Goal: Task Accomplishment & Management: Complete application form

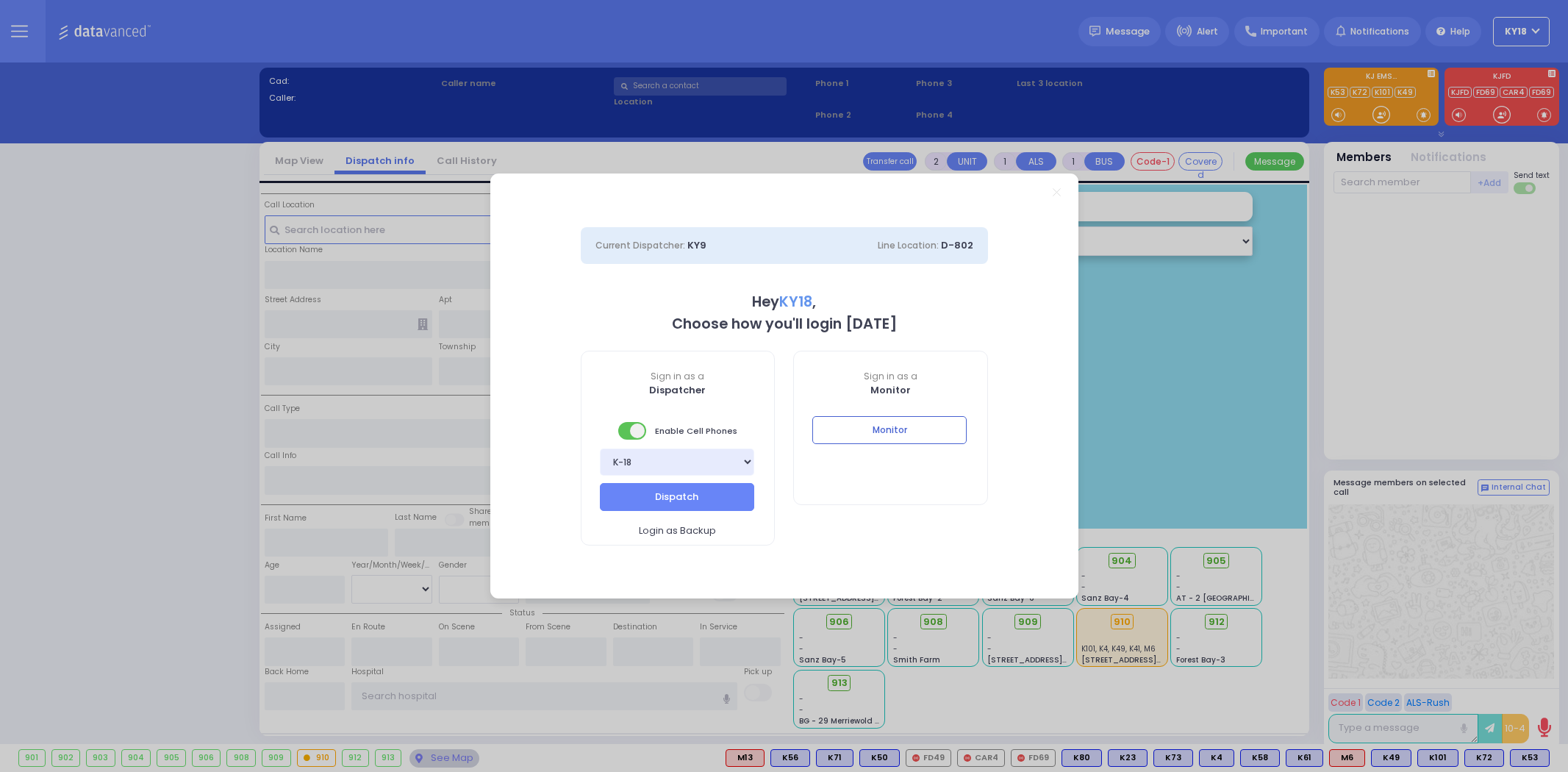
select select "4"
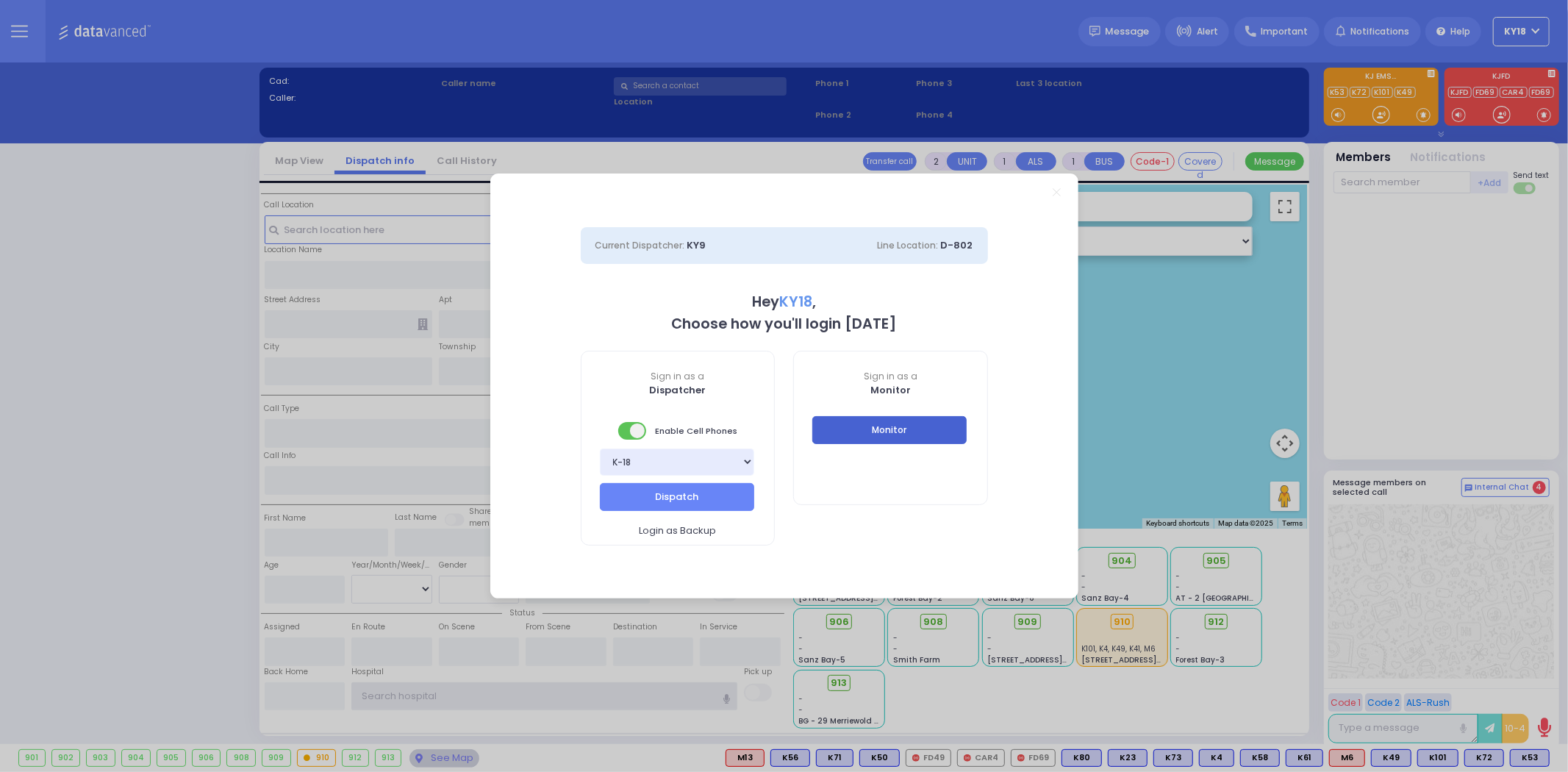
type input "ky18"
click at [877, 428] on button "Monitor" at bounding box center [890, 429] width 155 height 28
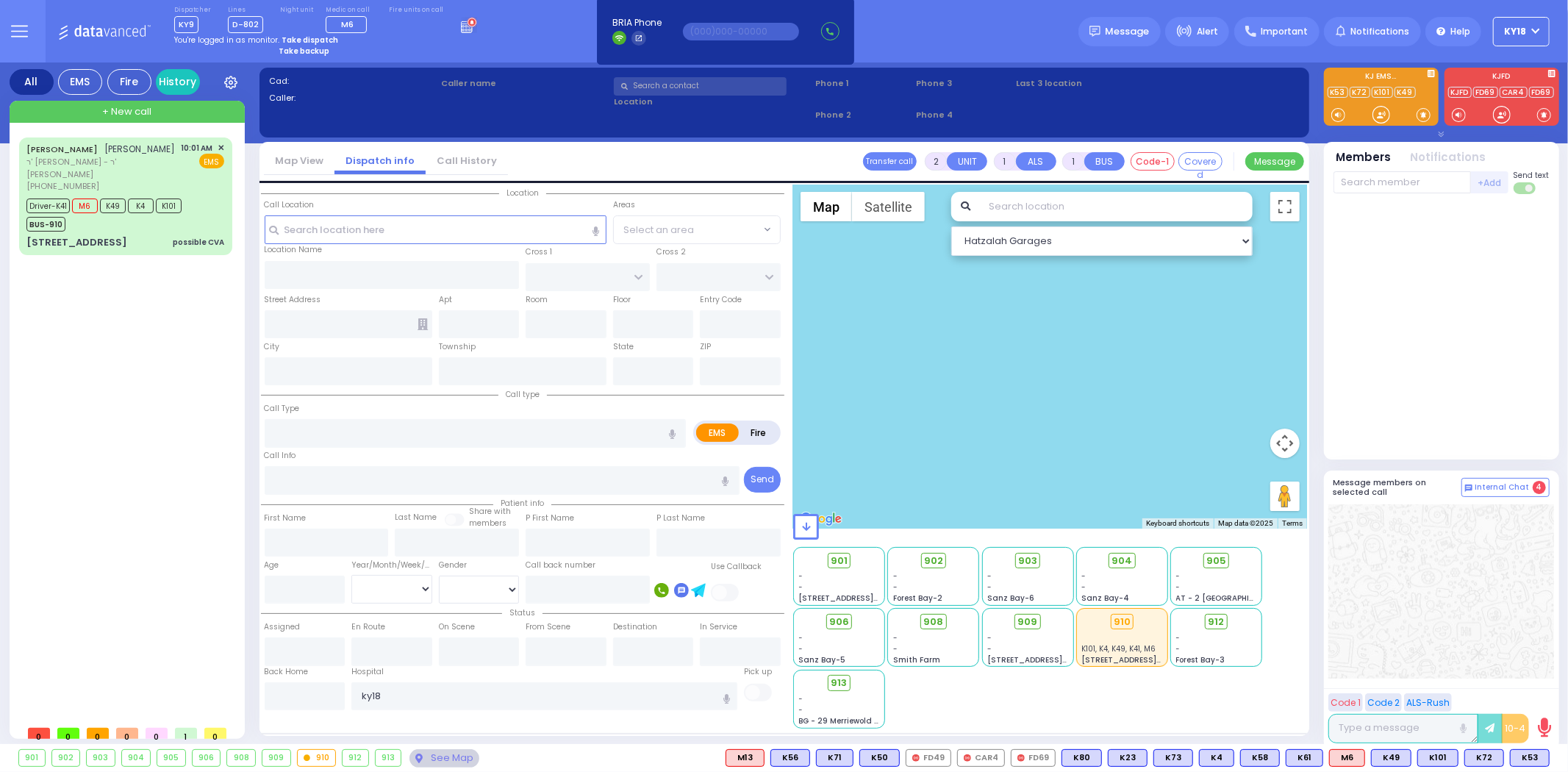
click at [461, 28] on icon at bounding box center [469, 25] width 16 height 16
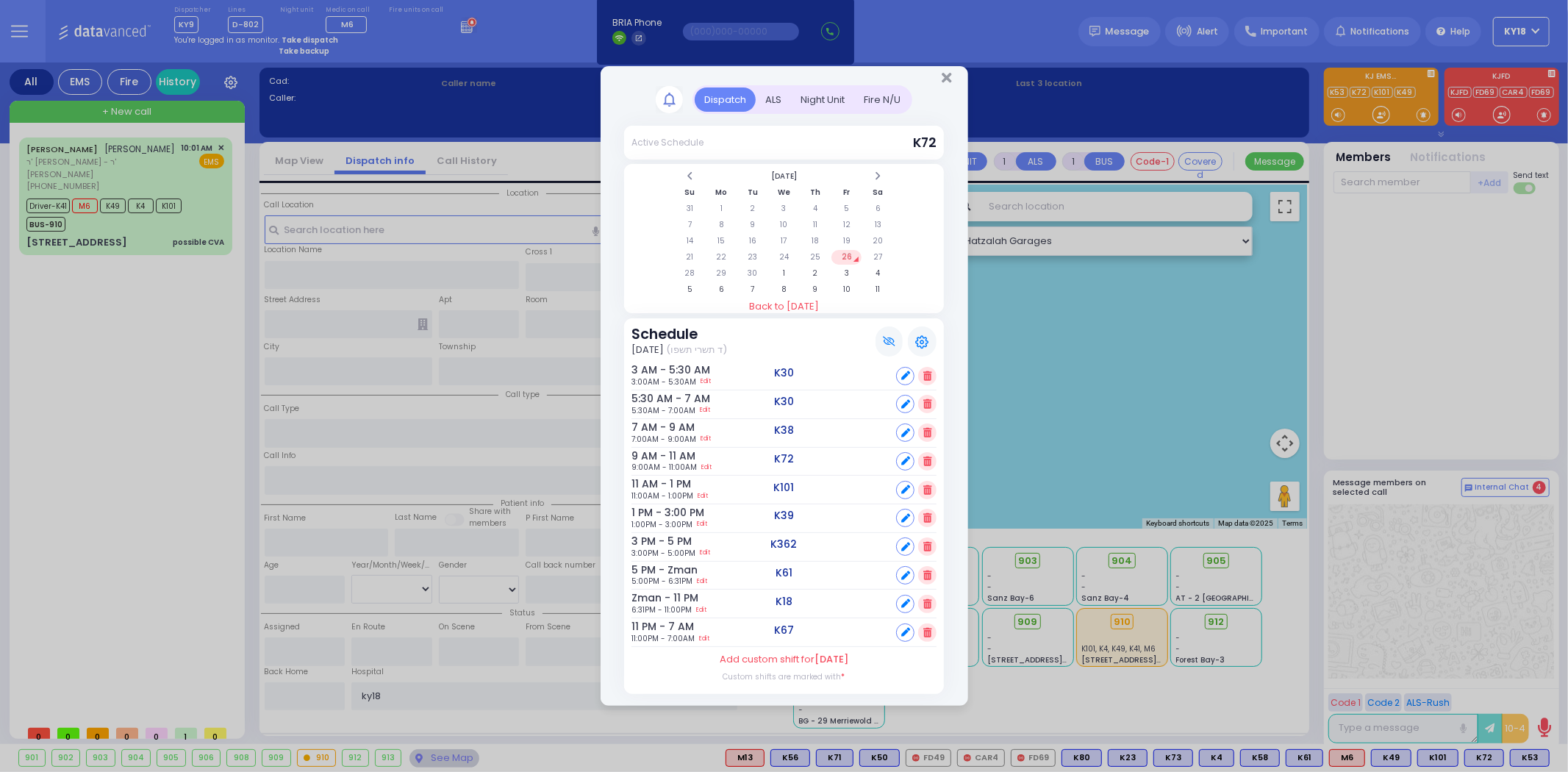
click at [927, 628] on icon at bounding box center [927, 632] width 8 height 10
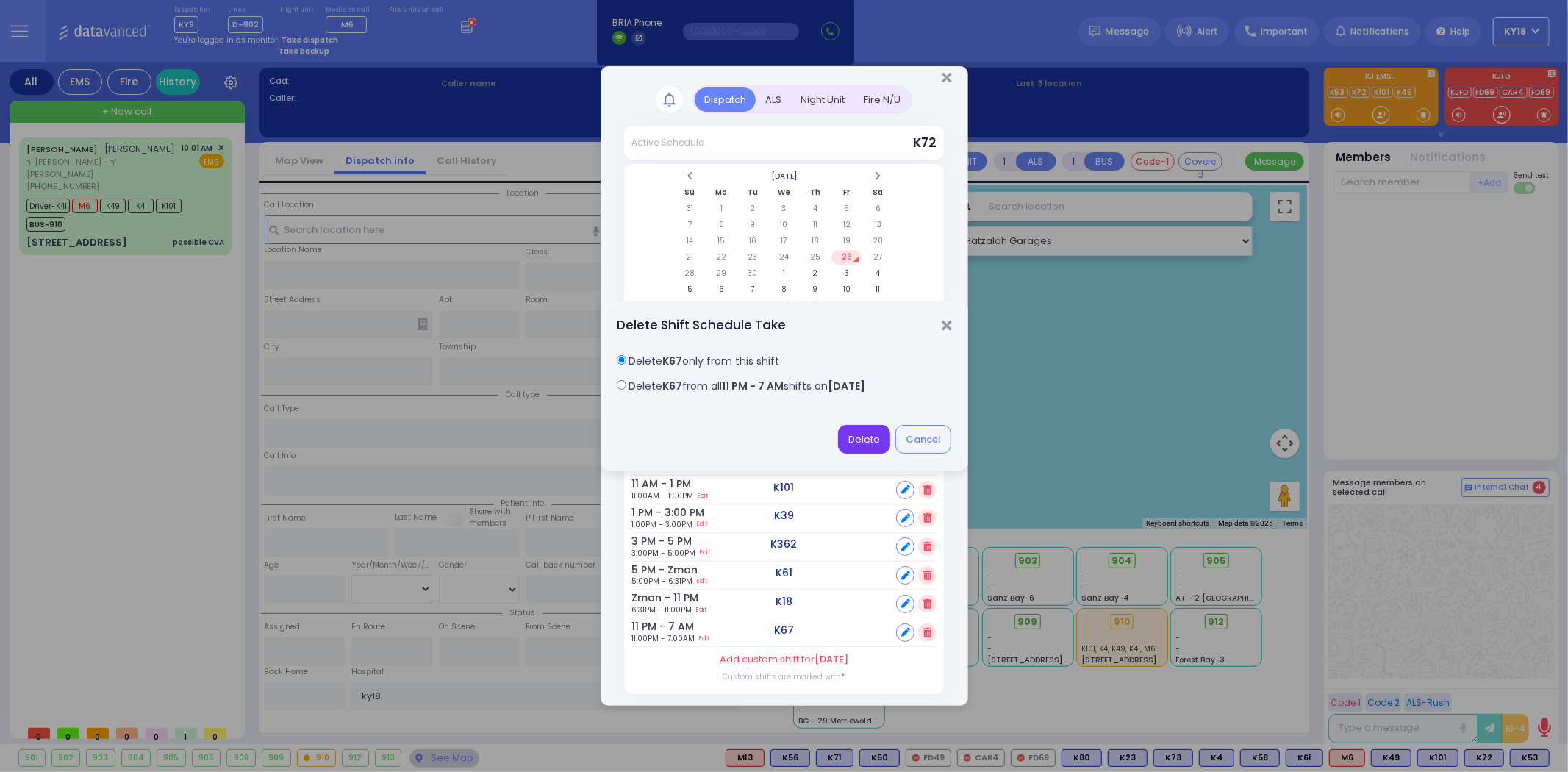
click at [859, 445] on button "Delete" at bounding box center [865, 438] width 52 height 28
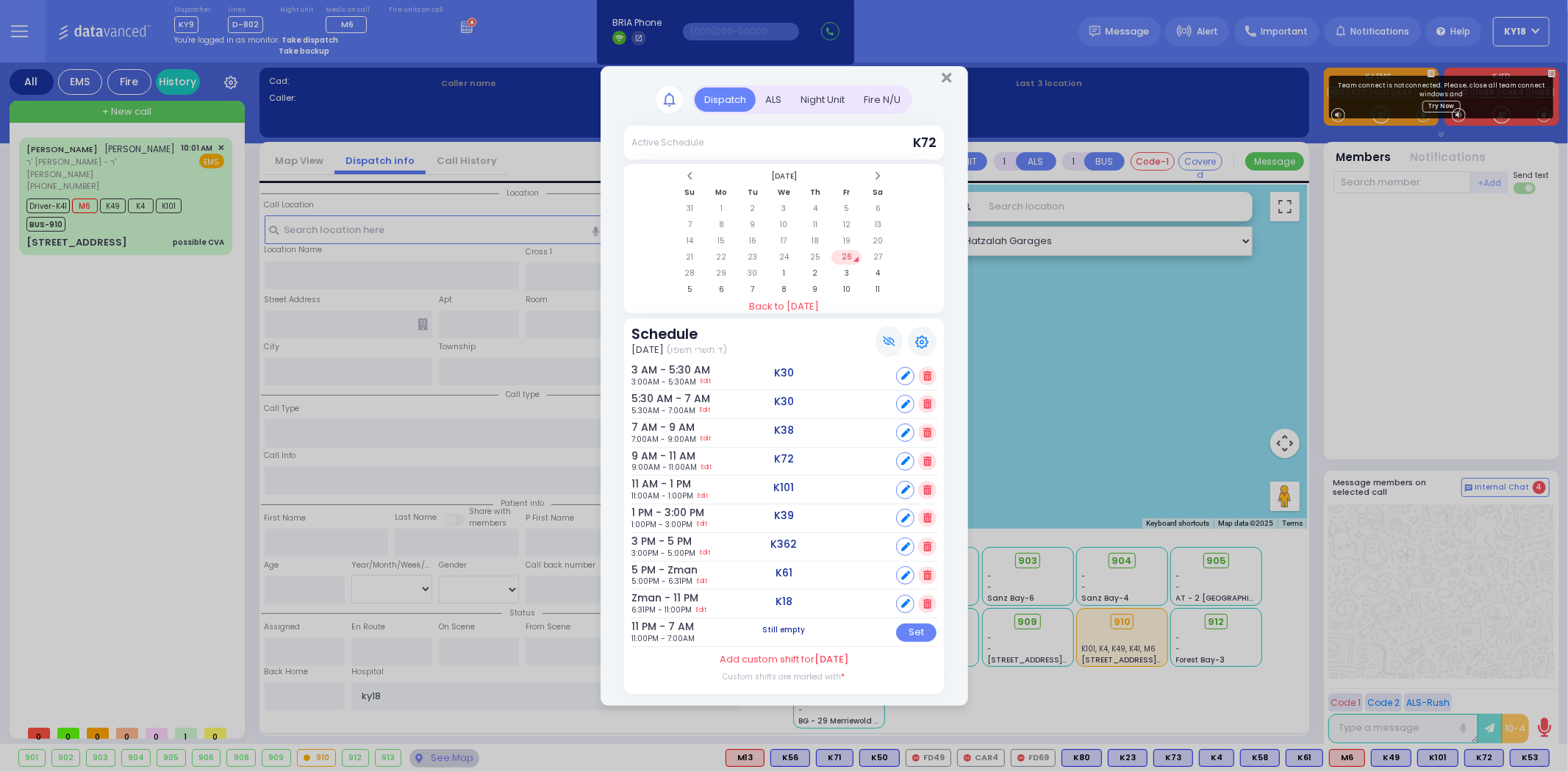
click at [929, 599] on icon at bounding box center [927, 604] width 8 height 10
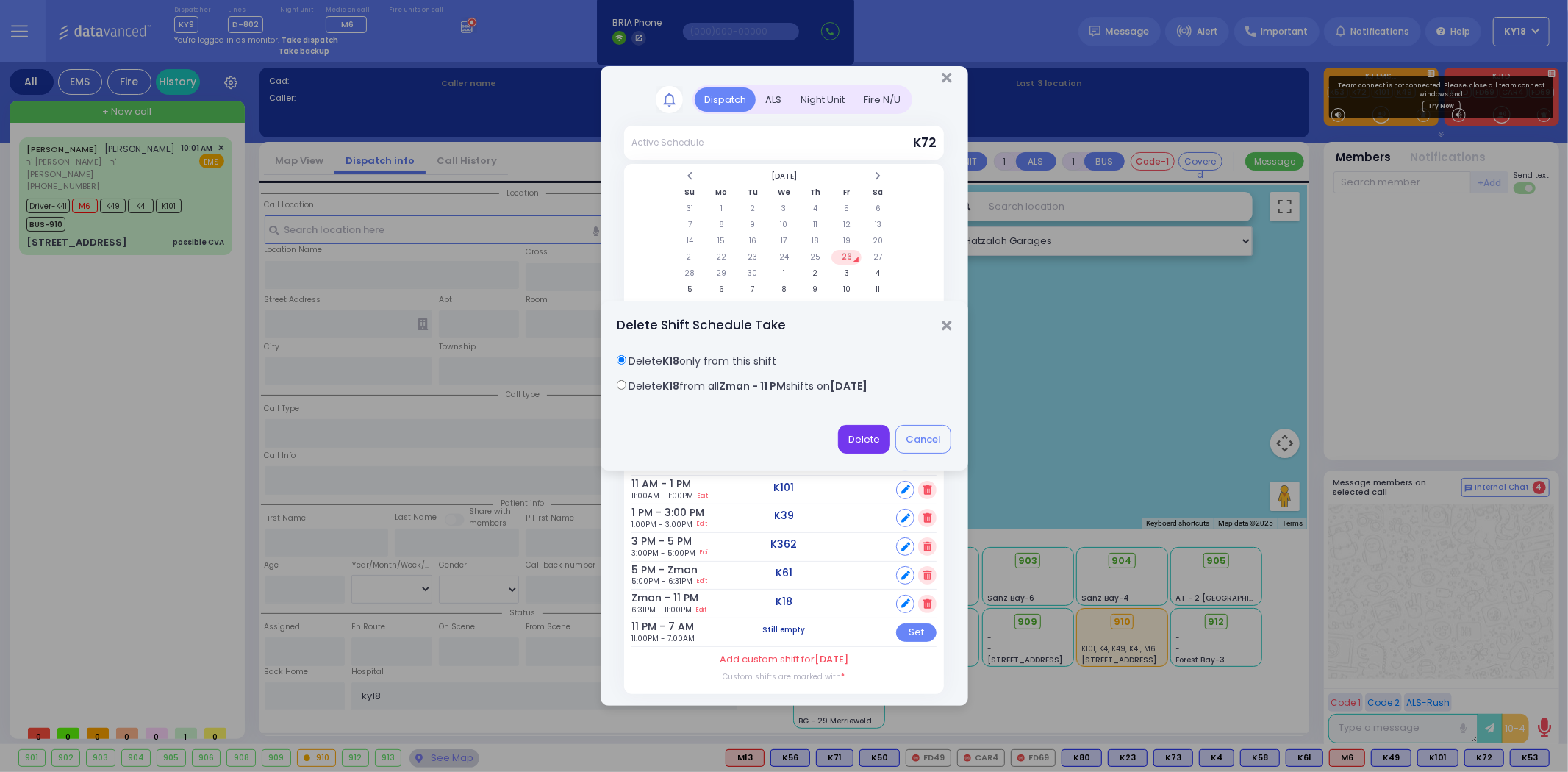
click at [855, 448] on button "Delete" at bounding box center [865, 438] width 52 height 28
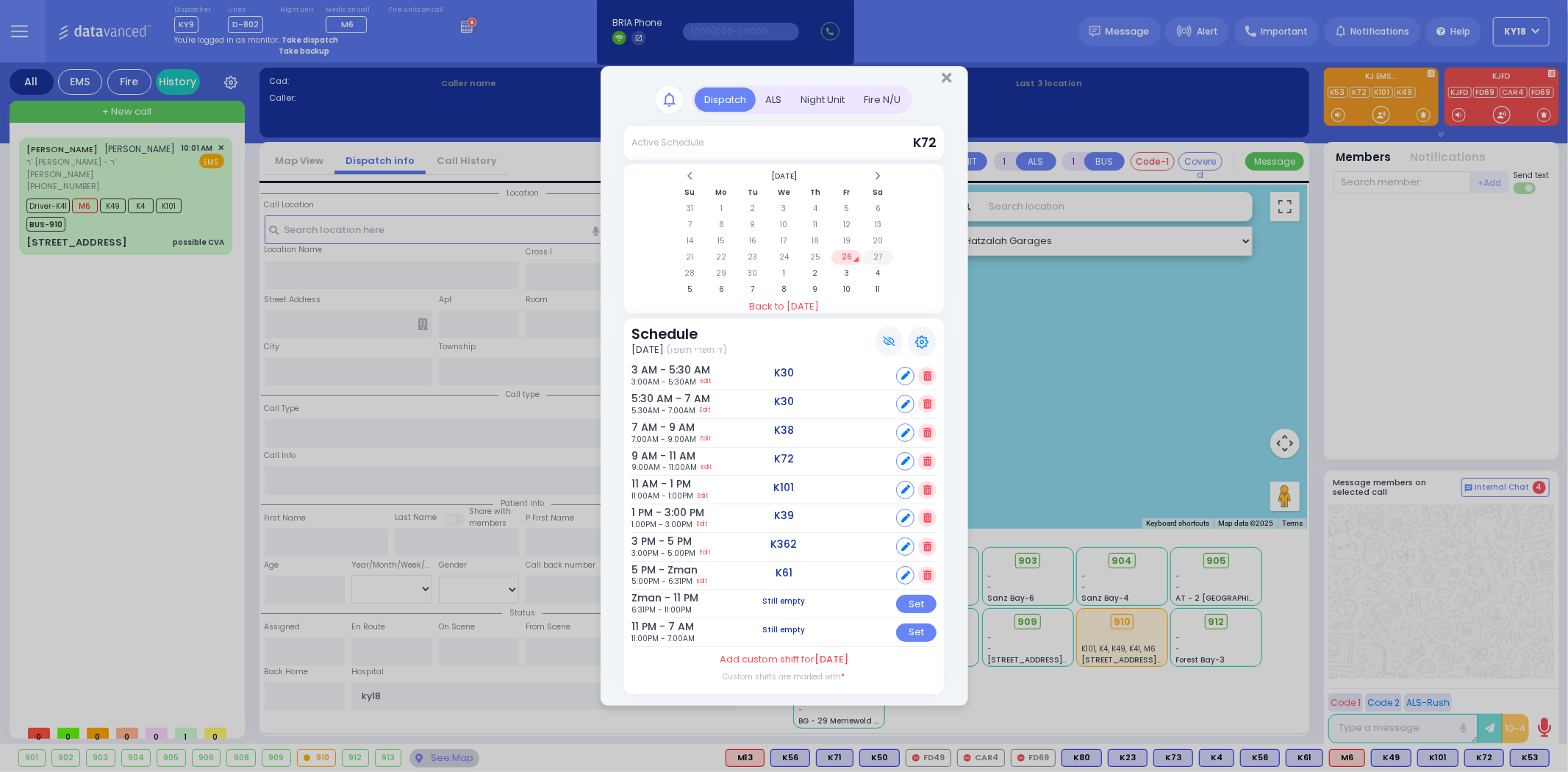
click at [868, 259] on td "27" at bounding box center [879, 257] width 30 height 14
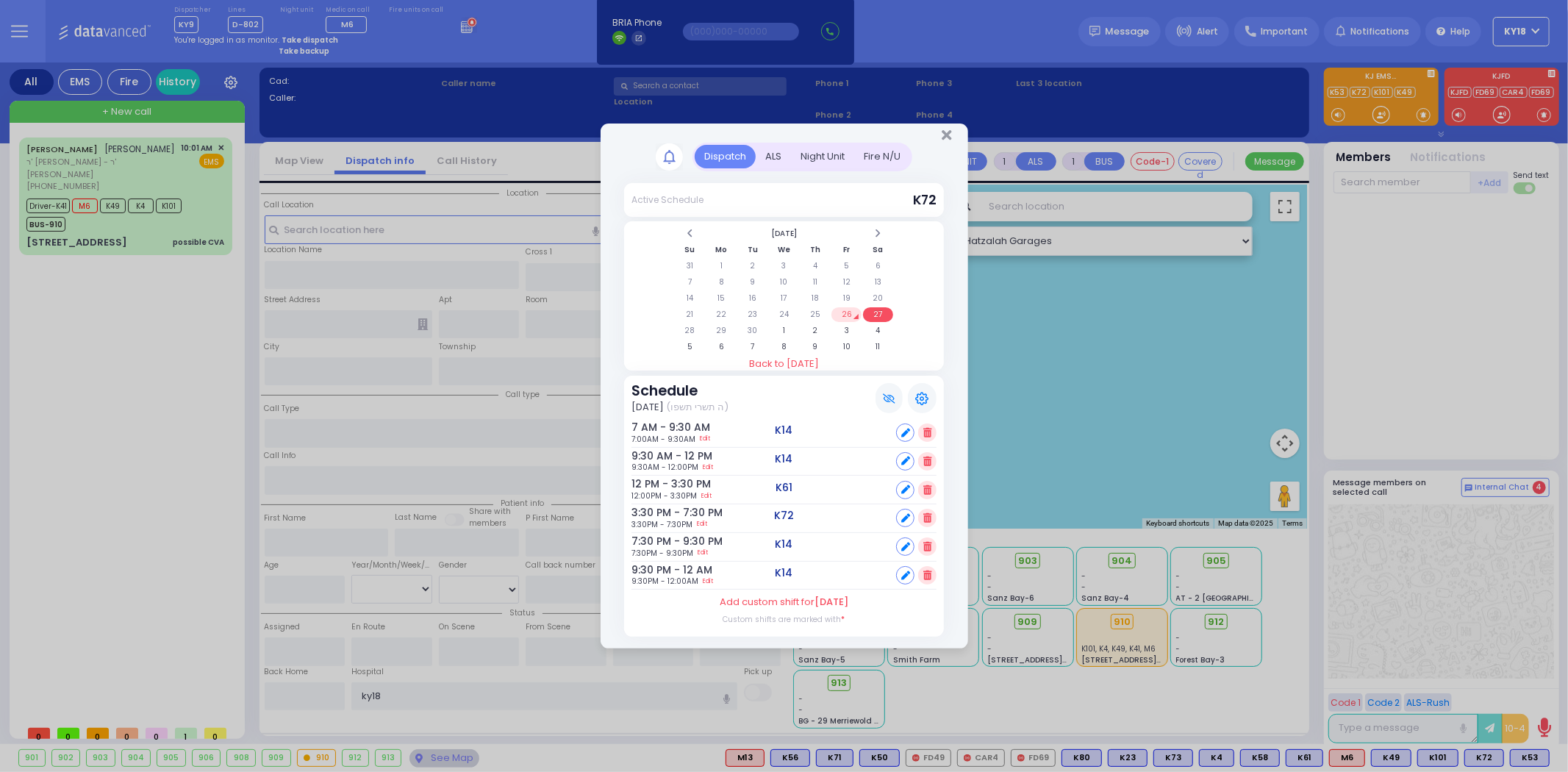
click at [848, 311] on td "26" at bounding box center [847, 314] width 30 height 14
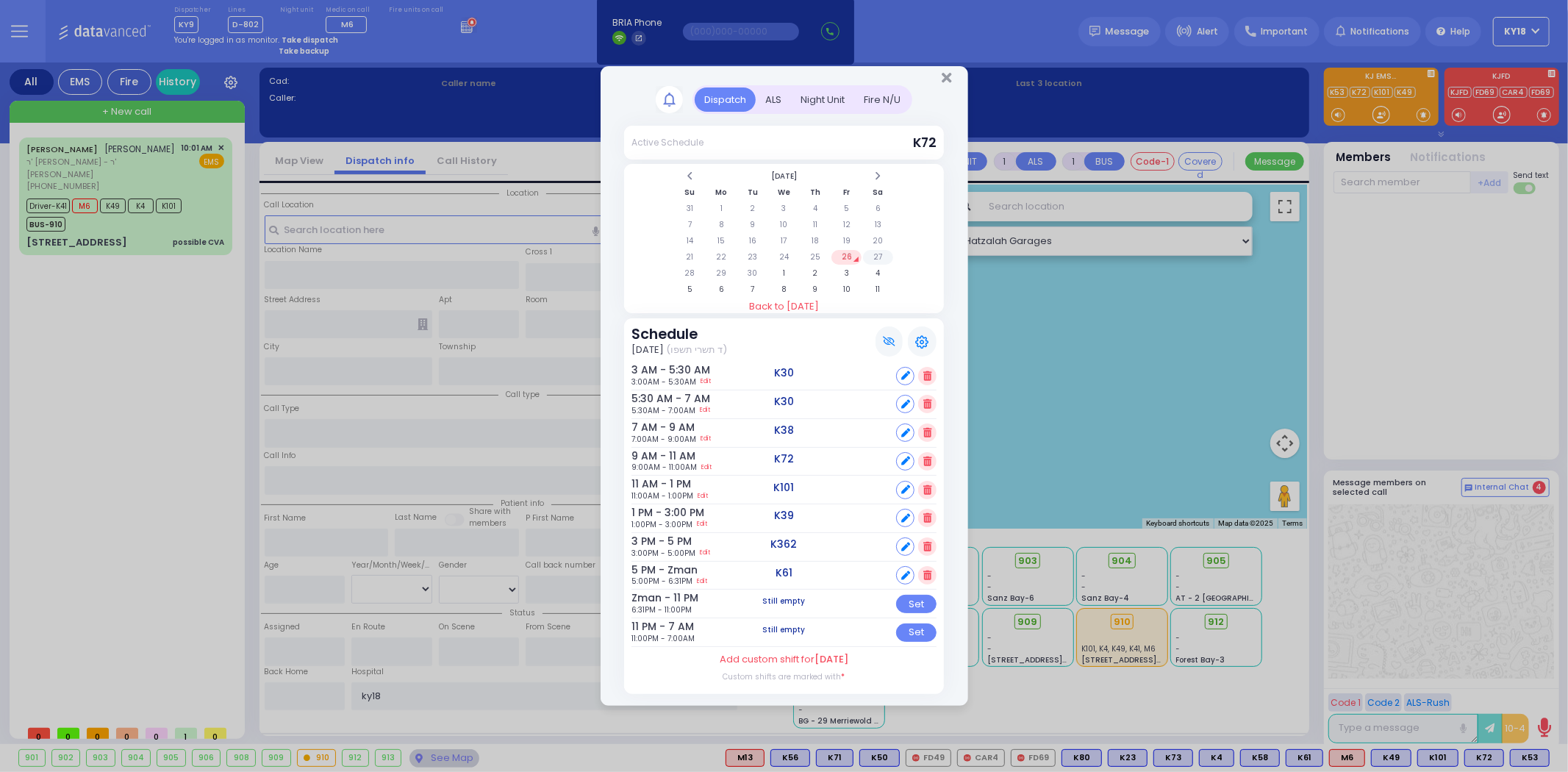
click at [875, 258] on td "27" at bounding box center [879, 257] width 30 height 14
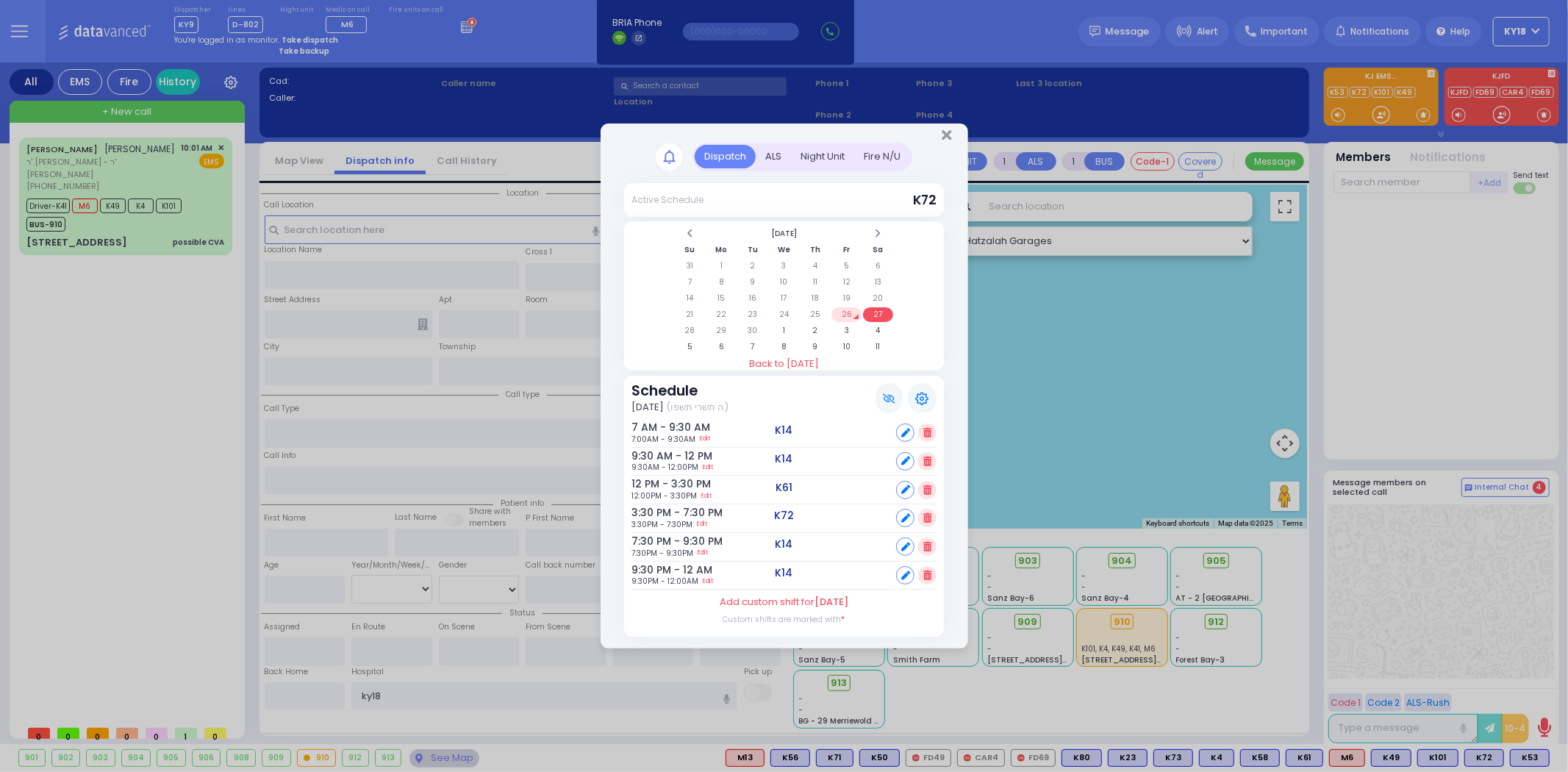
click at [926, 394] on icon at bounding box center [923, 398] width 13 height 13
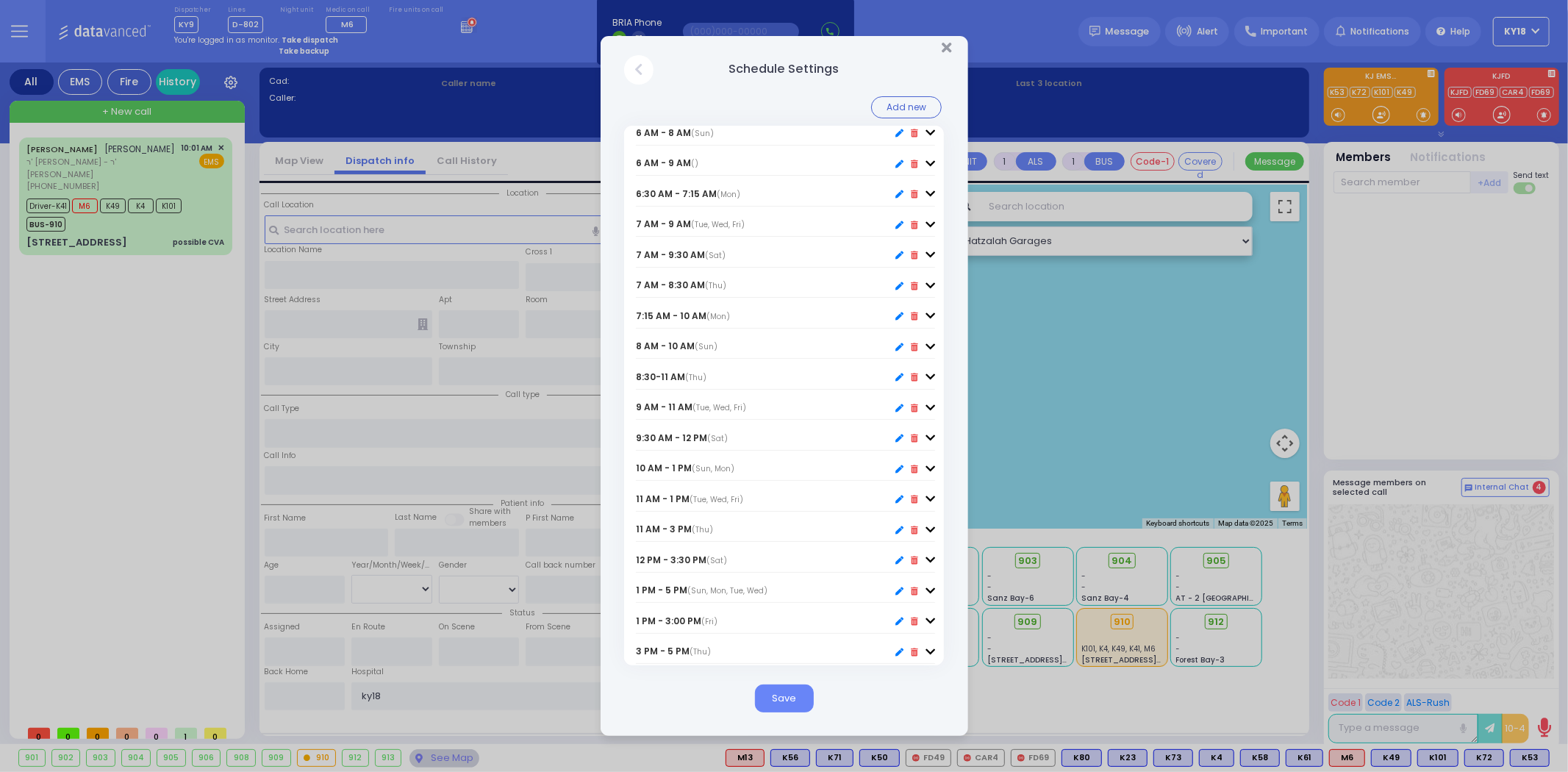
scroll to position [245, 0]
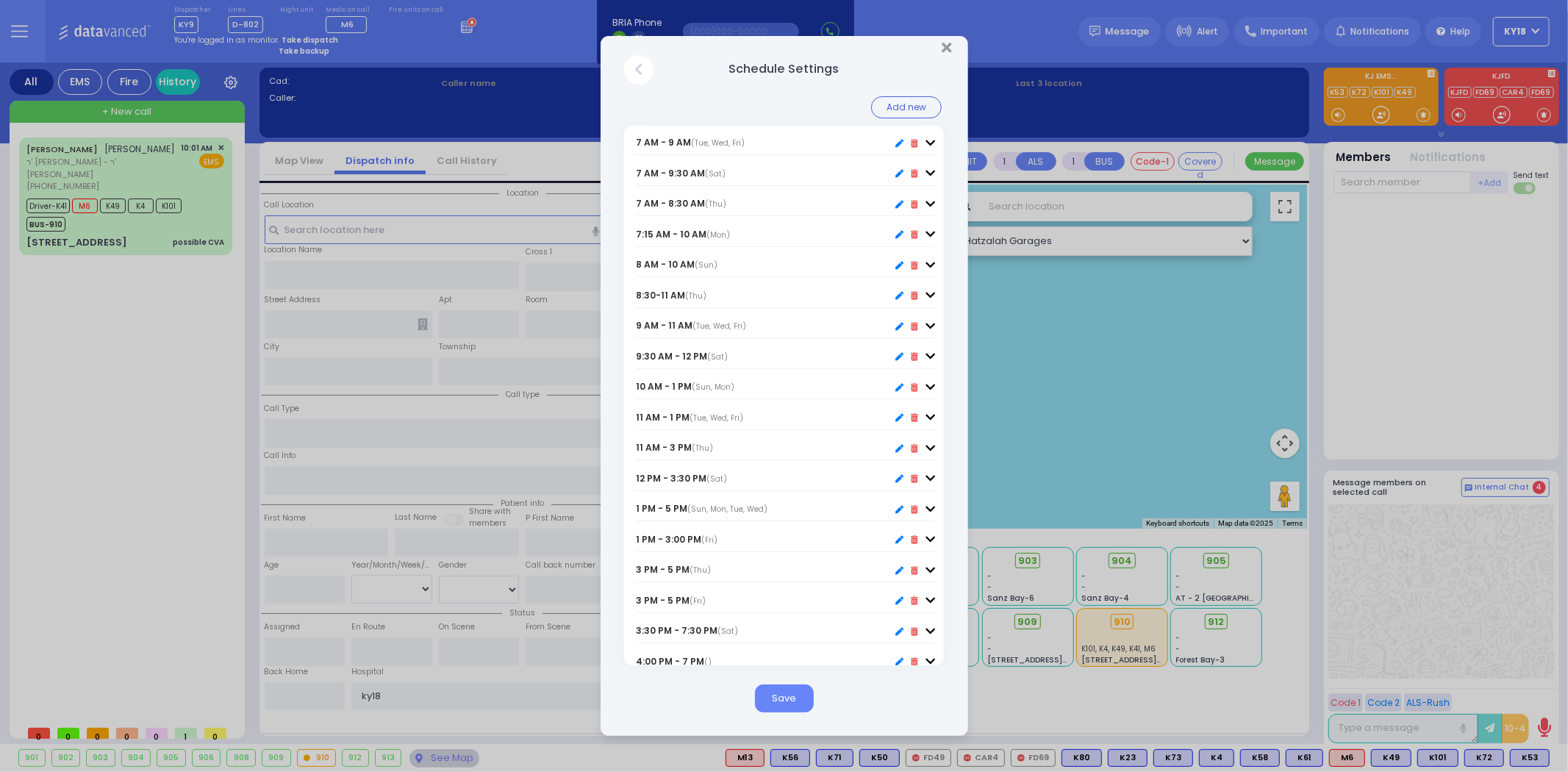
click at [896, 630] on icon at bounding box center [899, 631] width 8 height 8
type input "3:30 PM - 7:30 PM"
type input "15:30"
type input "19:30"
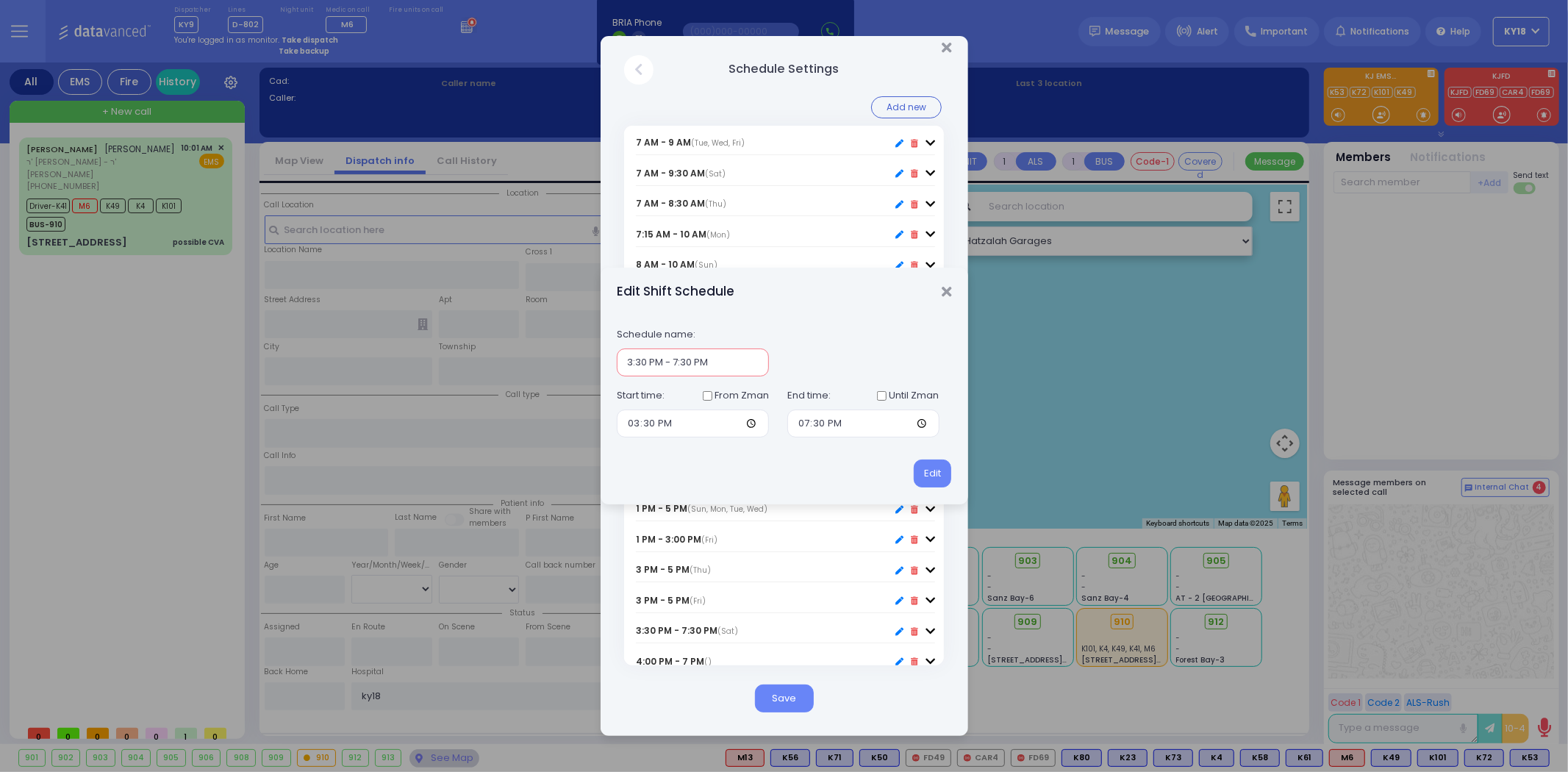
click at [682, 363] on input "3:30 PM - 7:30 PM" at bounding box center [693, 361] width 152 height 28
click at [686, 364] on input "3:30 PM - 7:30 PM" at bounding box center [693, 361] width 152 height 28
type input "3:30 PM - 7:00 PM"
click at [814, 422] on input "19:30" at bounding box center [864, 423] width 152 height 28
type input "19:00"
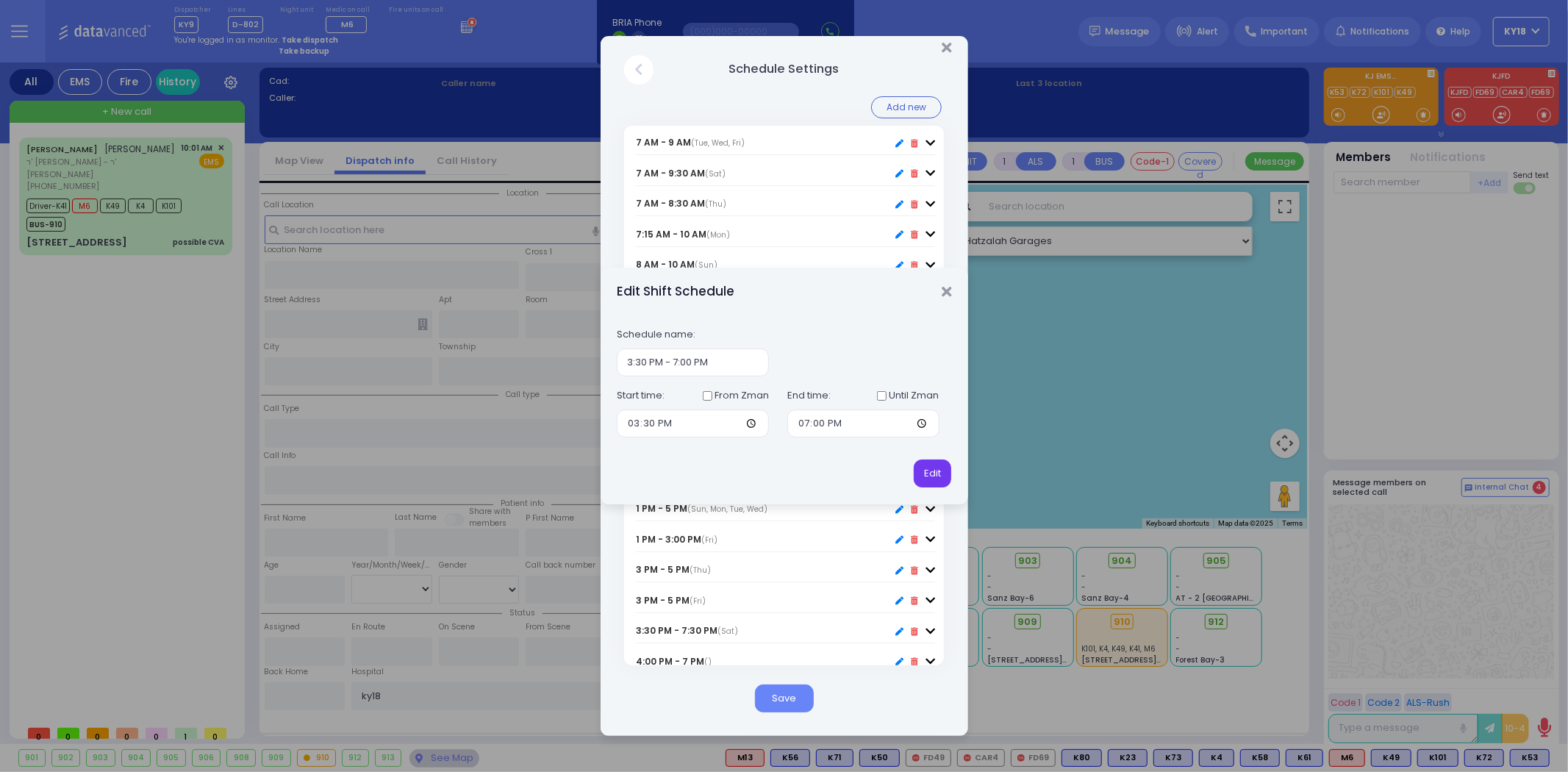
click at [933, 467] on button "Edit" at bounding box center [933, 472] width 38 height 28
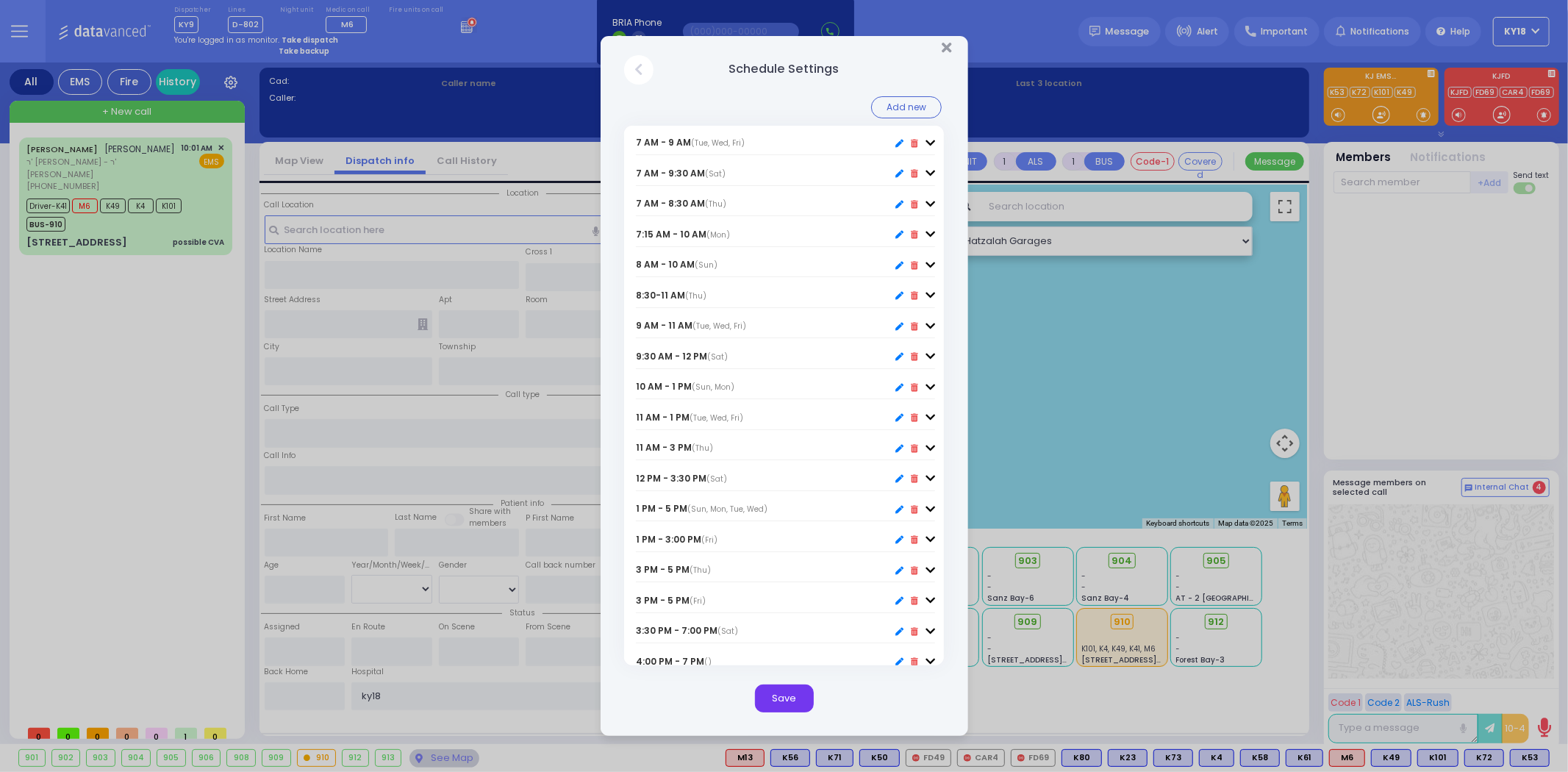
click at [793, 693] on button "Save" at bounding box center [785, 698] width 59 height 28
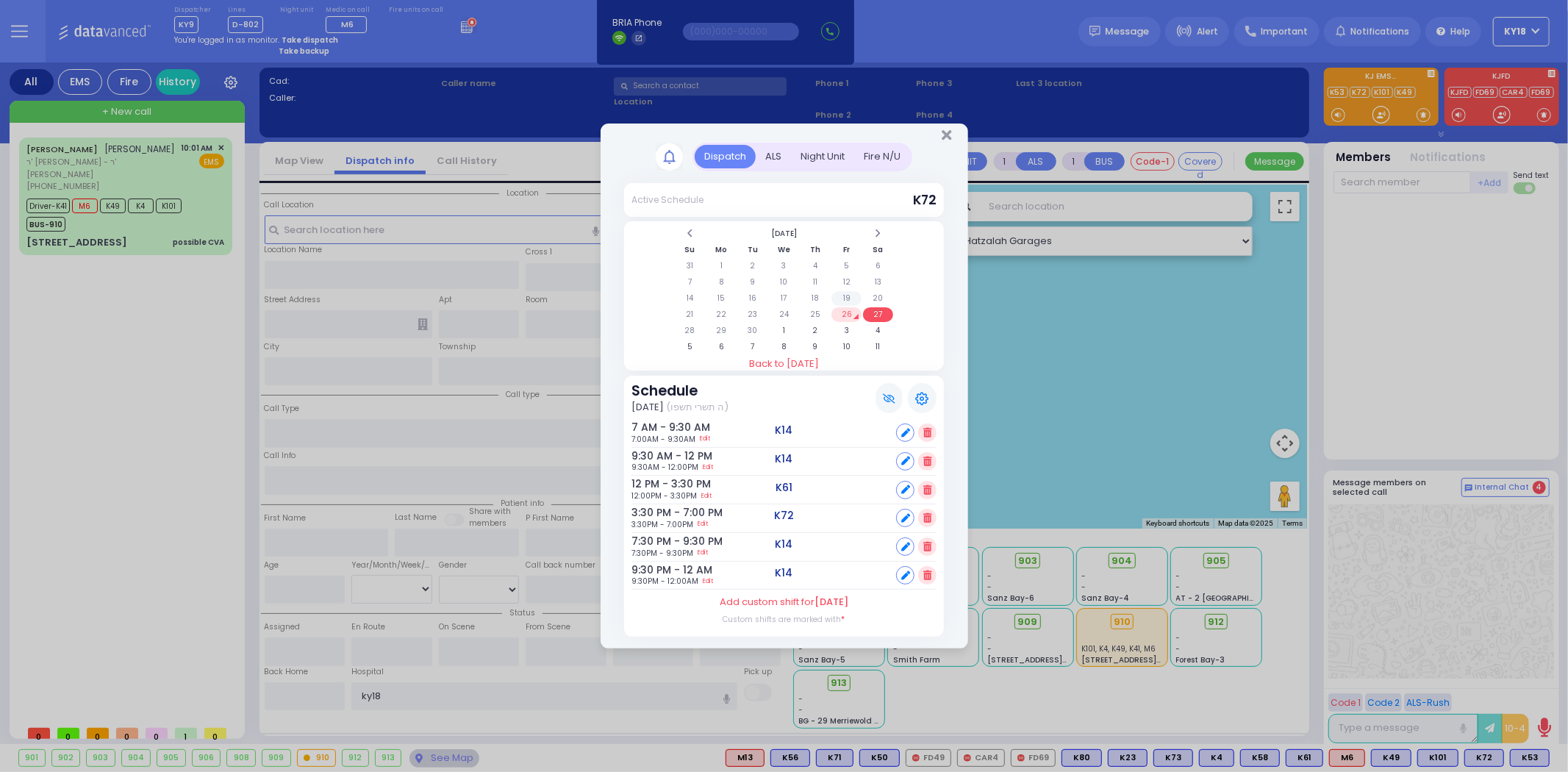
click at [851, 303] on td "19" at bounding box center [847, 298] width 30 height 14
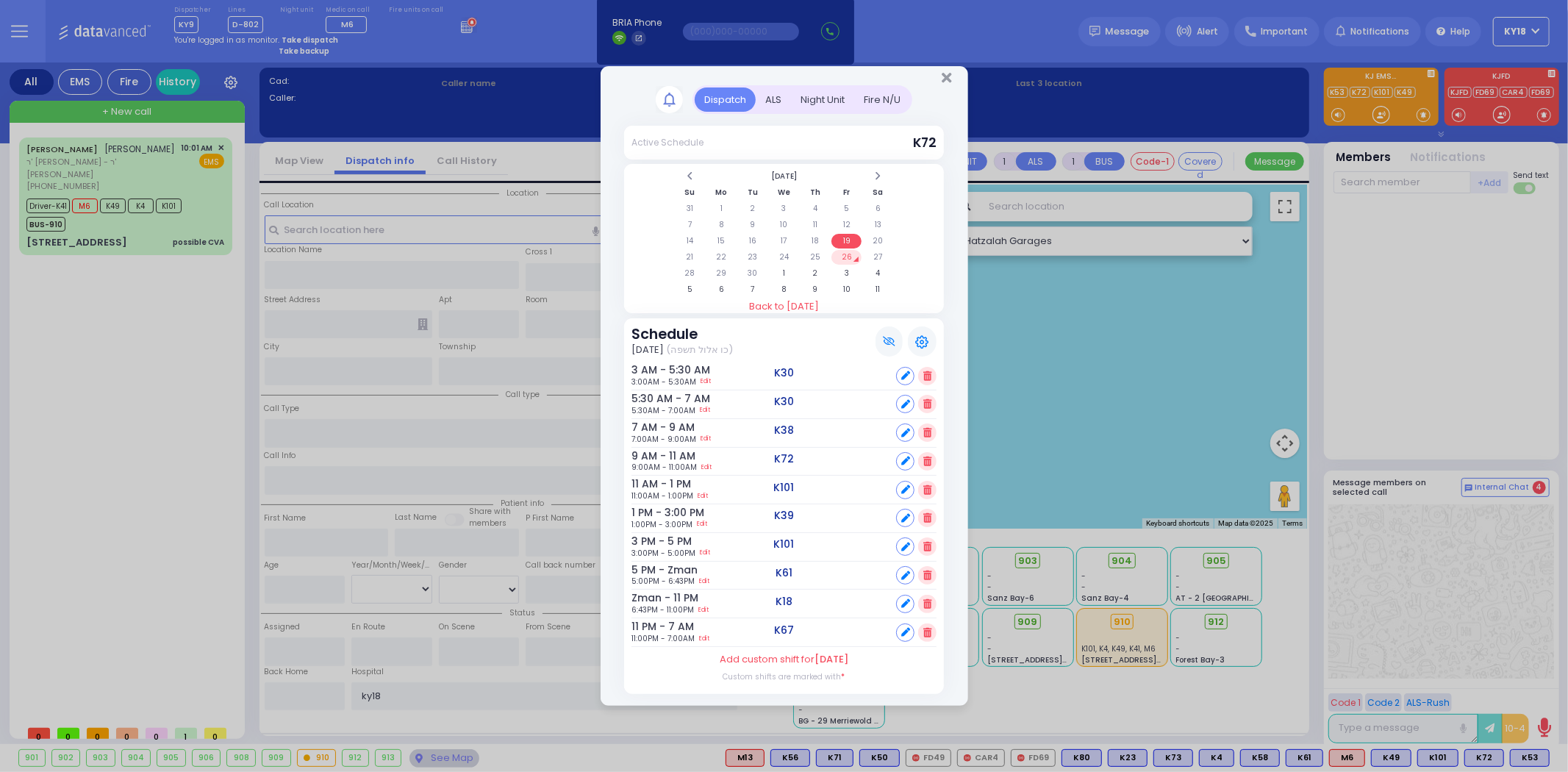
click at [851, 254] on td "26" at bounding box center [847, 257] width 30 height 14
click at [950, 78] on icon "Close" at bounding box center [946, 78] width 10 height 14
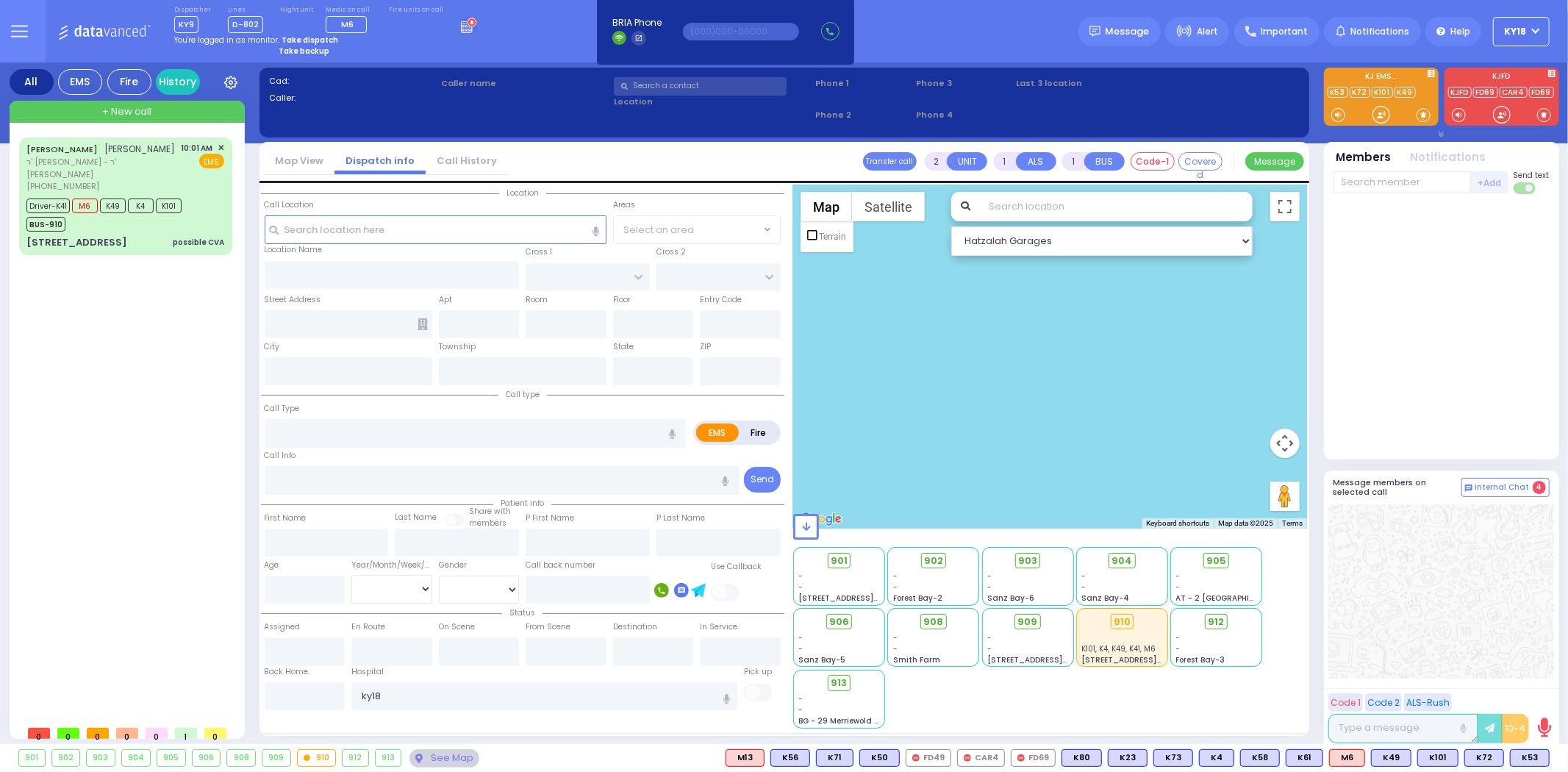
click at [461, 27] on icon at bounding box center [469, 25] width 16 height 16
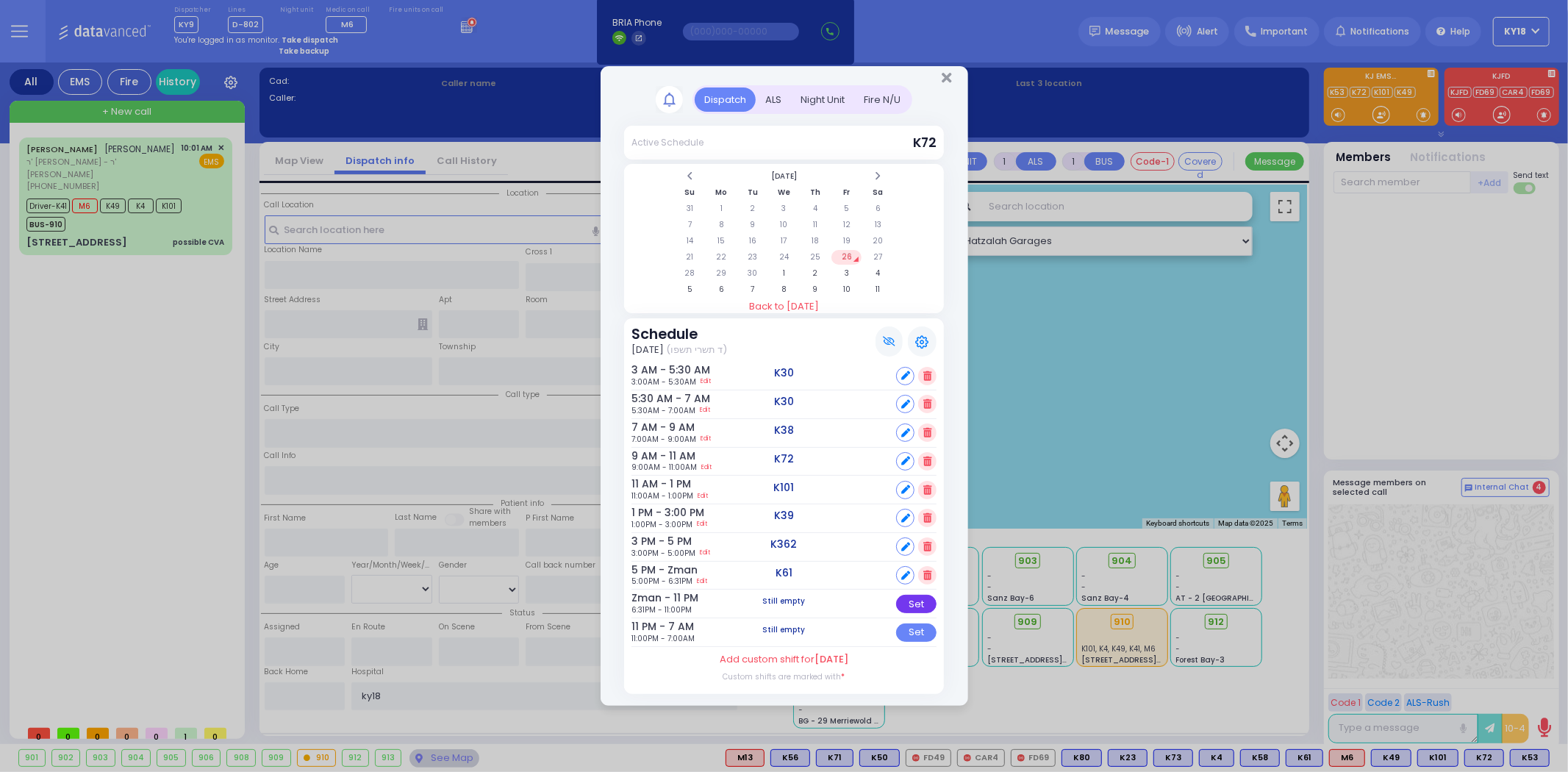
click at [905, 600] on div "Set" at bounding box center [916, 604] width 40 height 19
select select
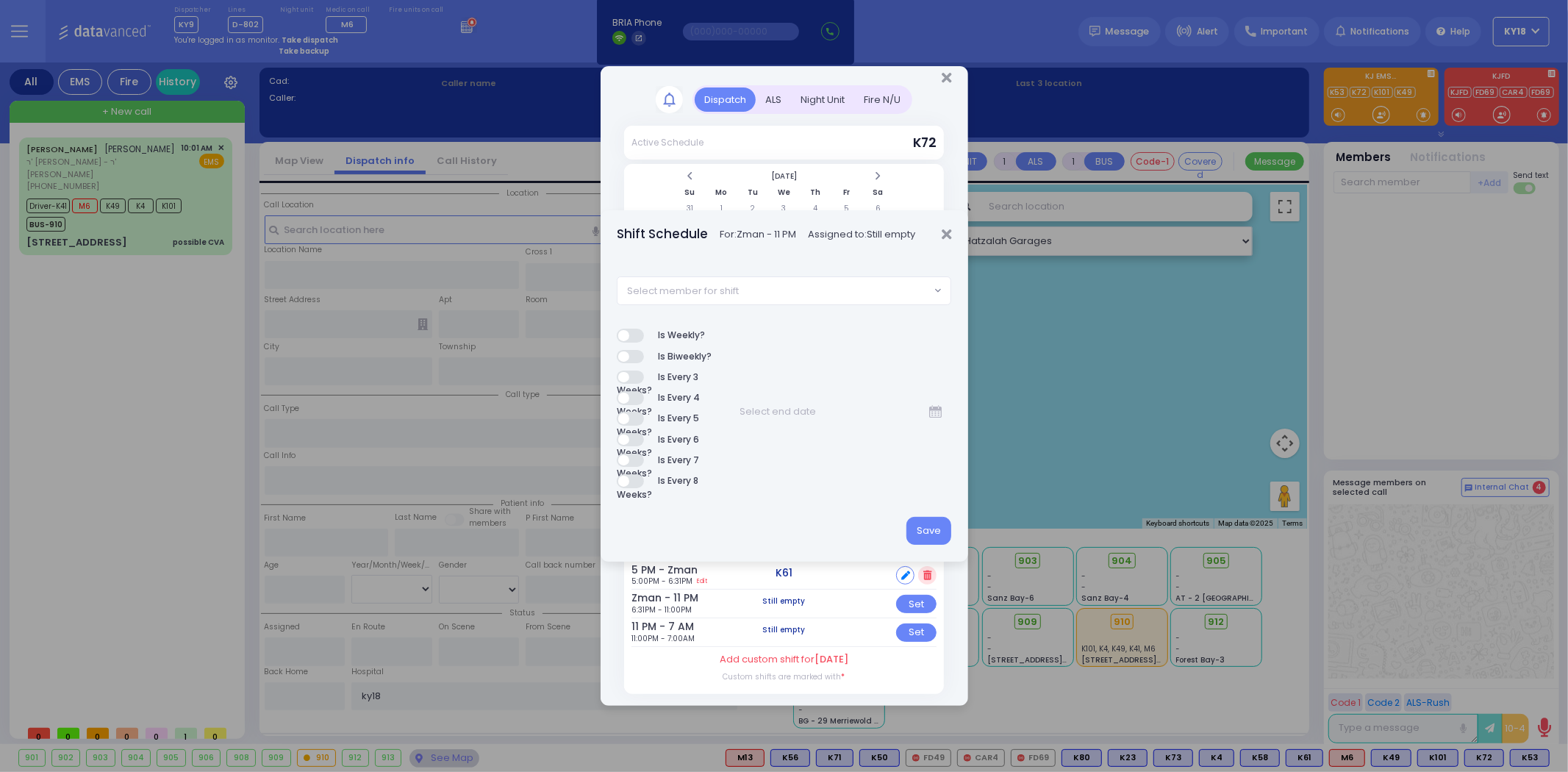
click at [763, 294] on span "Select member for shift" at bounding box center [773, 291] width 312 height 27
type input "14"
select select "8866ec2b-513f-480b-8fe1-8bf7cf57c75a"
click at [917, 535] on button "Save" at bounding box center [929, 530] width 45 height 28
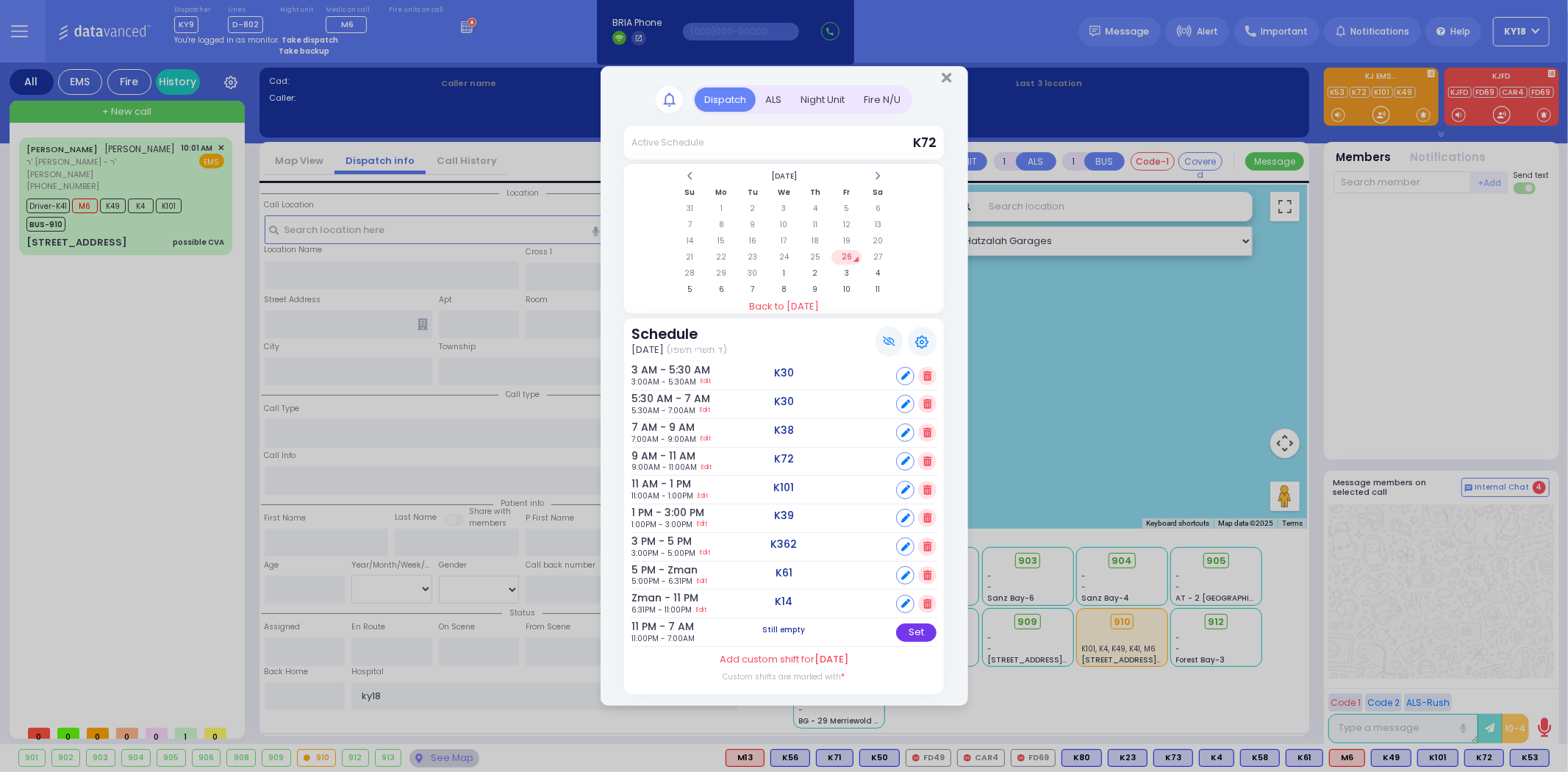
click at [917, 627] on div "Set" at bounding box center [916, 632] width 40 height 19
select select
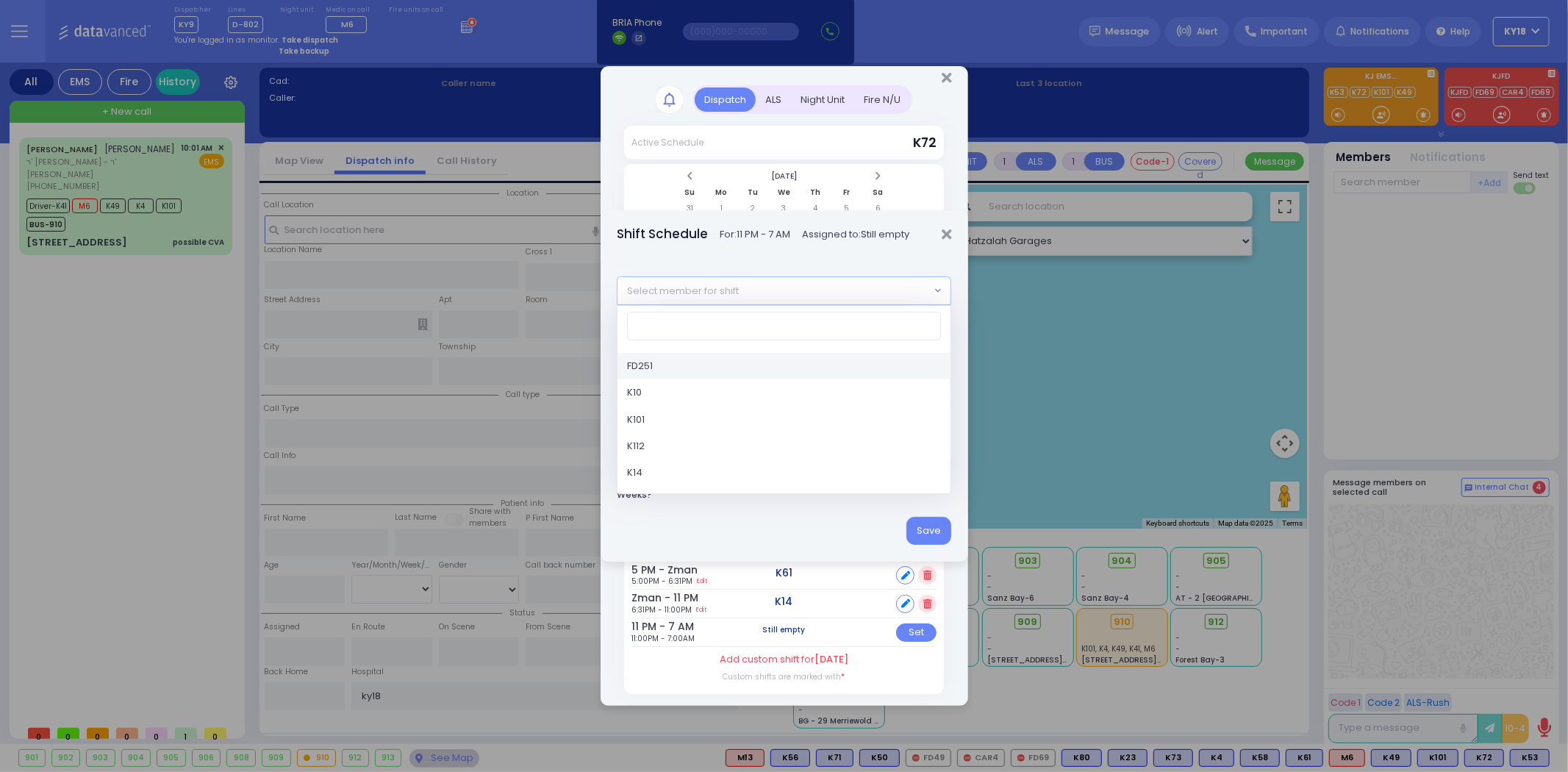
click at [774, 300] on span "Select member for shift" at bounding box center [773, 291] width 312 height 27
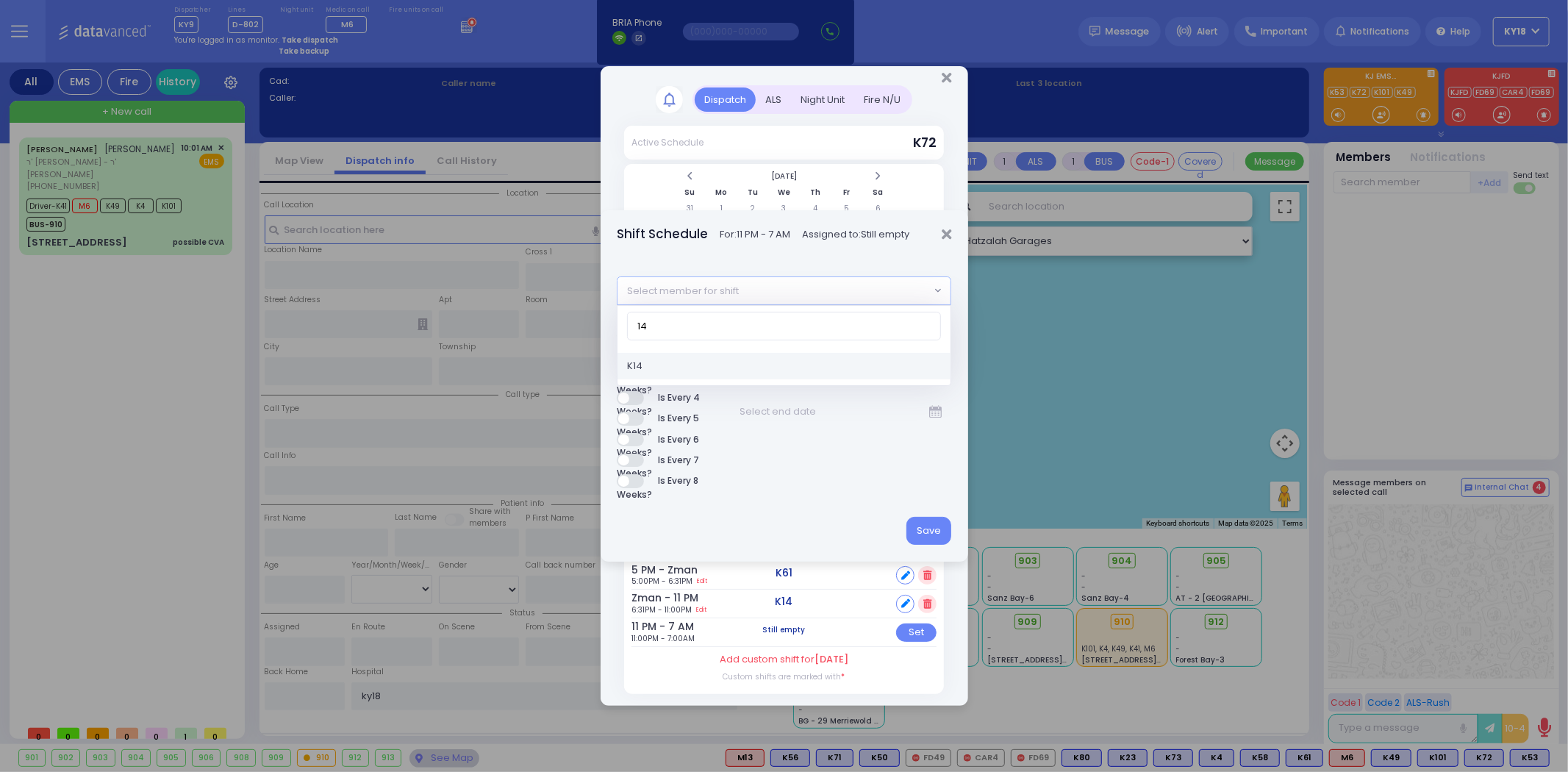
type input "14"
select select "8866ec2b-513f-480b-8fe1-8bf7cf57c75a"
click at [917, 545] on button "Save" at bounding box center [929, 530] width 45 height 28
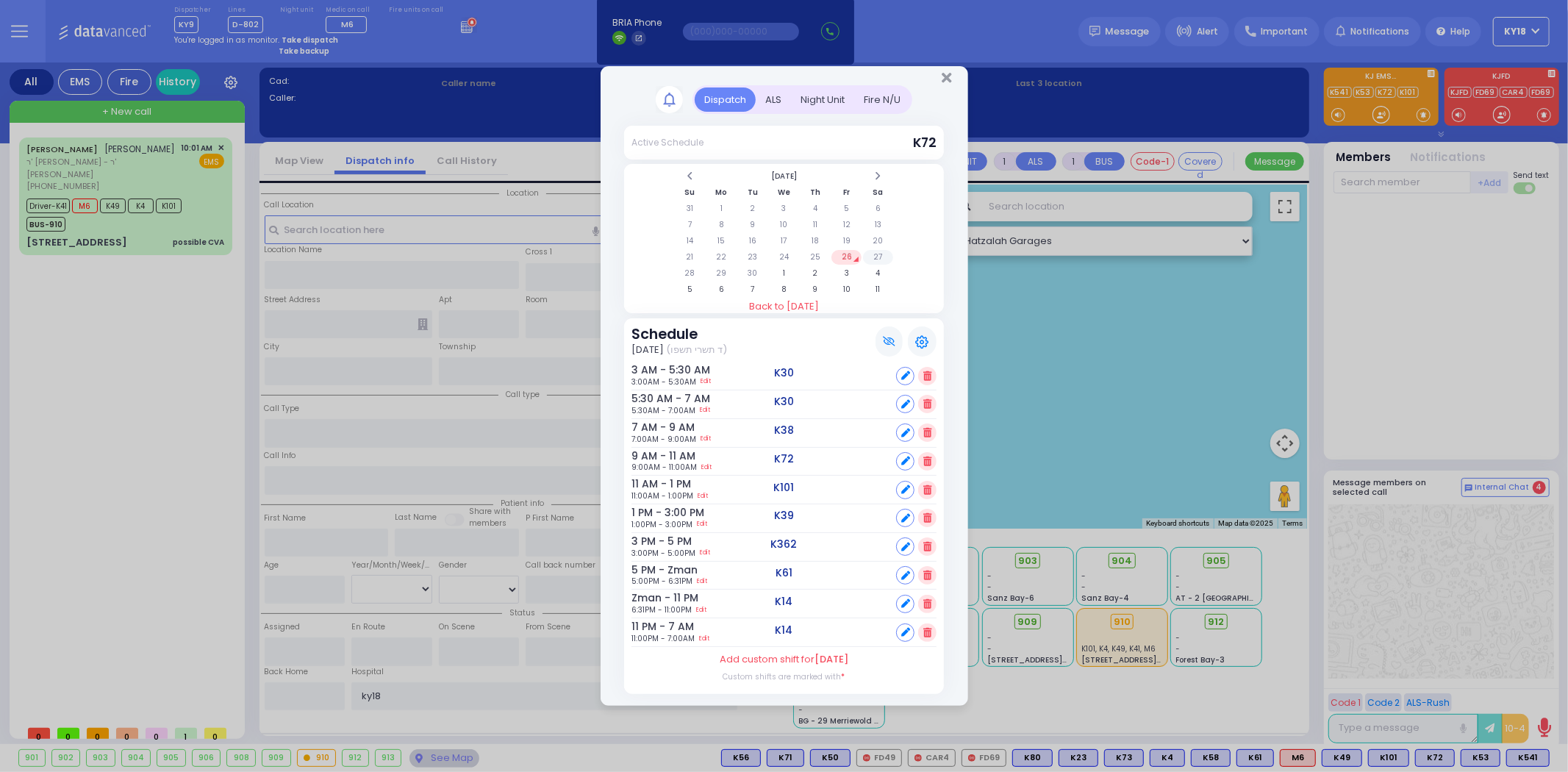
click at [872, 259] on td "27" at bounding box center [879, 257] width 30 height 14
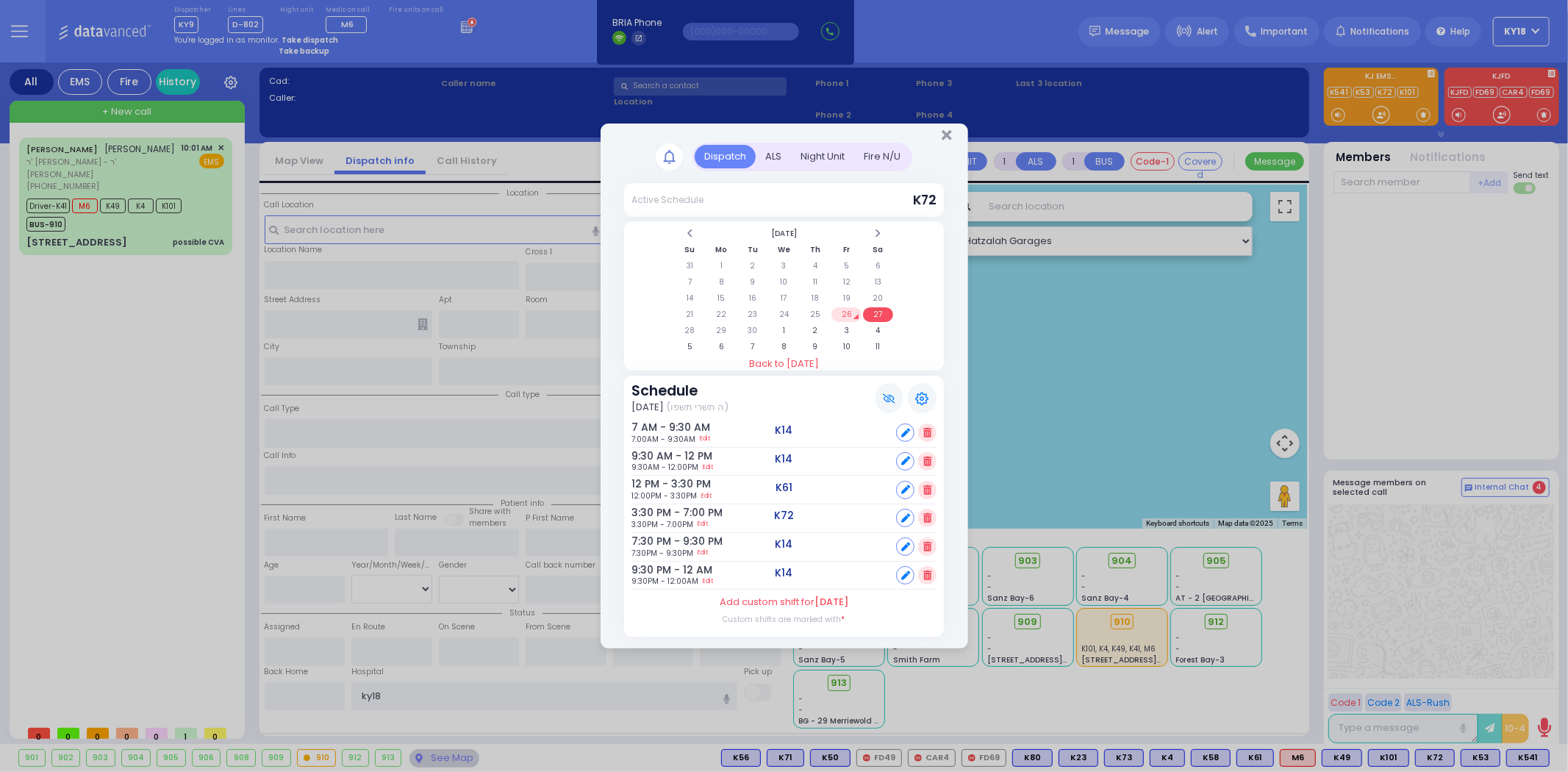
click at [847, 311] on td "26" at bounding box center [847, 314] width 30 height 14
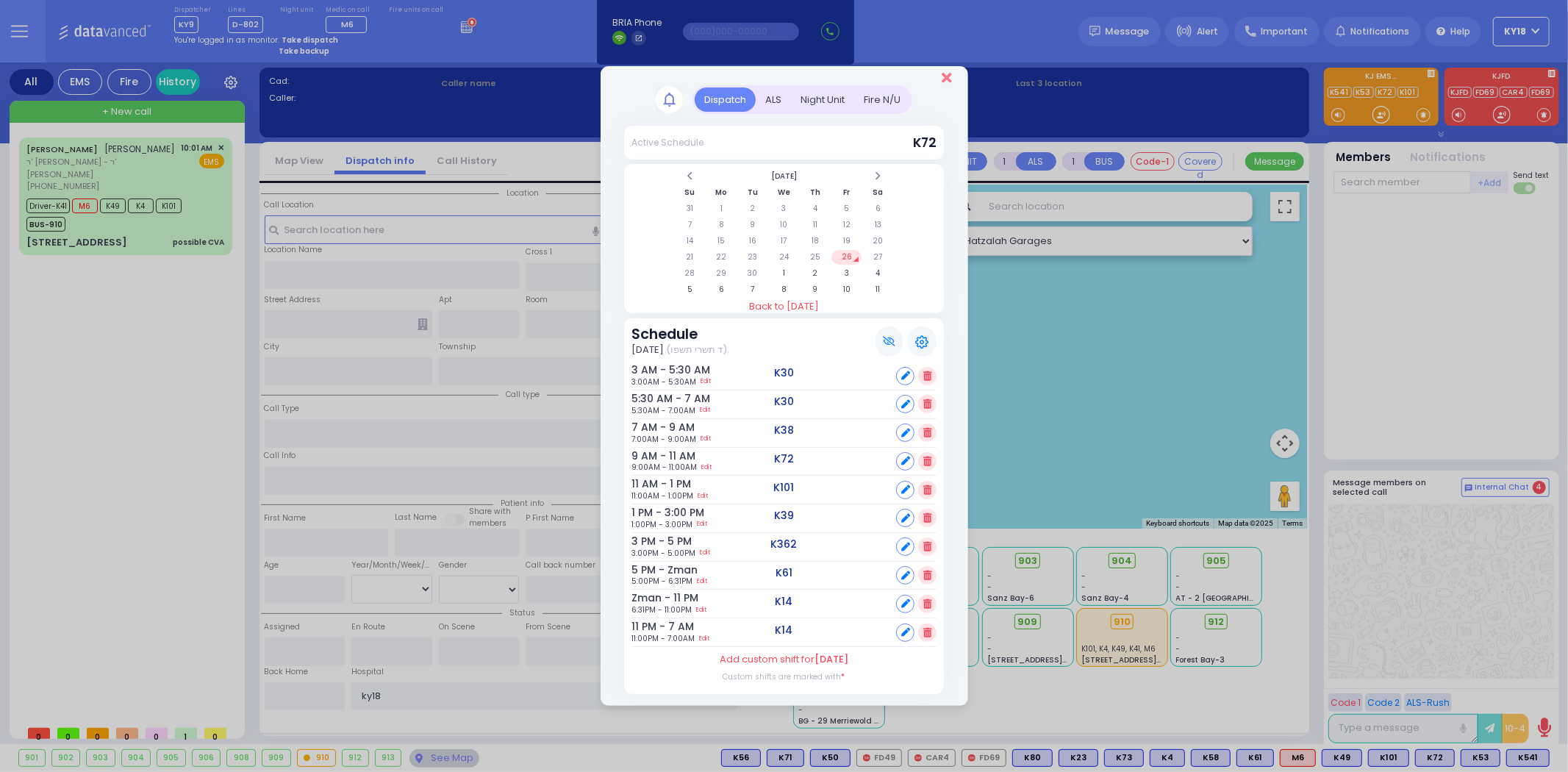
click at [947, 82] on icon "Close" at bounding box center [946, 78] width 10 height 14
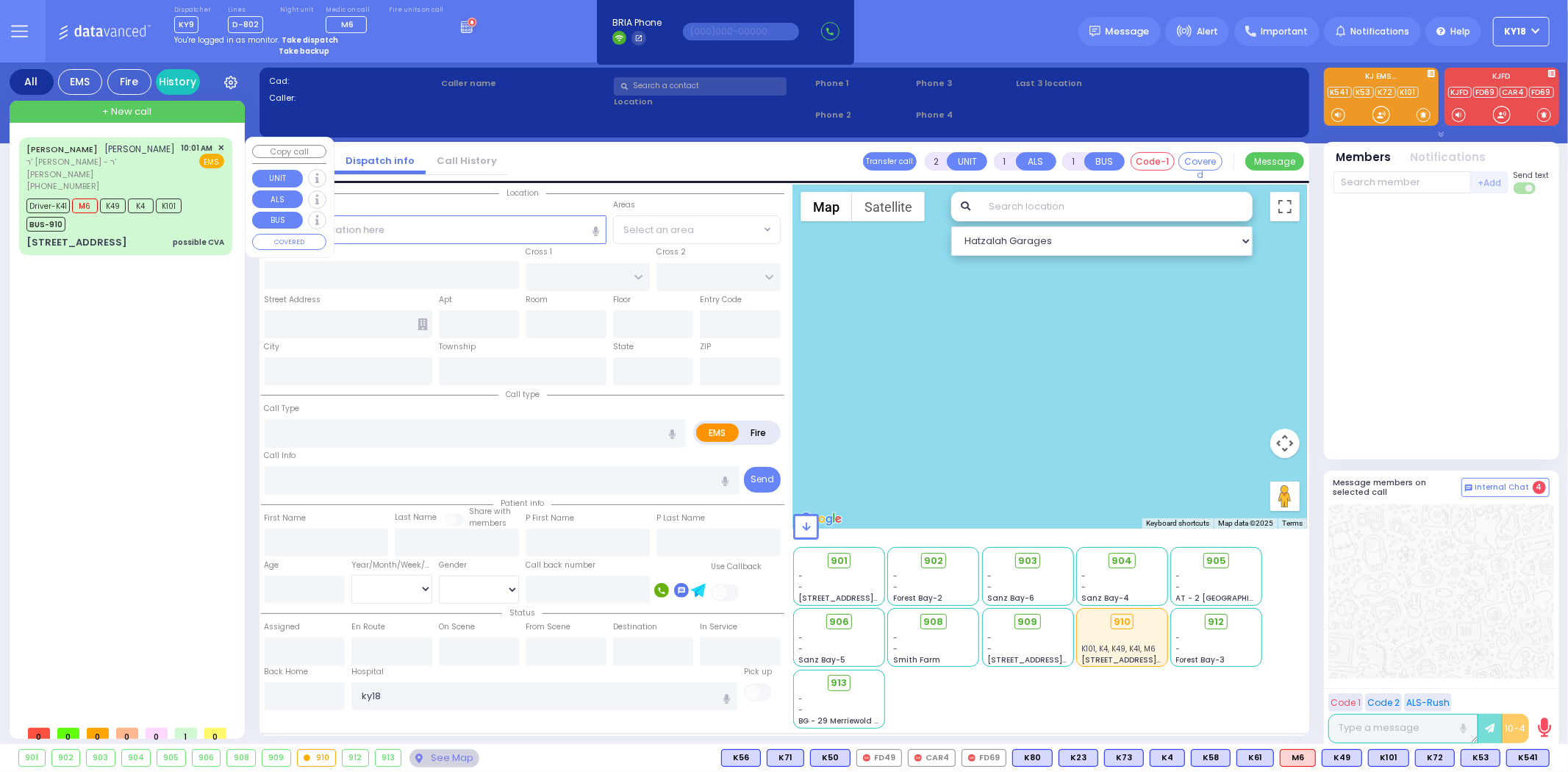
click at [199, 199] on div "Driver-K41 M6 K49 K4 K101 BUS-910" at bounding box center [125, 213] width 198 height 37
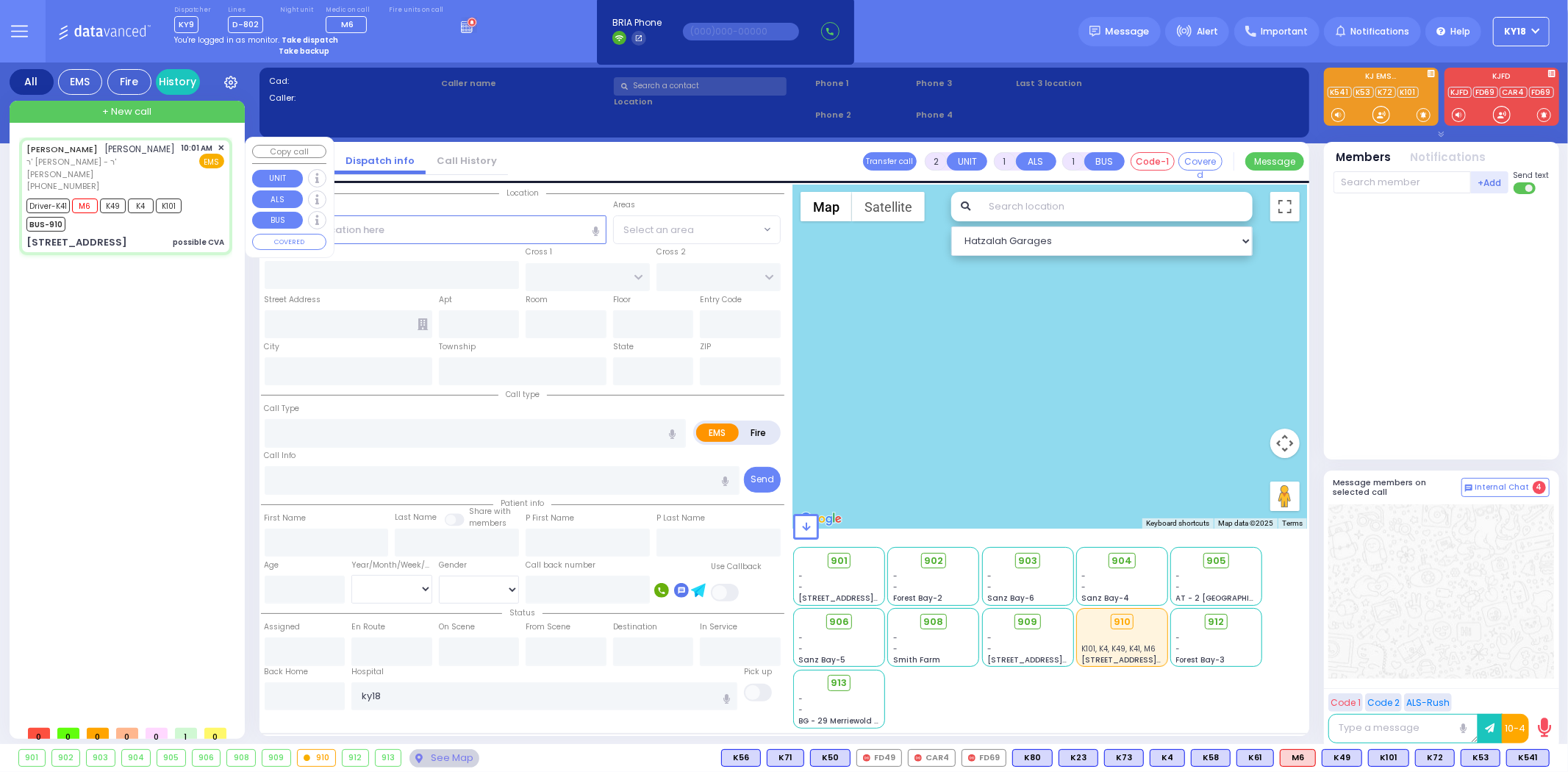
type input "6"
select select
type input "possible CVA"
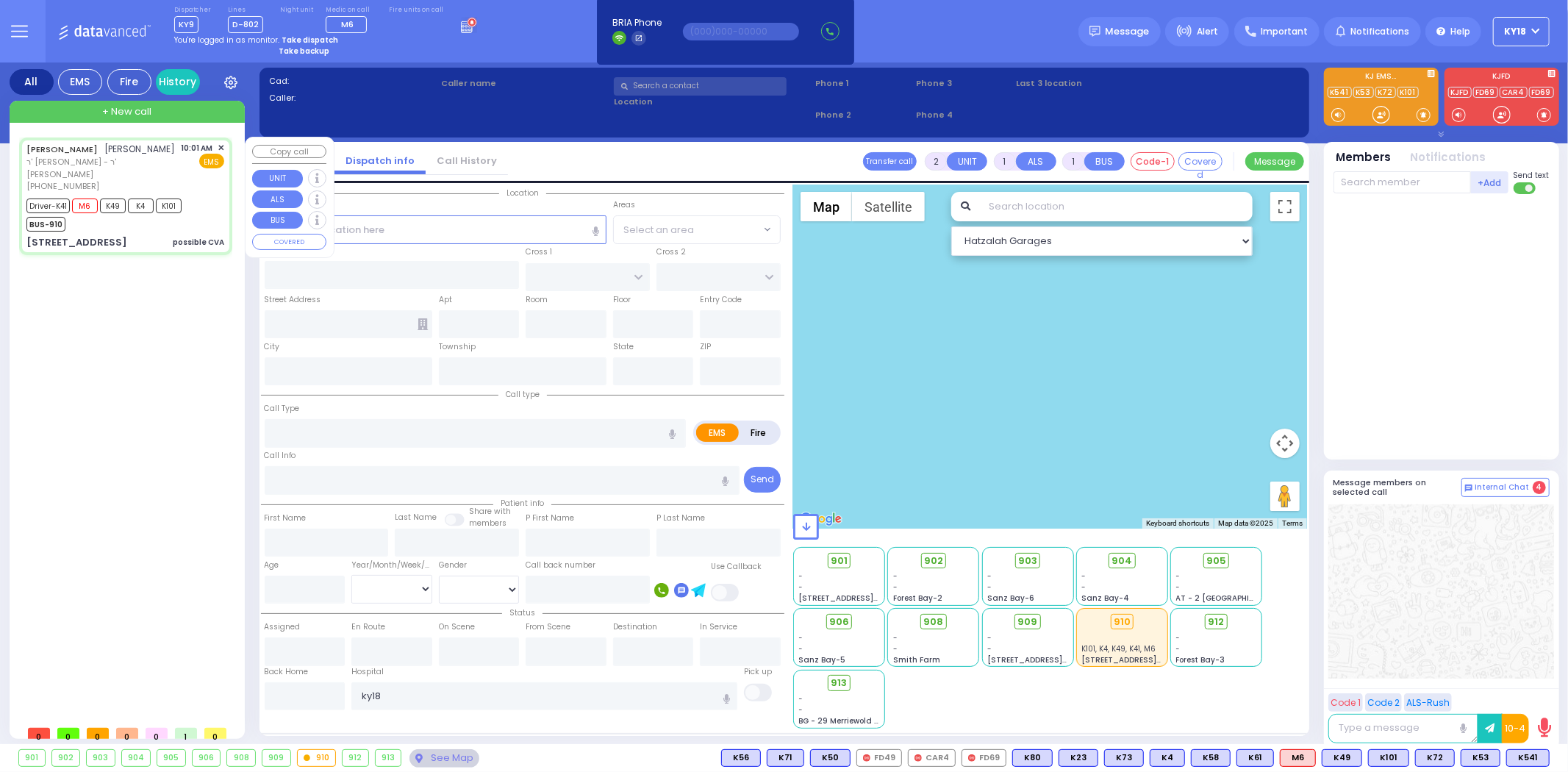
radio input "true"
type input "[PERSON_NAME]"
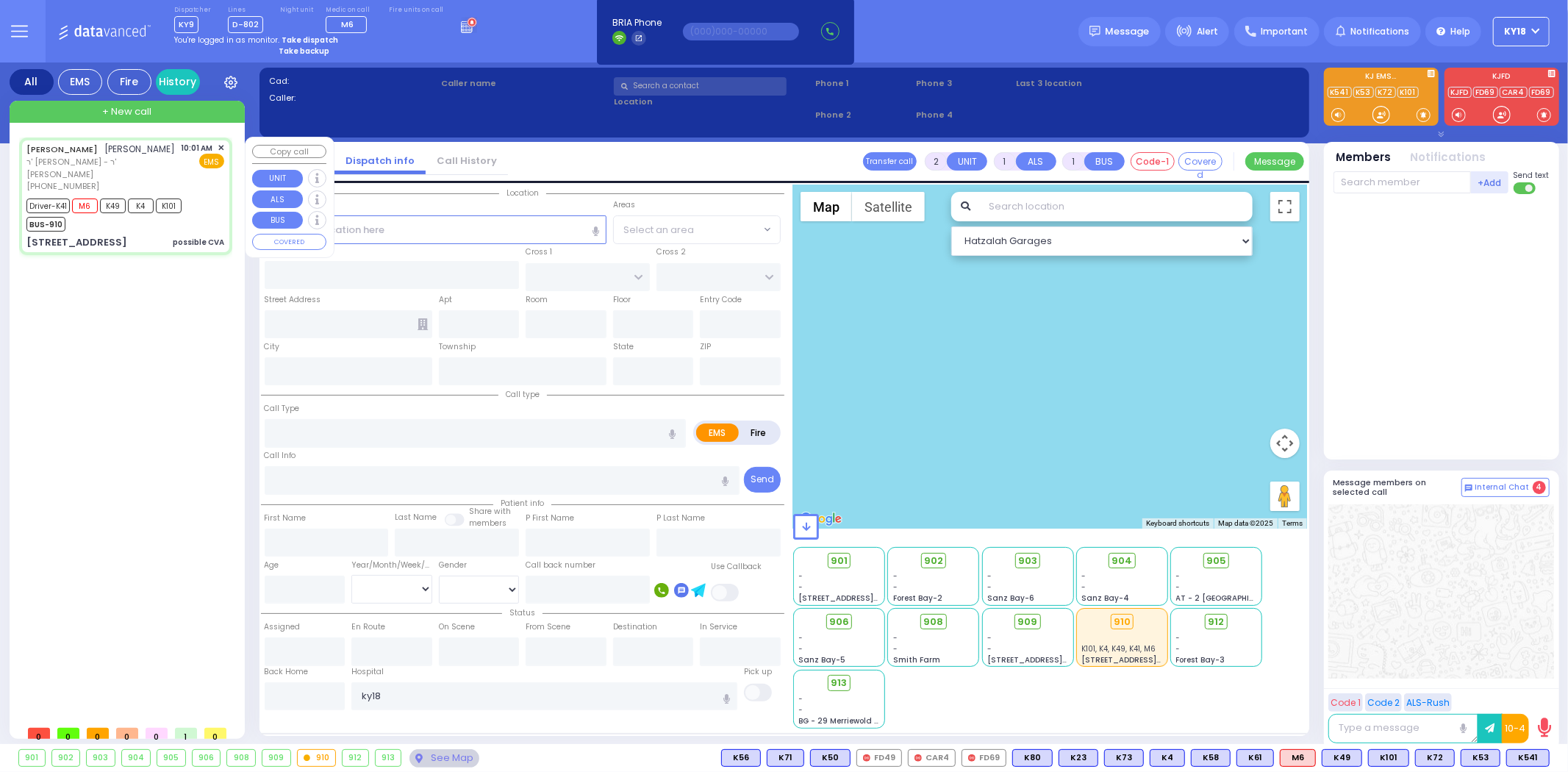
type input "44"
select select "Year"
select select "[DEMOGRAPHIC_DATA]"
type input "10:01"
type input "10:03"
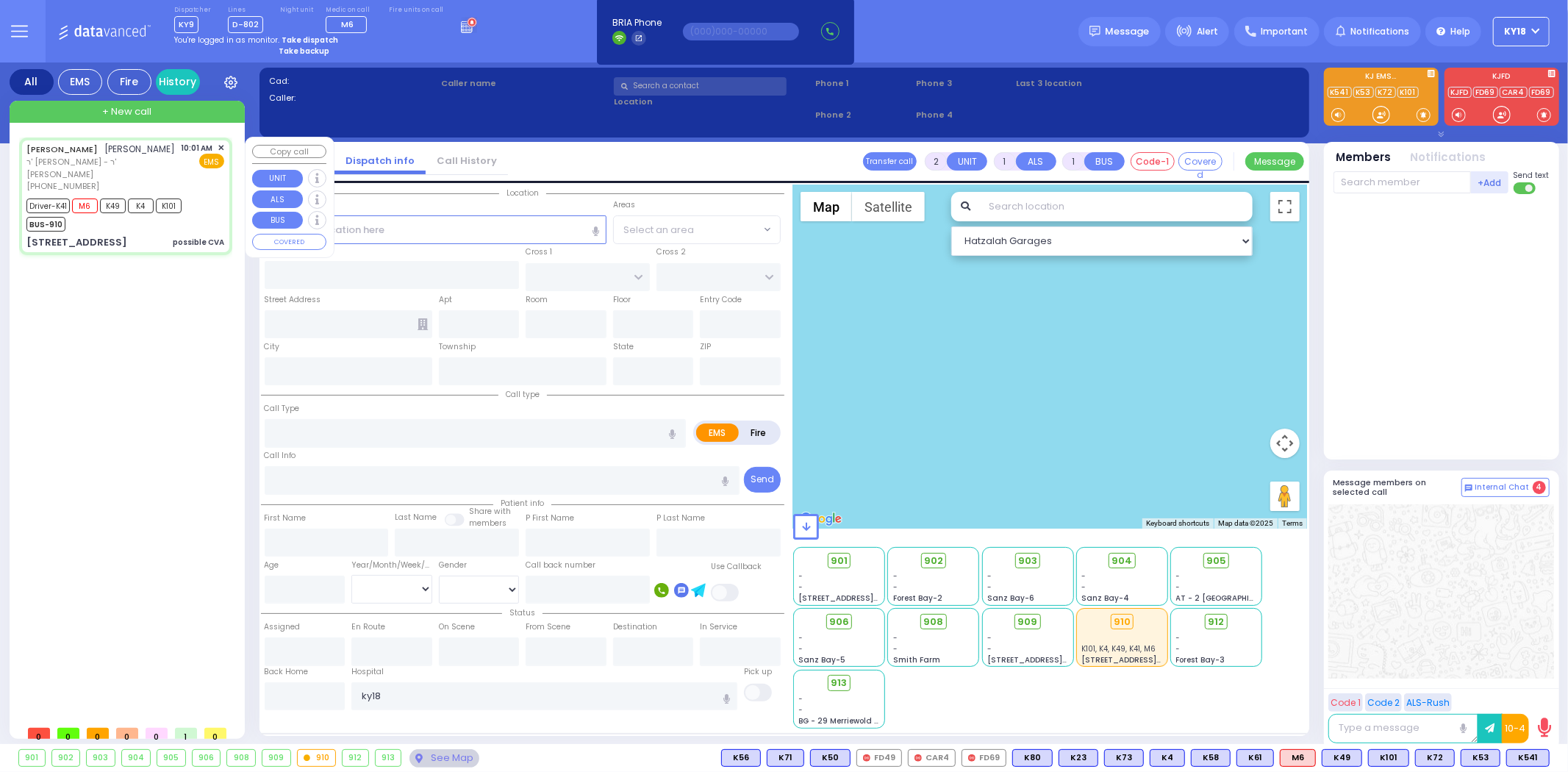
type input "10:04"
type input "10:28"
type input "[US_STATE][GEOGRAPHIC_DATA]- [GEOGRAPHIC_DATA] [STREET_ADDRESS][US_STATE]"
type input "MERON DR"
type input "[GEOGRAPHIC_DATA]"
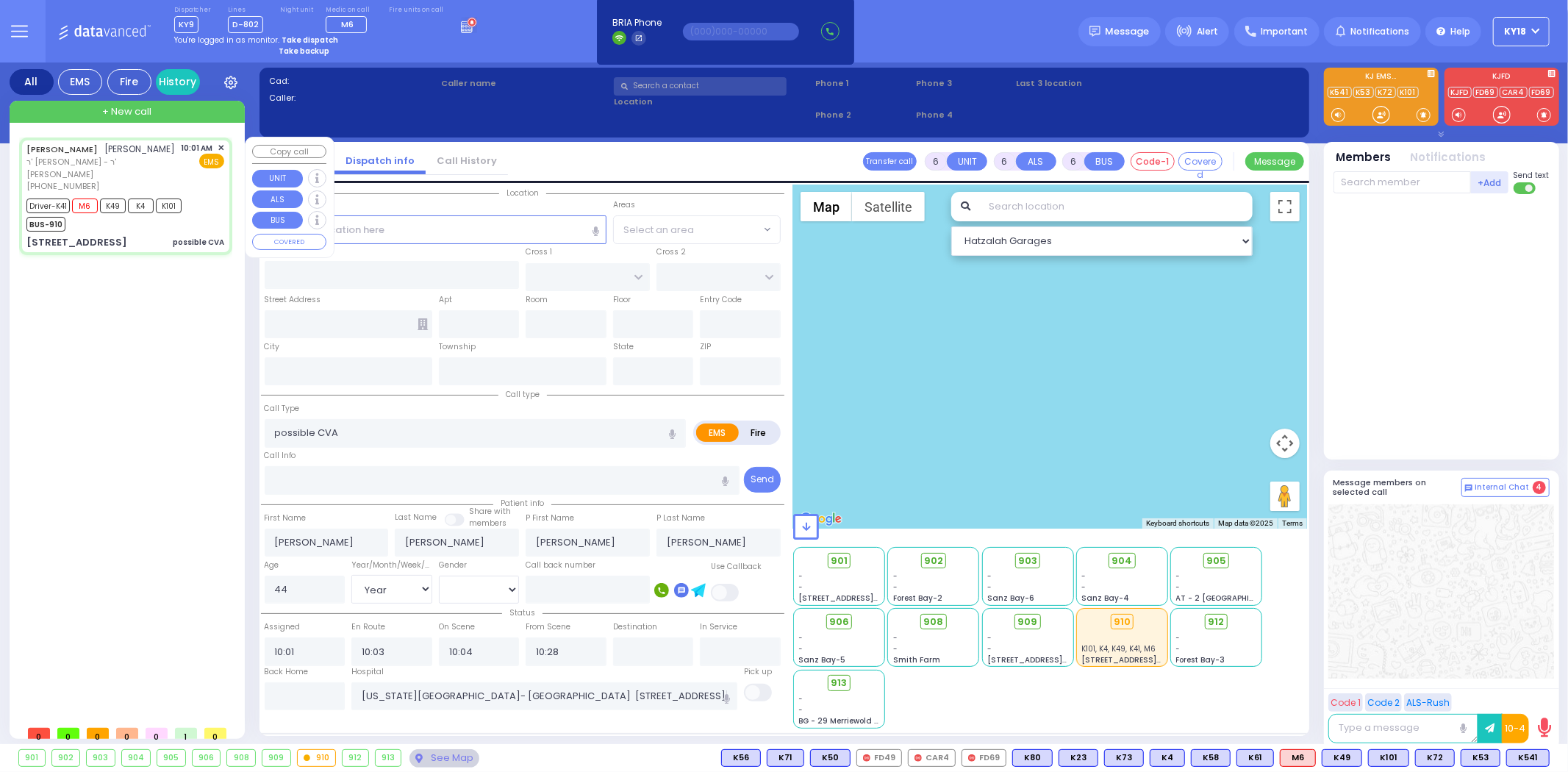
type input "1 TEVERYA WAY"
type input "202"
type input "Monroe"
type input "[US_STATE]"
type input "10950"
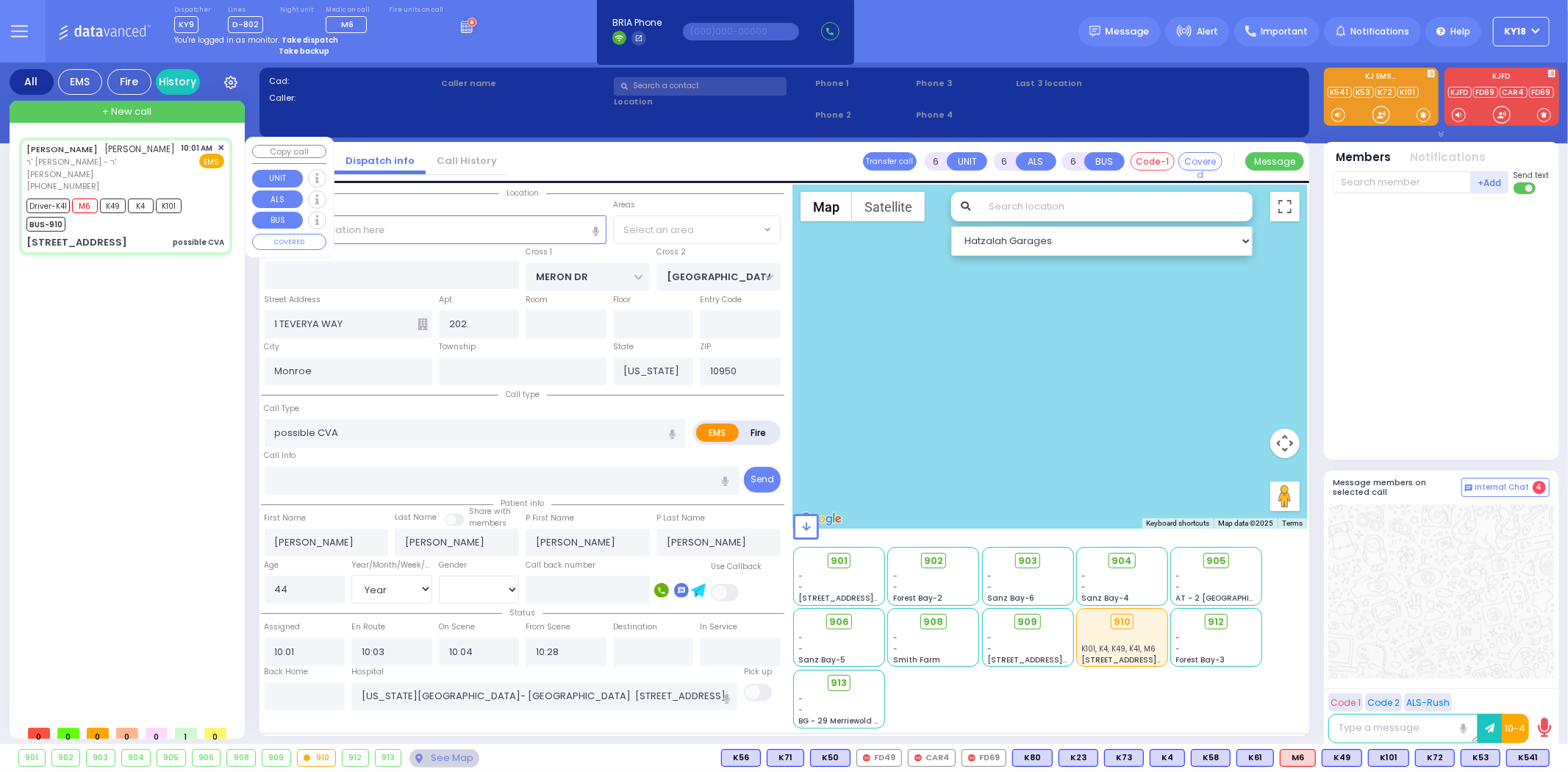
select select "SECTION 6"
select select "Hatzalah Garages"
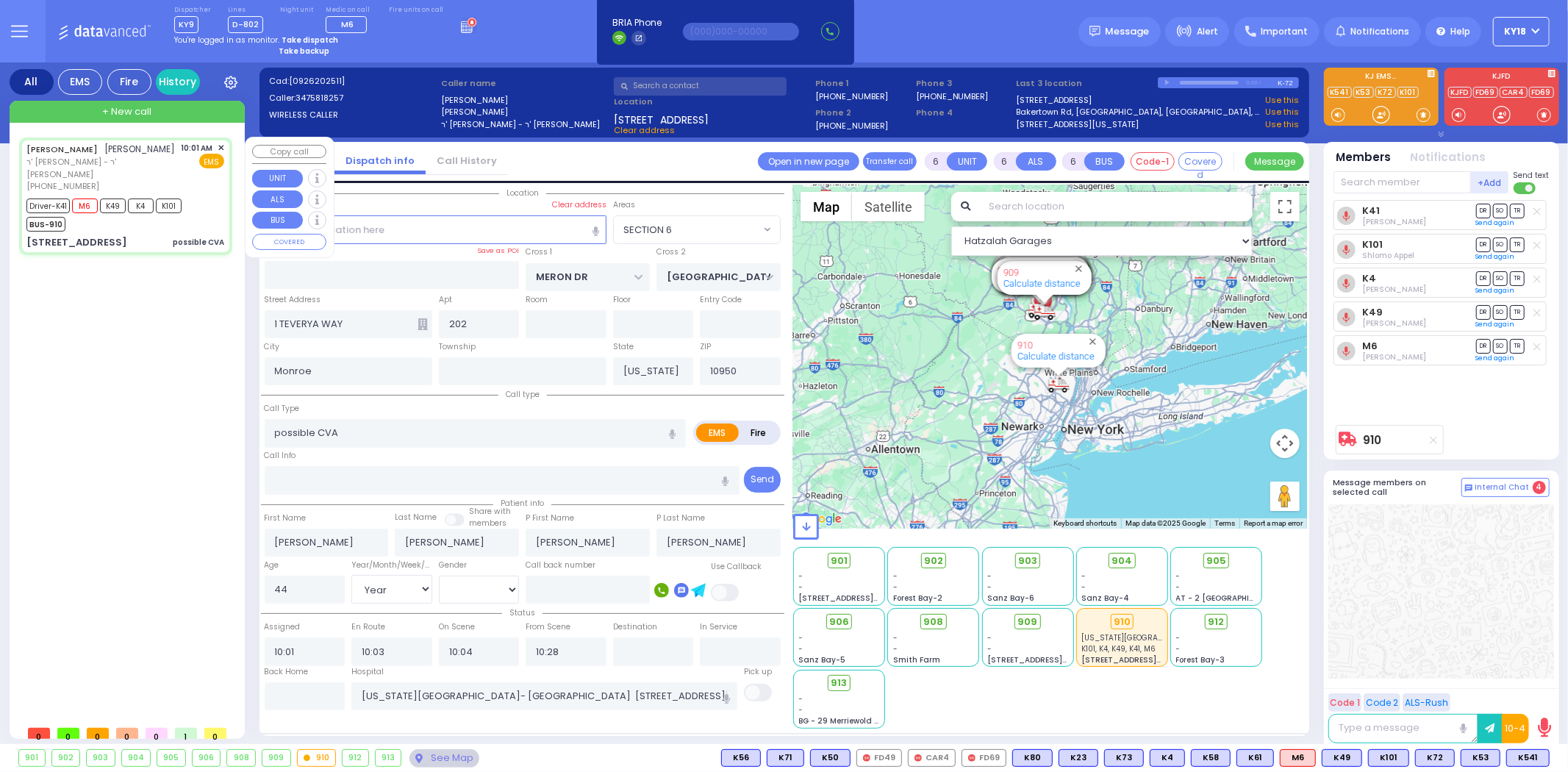
click at [179, 199] on span "K101" at bounding box center [168, 206] width 26 height 14
select select
radio input "true"
select select "Year"
select select "[DEMOGRAPHIC_DATA]"
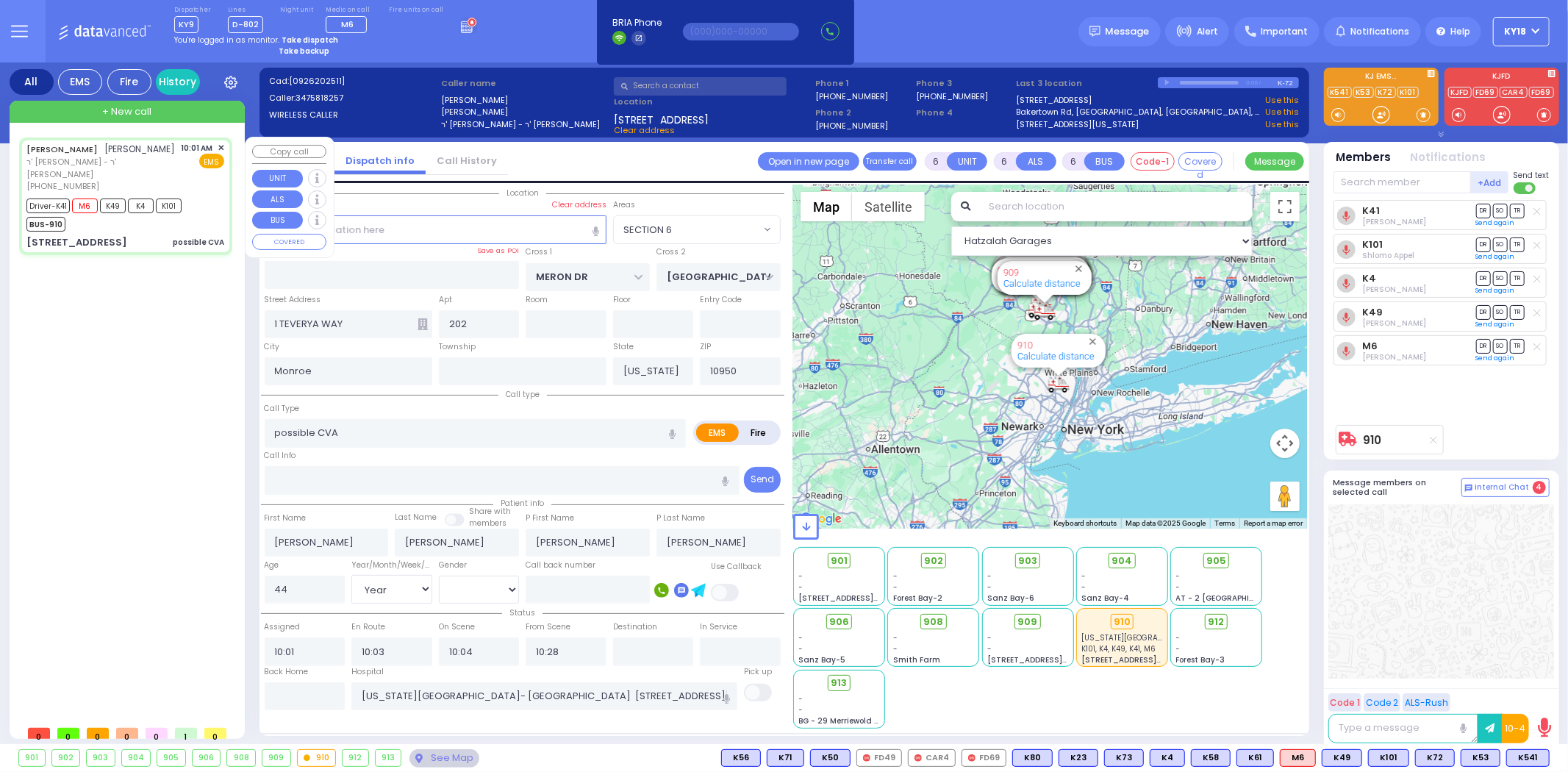
select select "Hatzalah Garages"
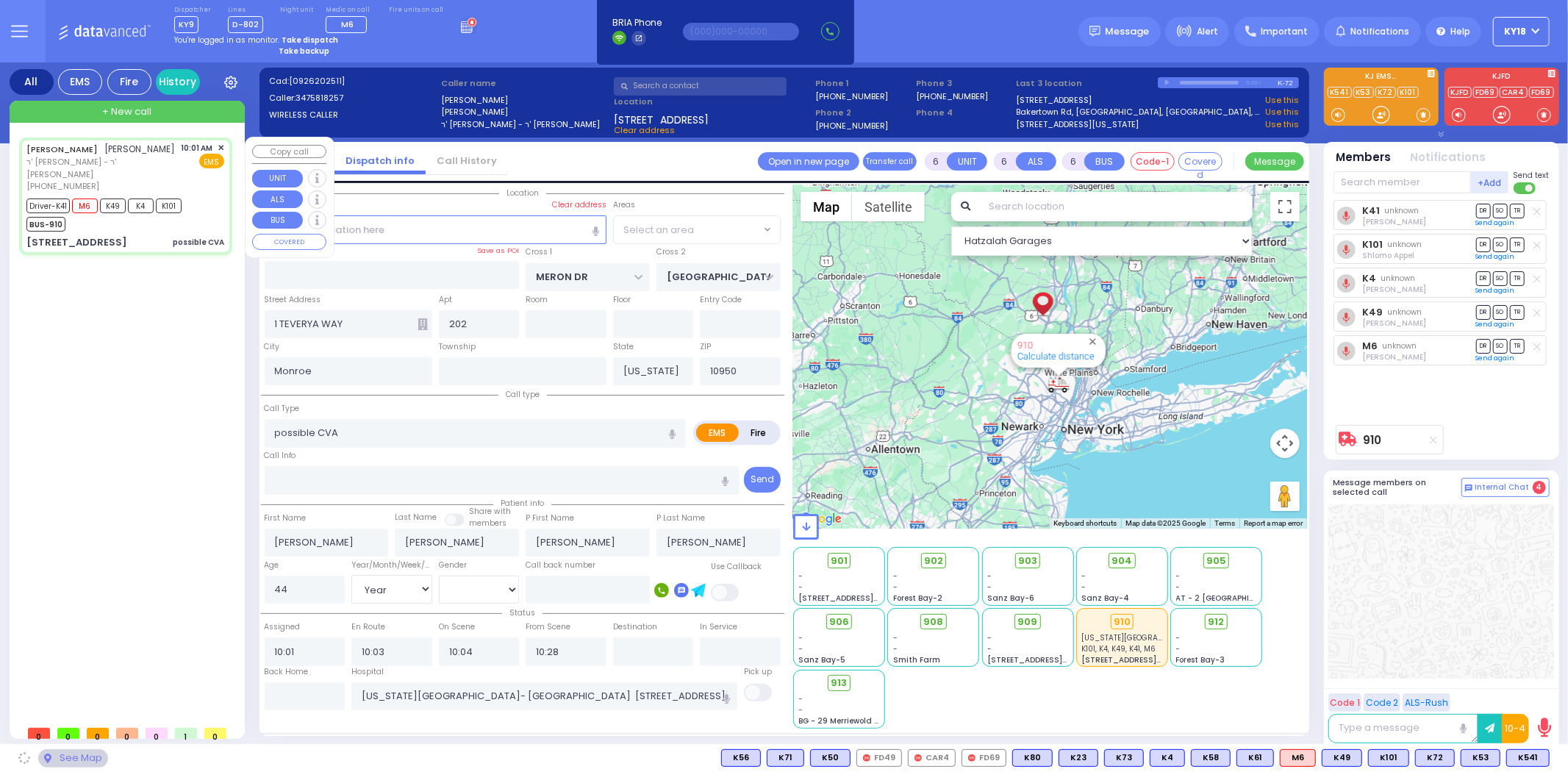
select select "SECTION 6"
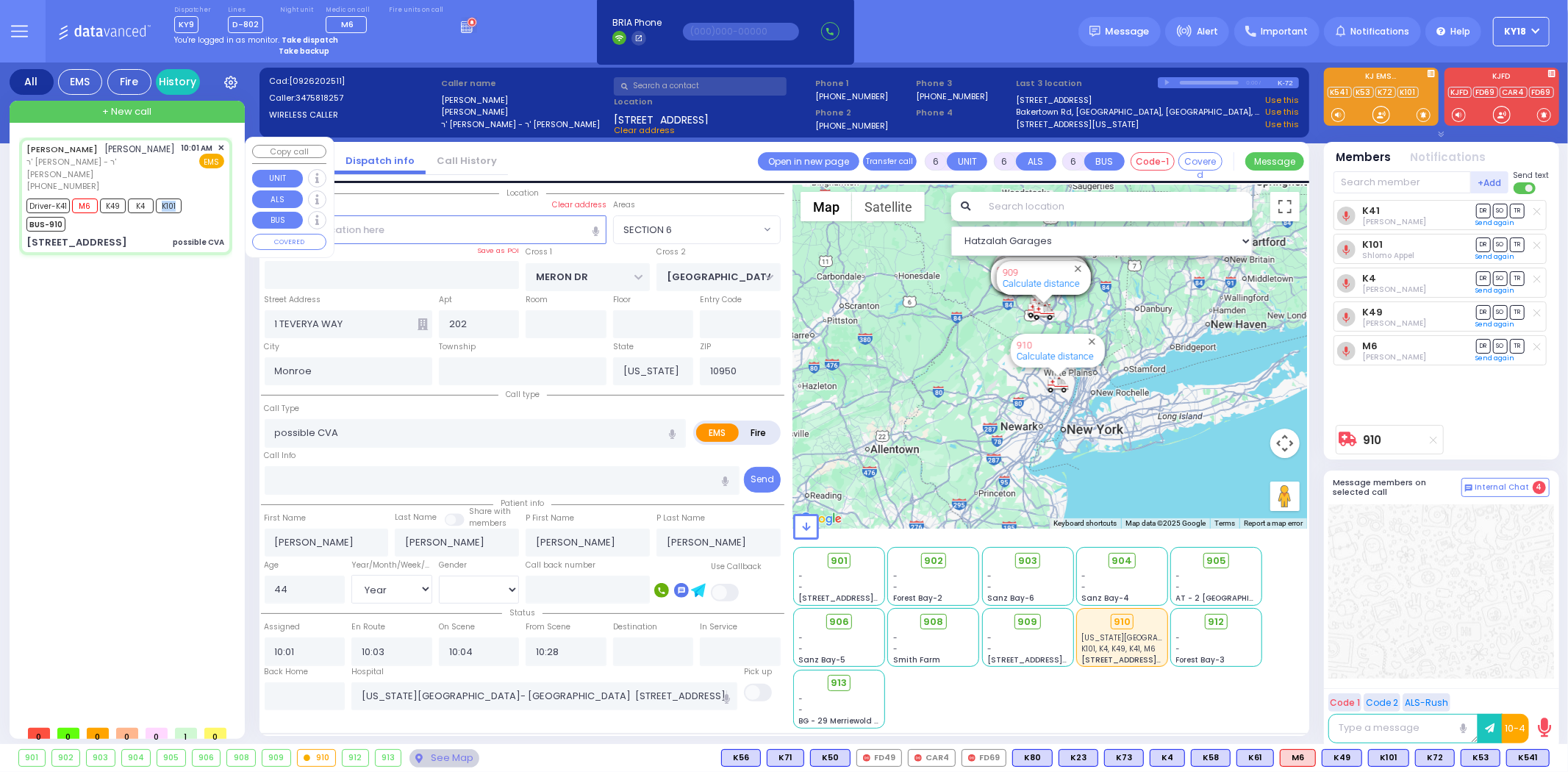
drag, startPoint x: 179, startPoint y: 195, endPoint x: 158, endPoint y: 197, distance: 21.1
click at [158, 199] on span "K101" at bounding box center [168, 206] width 26 height 14
select select
radio input "true"
select select "Year"
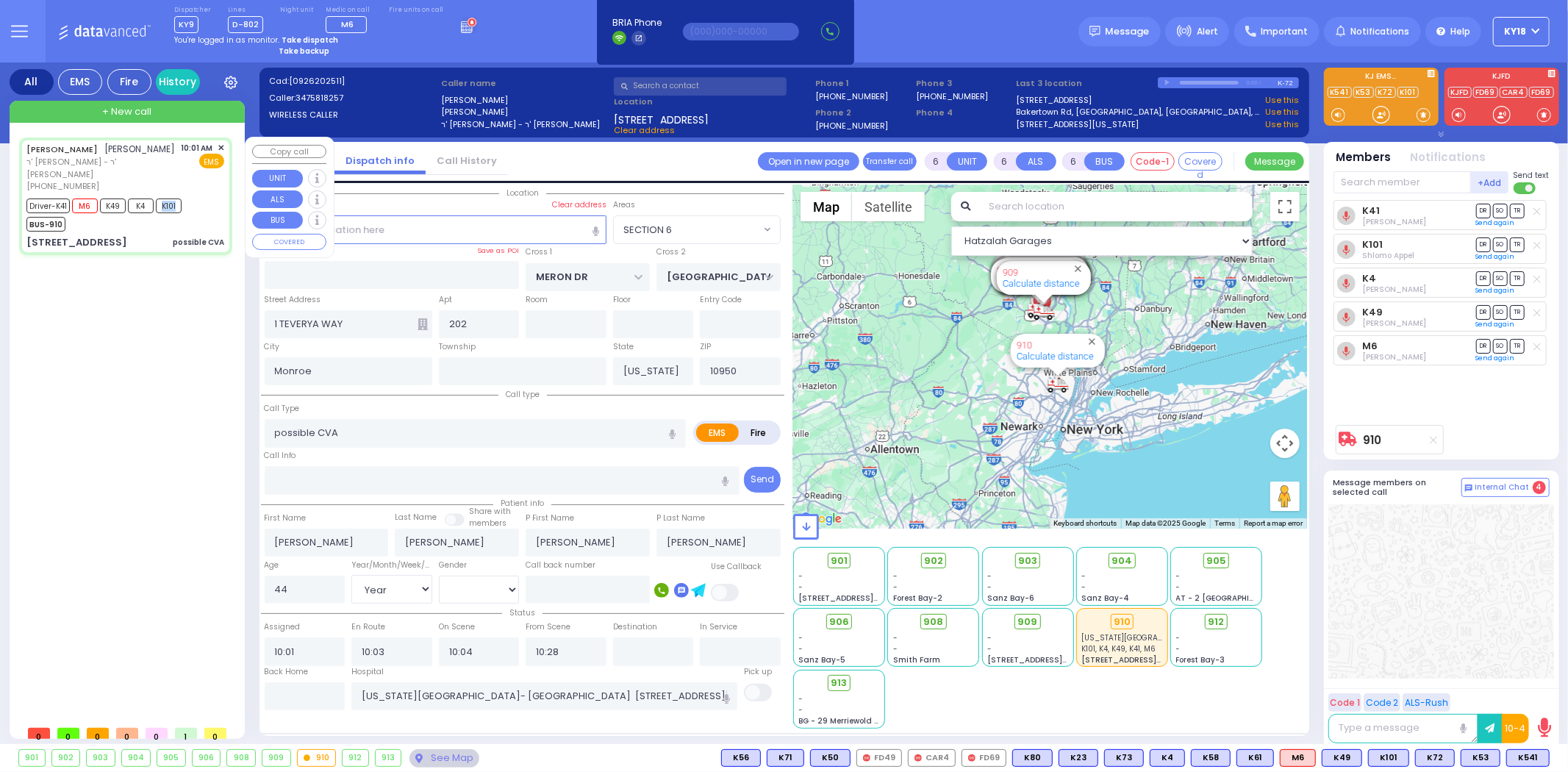
select select "[DEMOGRAPHIC_DATA]"
select select "Hatzalah Garages"
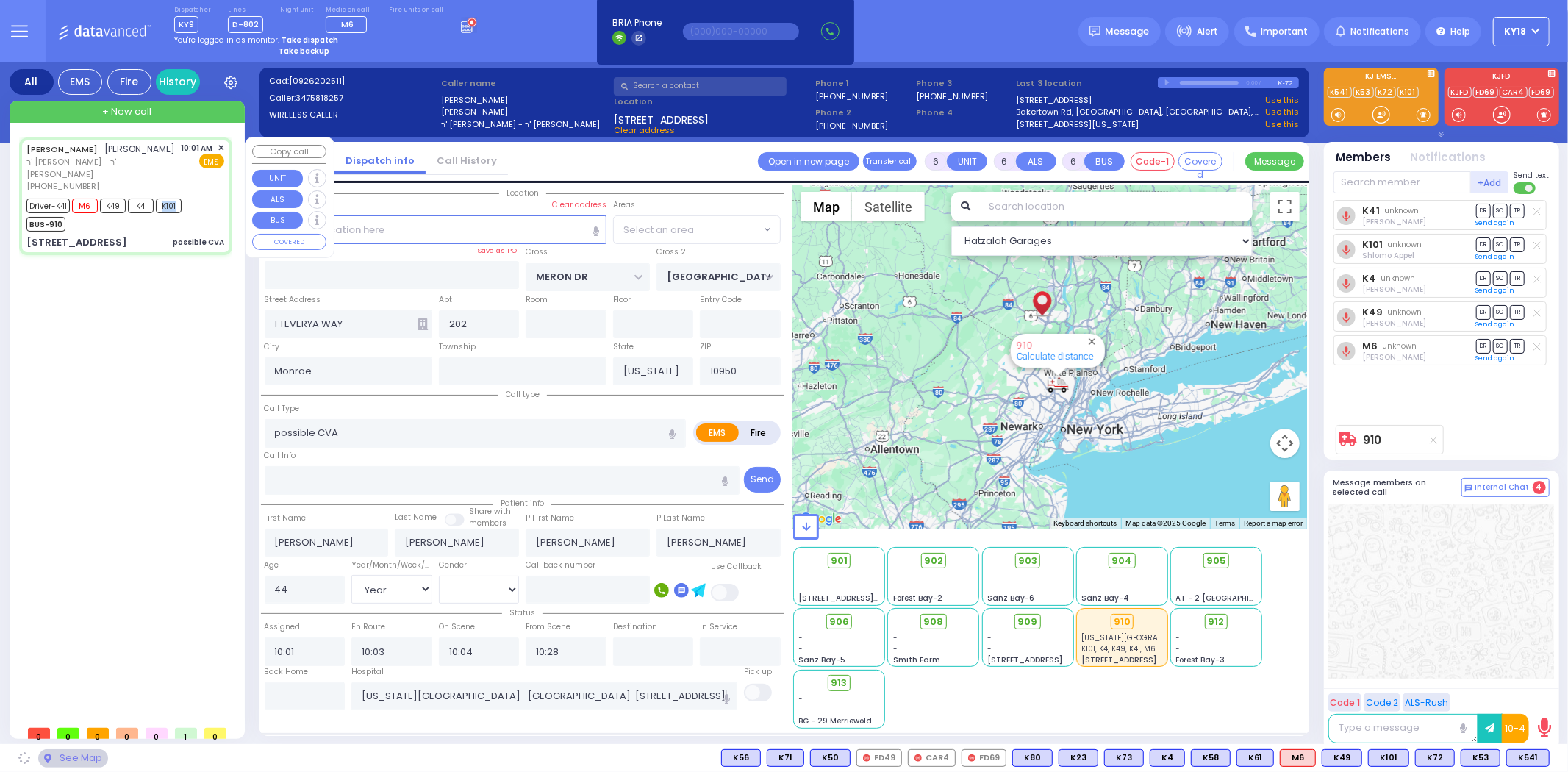
select select "SECTION 6"
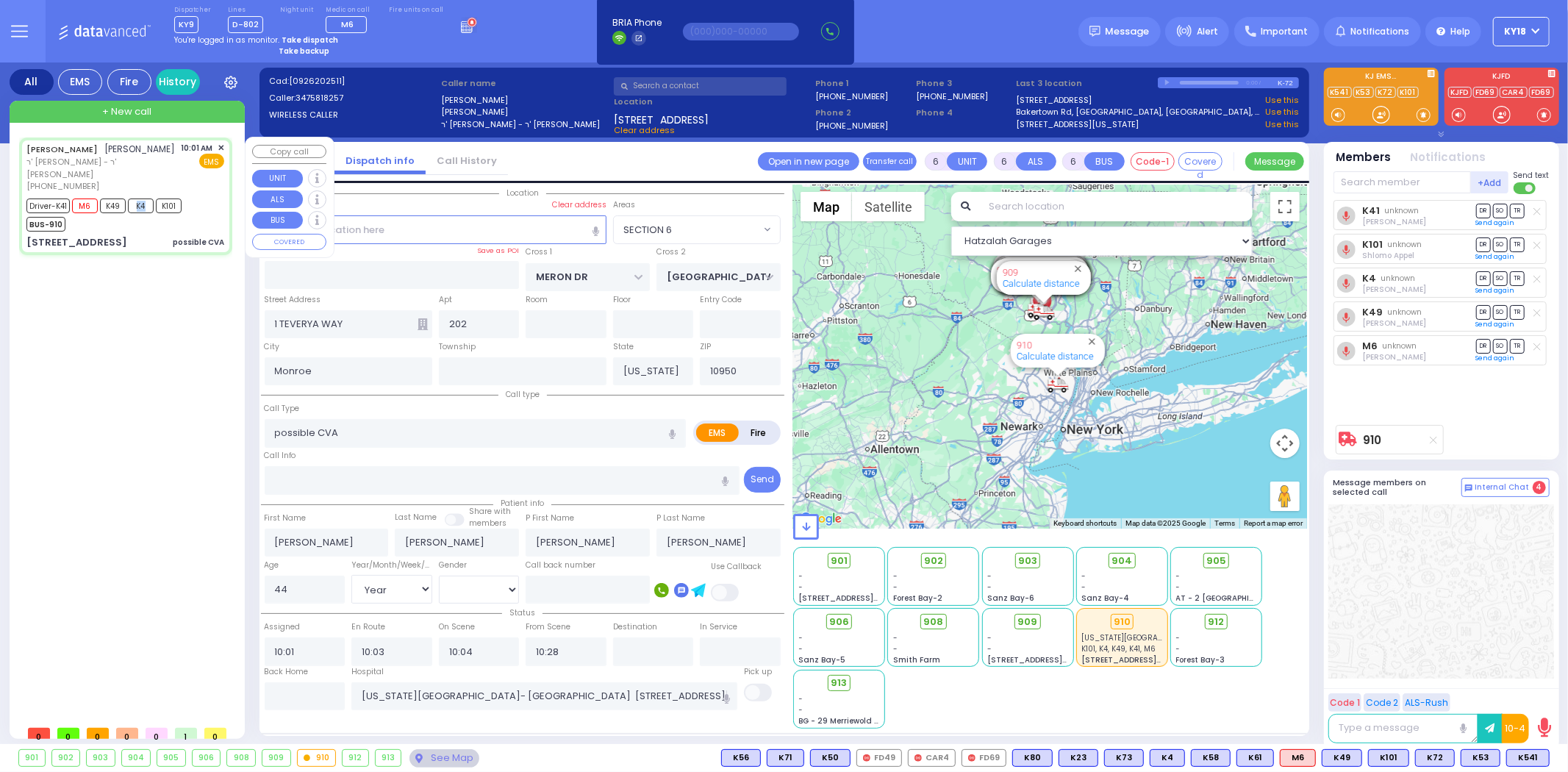
drag, startPoint x: 149, startPoint y: 196, endPoint x: 135, endPoint y: 196, distance: 14.0
click at [135, 199] on span "K4" at bounding box center [141, 206] width 26 height 14
select select
radio input "true"
select select "Year"
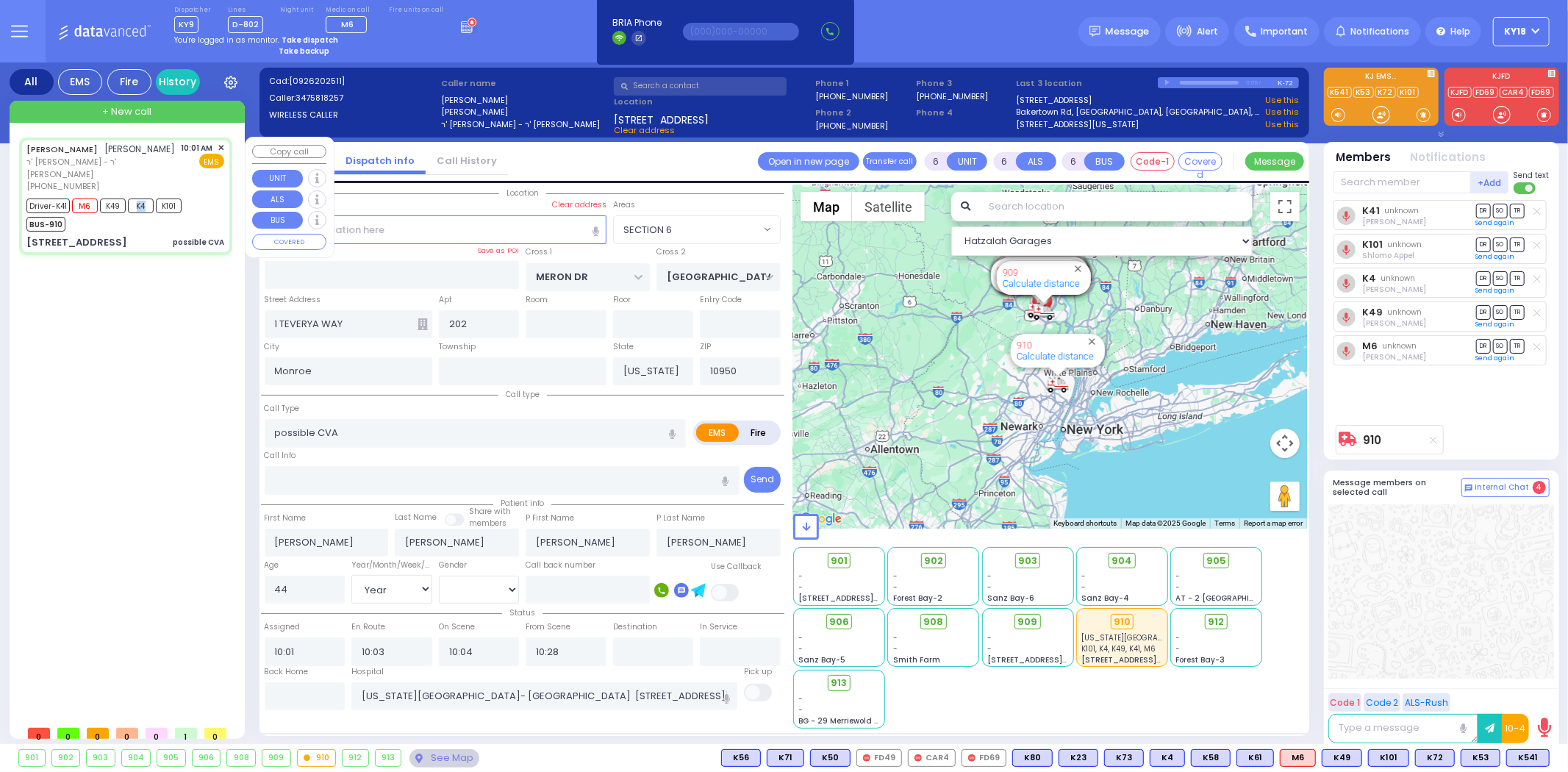
select select "[DEMOGRAPHIC_DATA]"
select select "SECTION 6"
select select "Hatzalah Garages"
drag, startPoint x: 121, startPoint y: 196, endPoint x: 103, endPoint y: 196, distance: 18.0
click at [103, 199] on span "K49" at bounding box center [113, 206] width 26 height 14
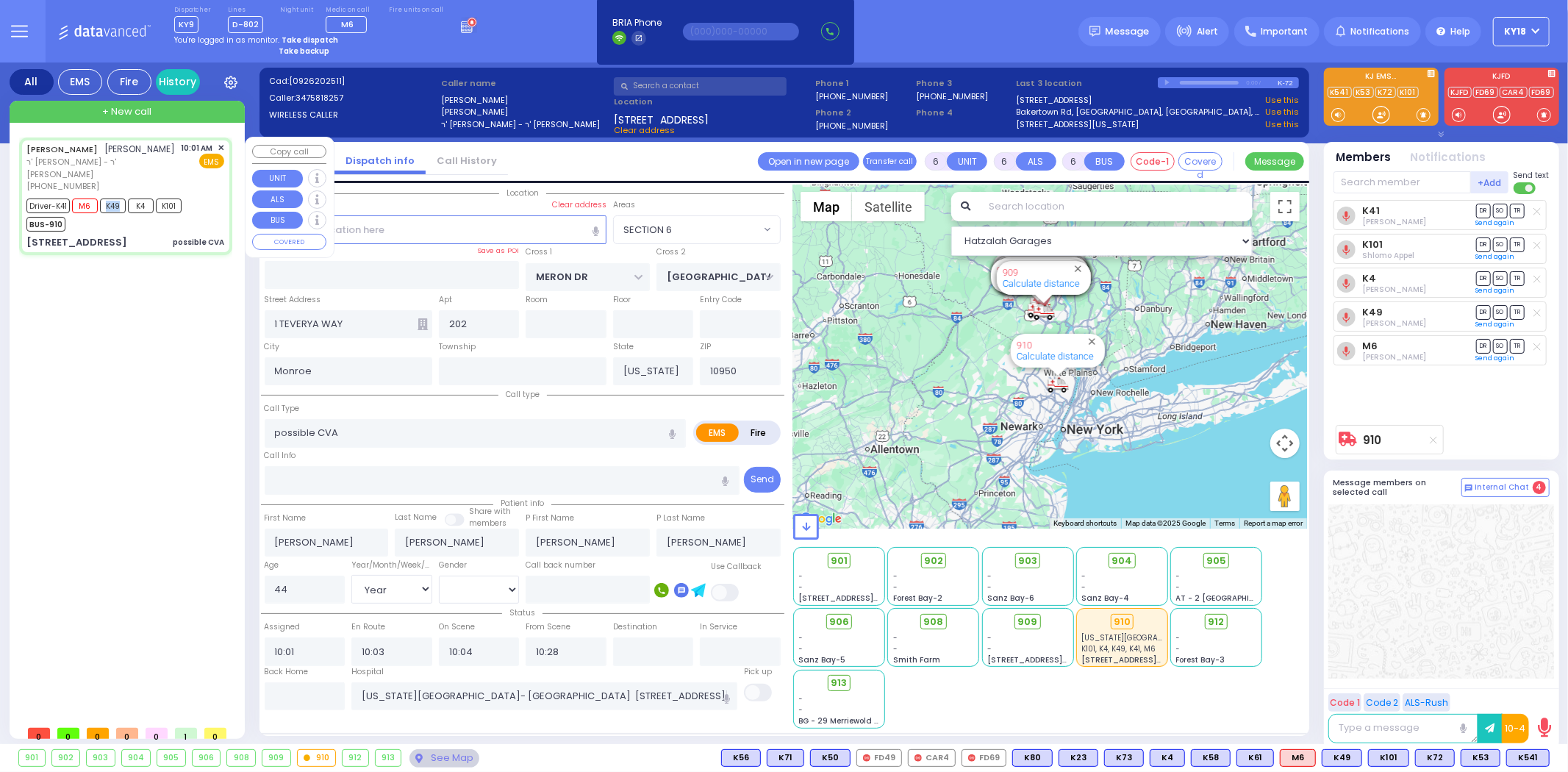
select select
radio input "true"
select select "Year"
select select "[DEMOGRAPHIC_DATA]"
select select "SECTION 6"
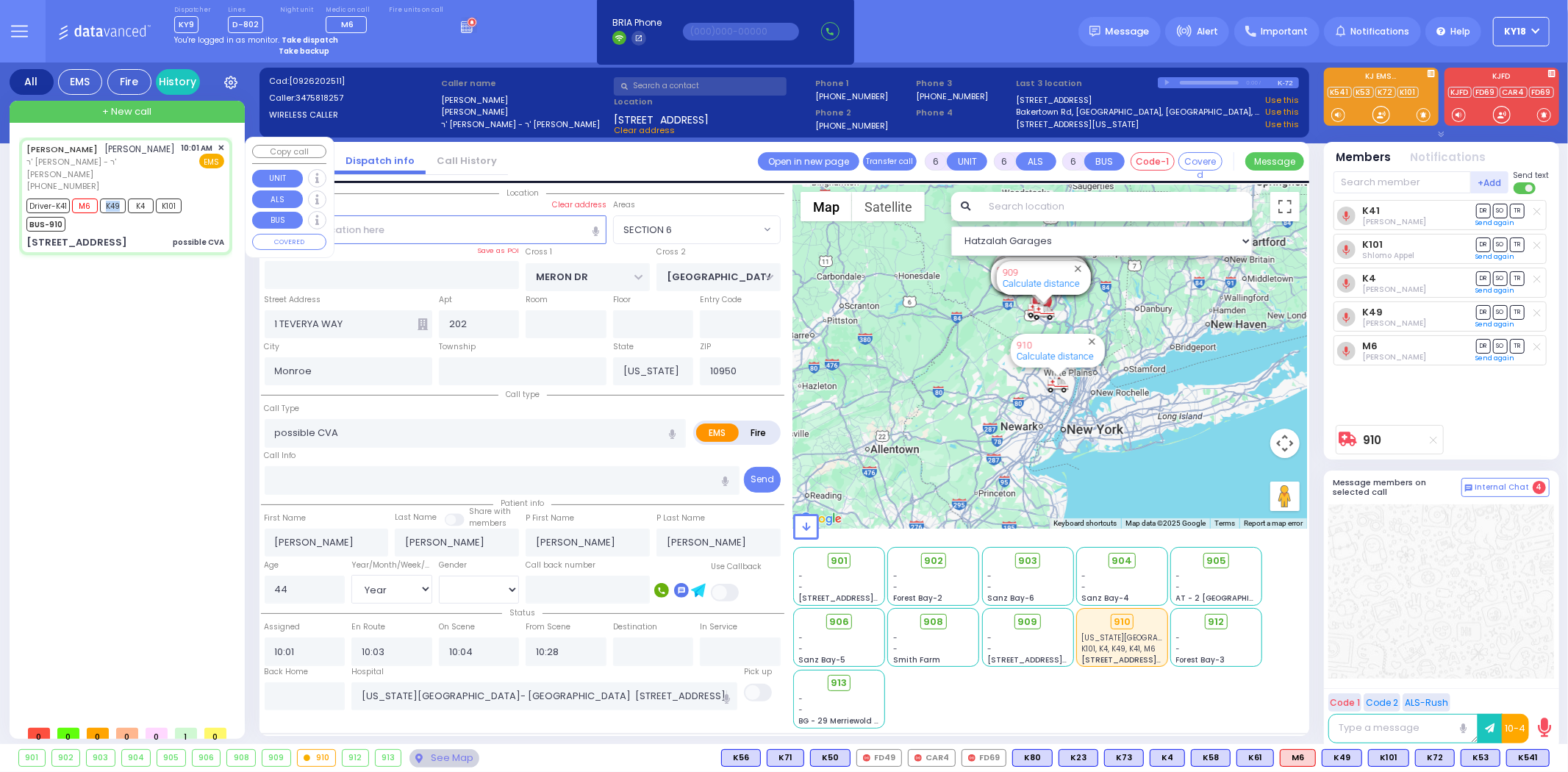
select select "Hatzalah Garages"
drag, startPoint x: 80, startPoint y: 196, endPoint x: 101, endPoint y: 194, distance: 21.1
click at [101, 195] on div "Driver-K41 M6 K49 K4 K101" at bounding box center [104, 204] width 155 height 19
select select
radio input "true"
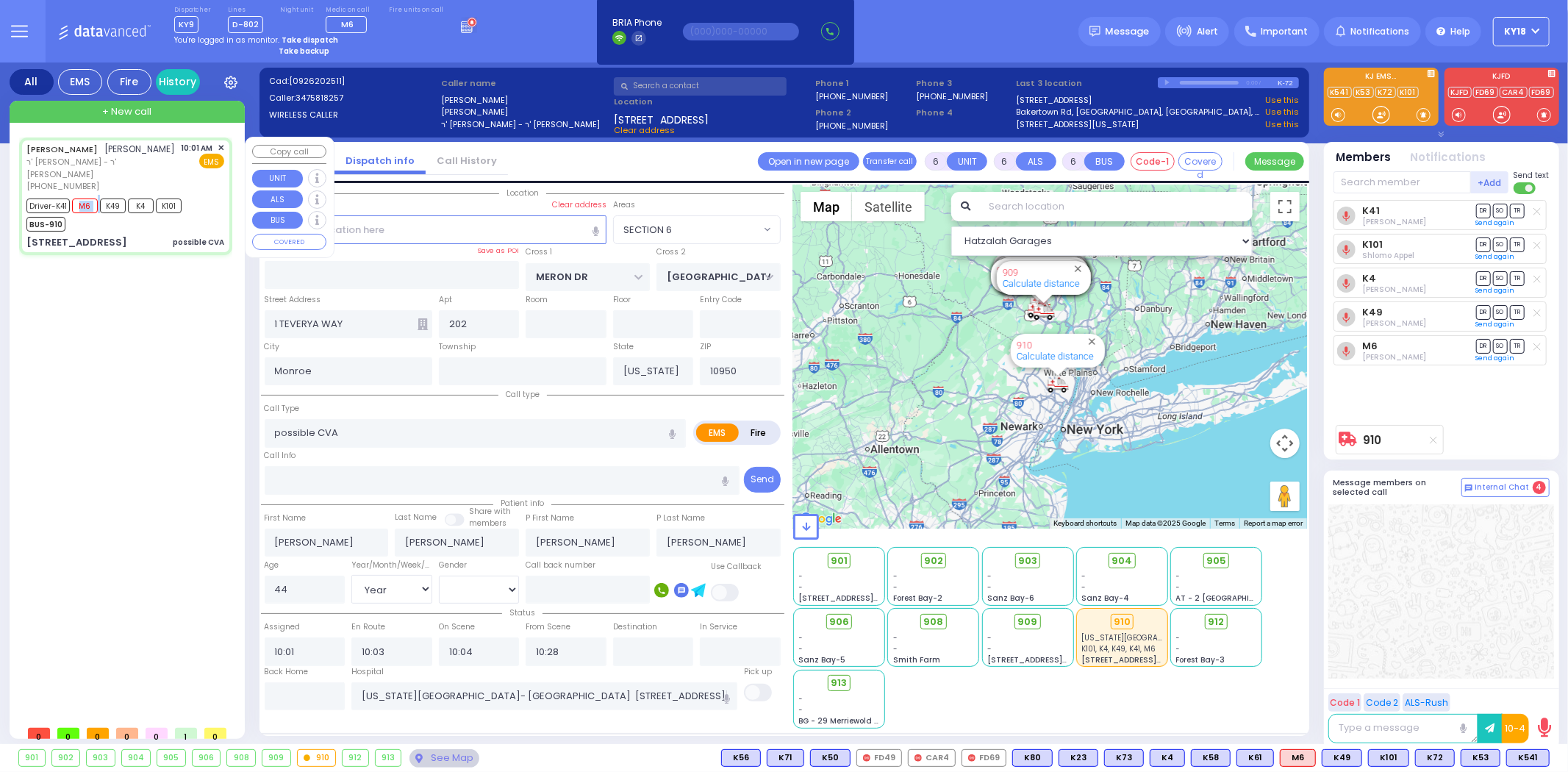
select select "Year"
select select "[DEMOGRAPHIC_DATA]"
select select "Hatzalah Garages"
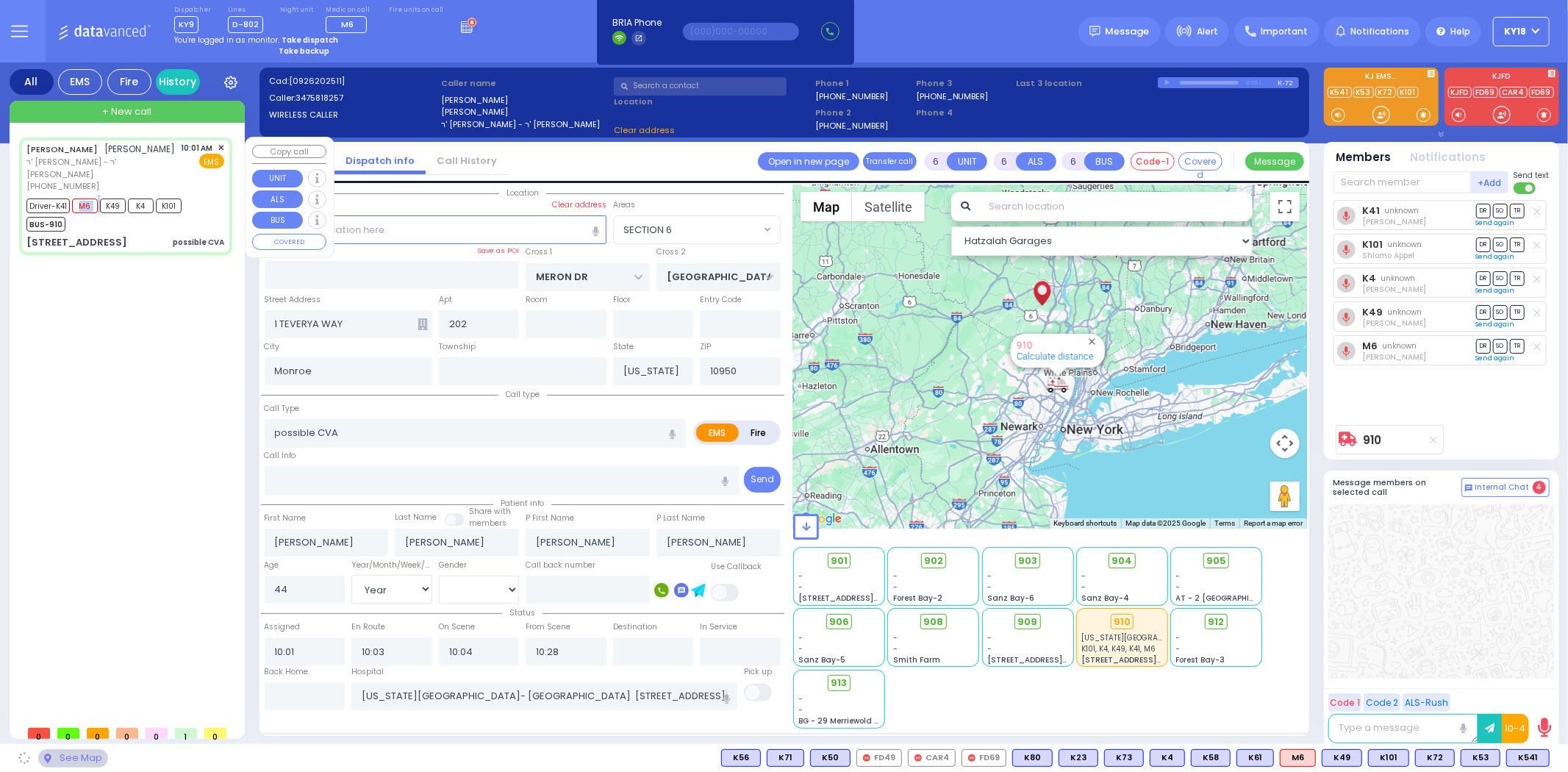
select select "SECTION 6"
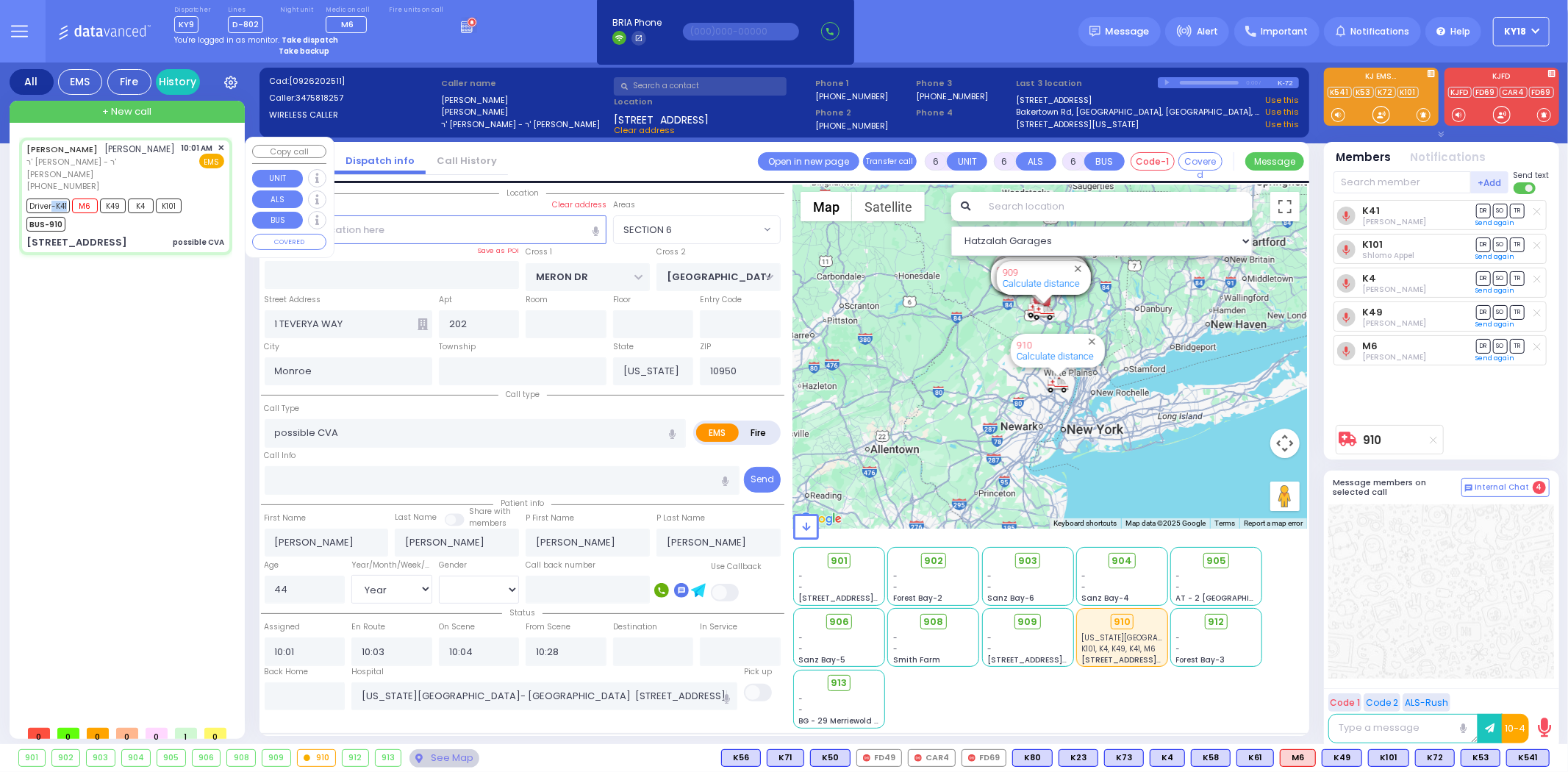
drag, startPoint x: 50, startPoint y: 196, endPoint x: 68, endPoint y: 196, distance: 18.0
click at [68, 199] on span "Driver-K41" at bounding box center [48, 206] width 43 height 14
select select
radio input "true"
select select "Year"
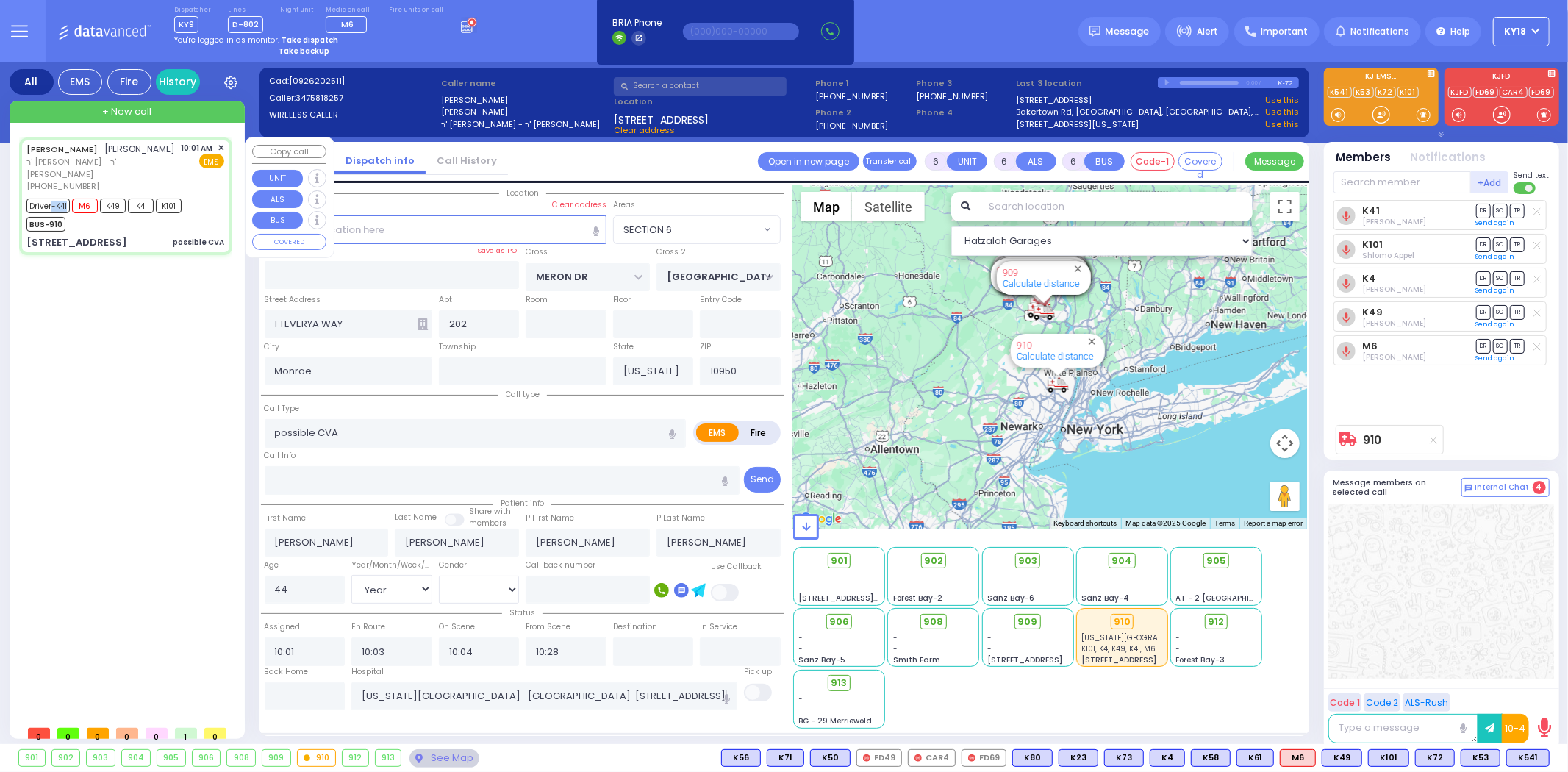
select select "[DEMOGRAPHIC_DATA]"
select select "Hatzalah Garages"
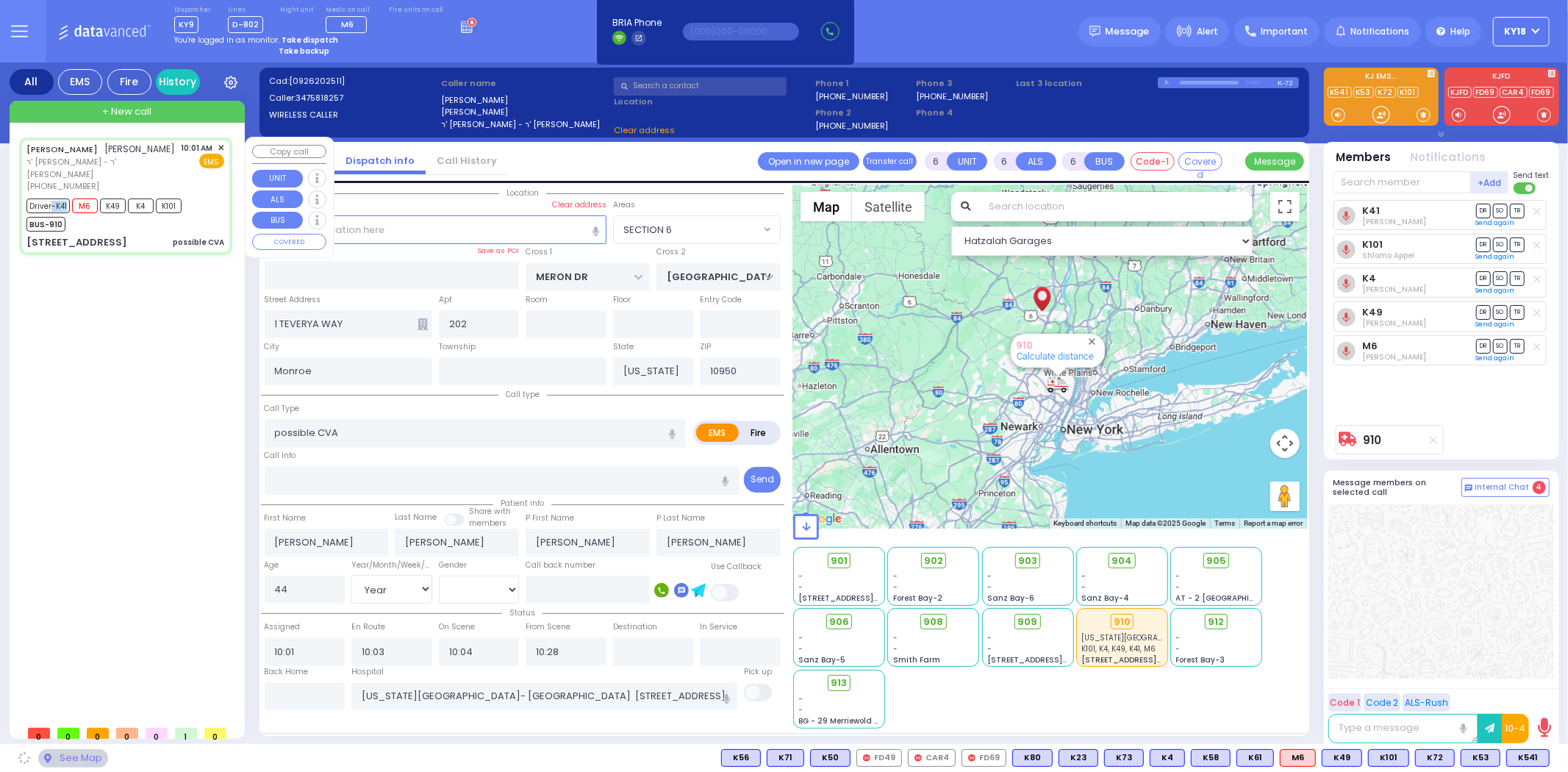
select select "SECTION 6"
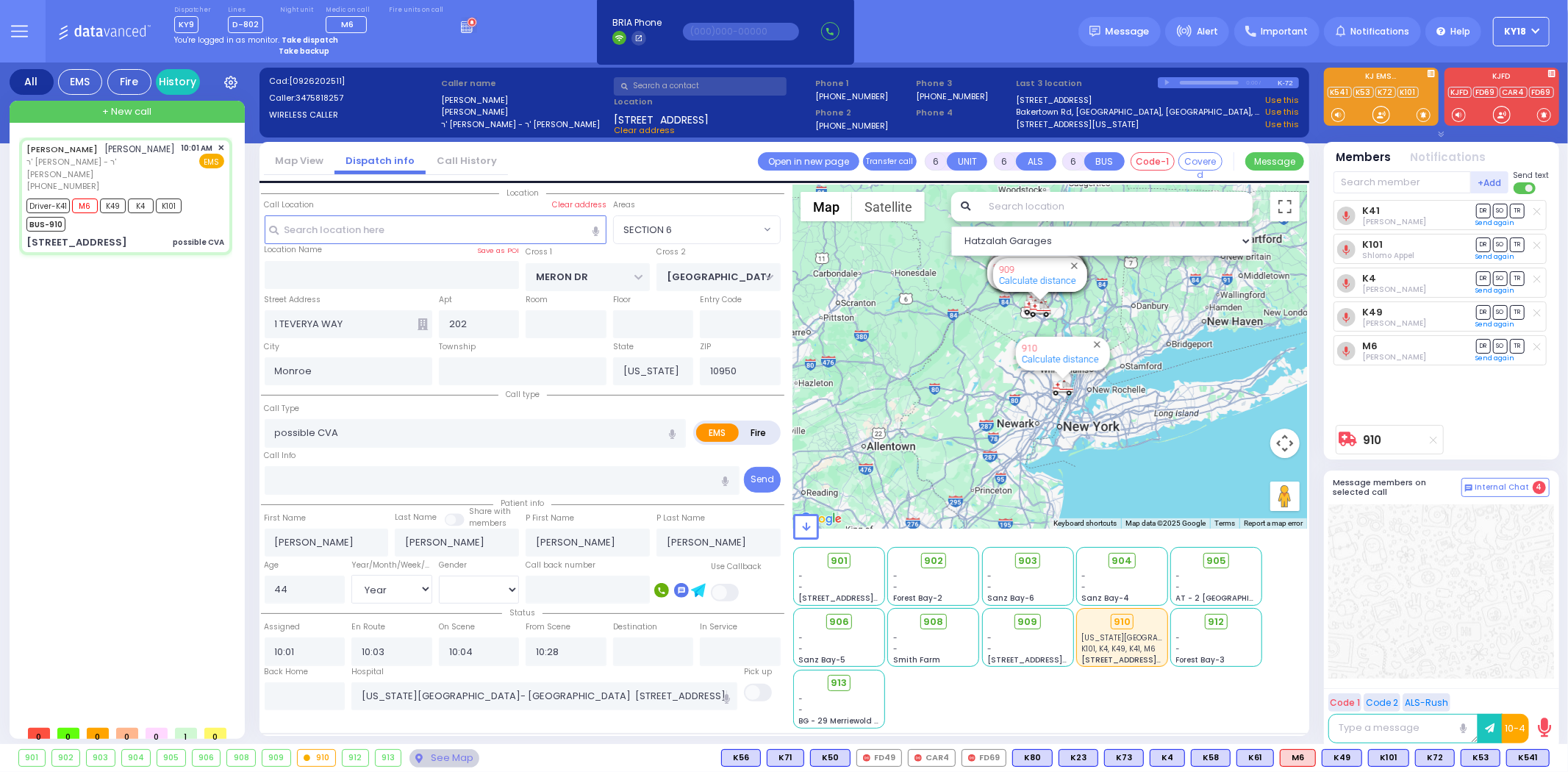
click at [463, 30] on rect at bounding box center [464, 30] width 2 height 2
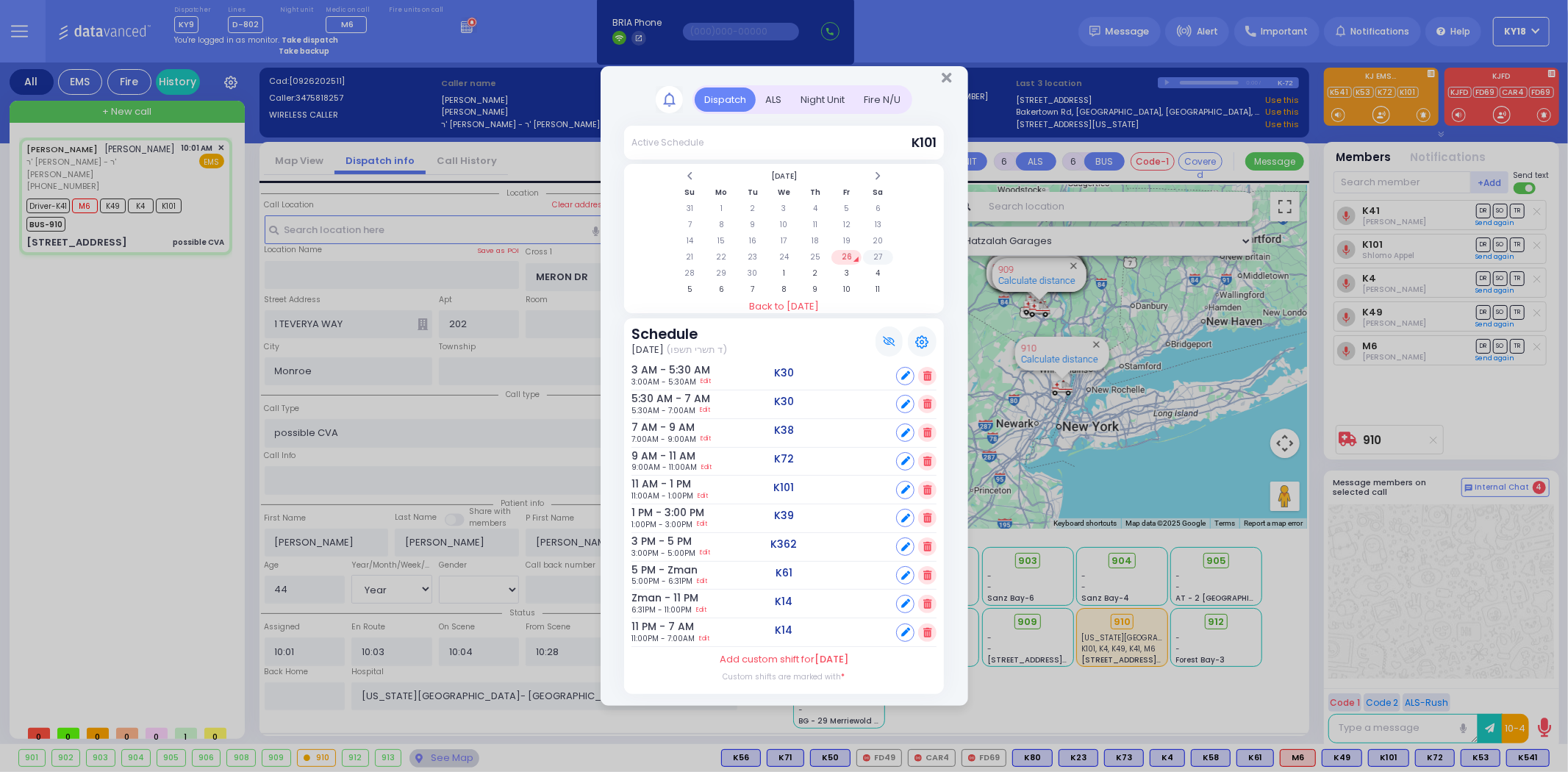
click at [873, 258] on td "27" at bounding box center [879, 257] width 30 height 14
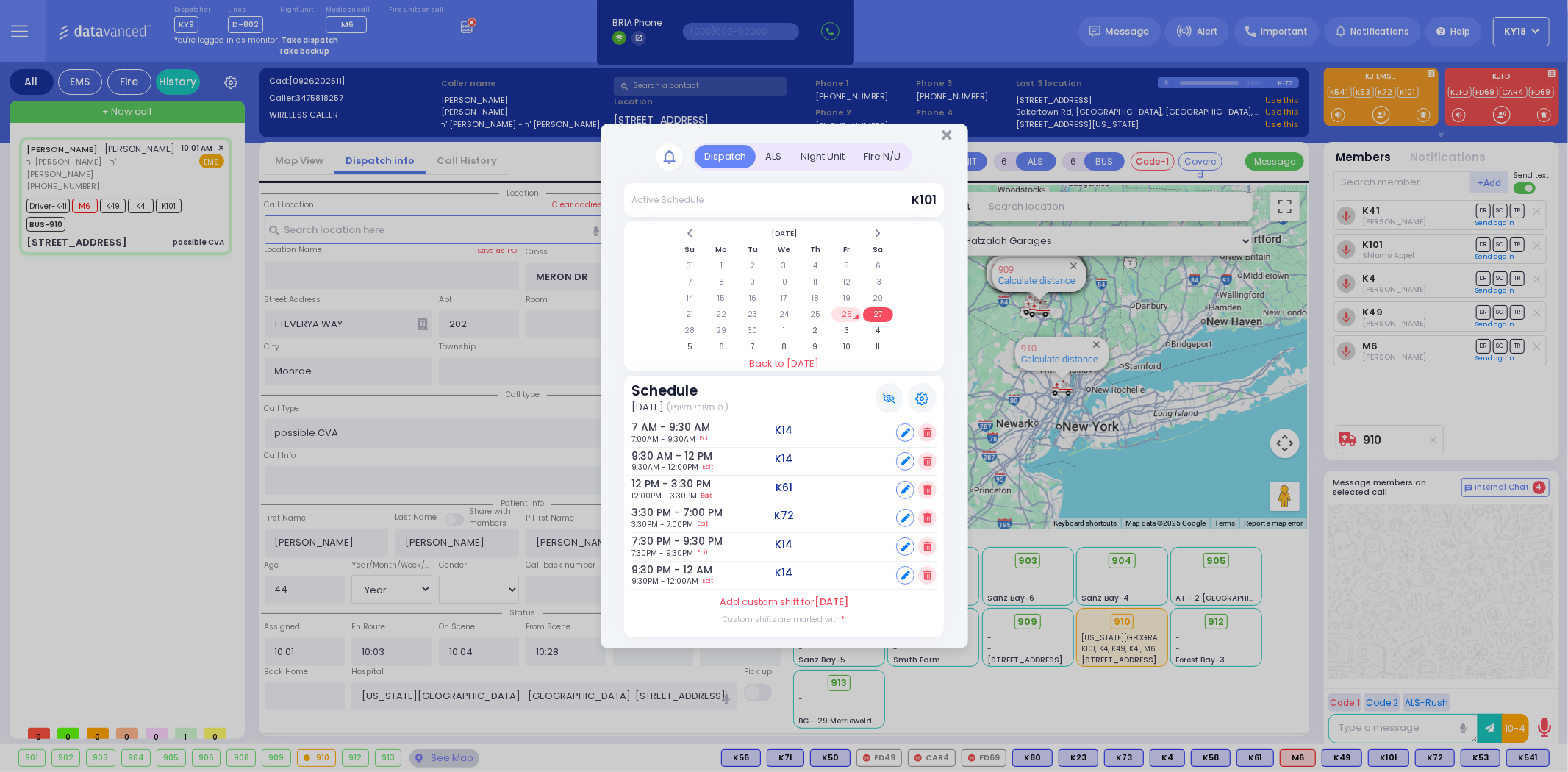
click at [849, 310] on td "26" at bounding box center [847, 314] width 30 height 14
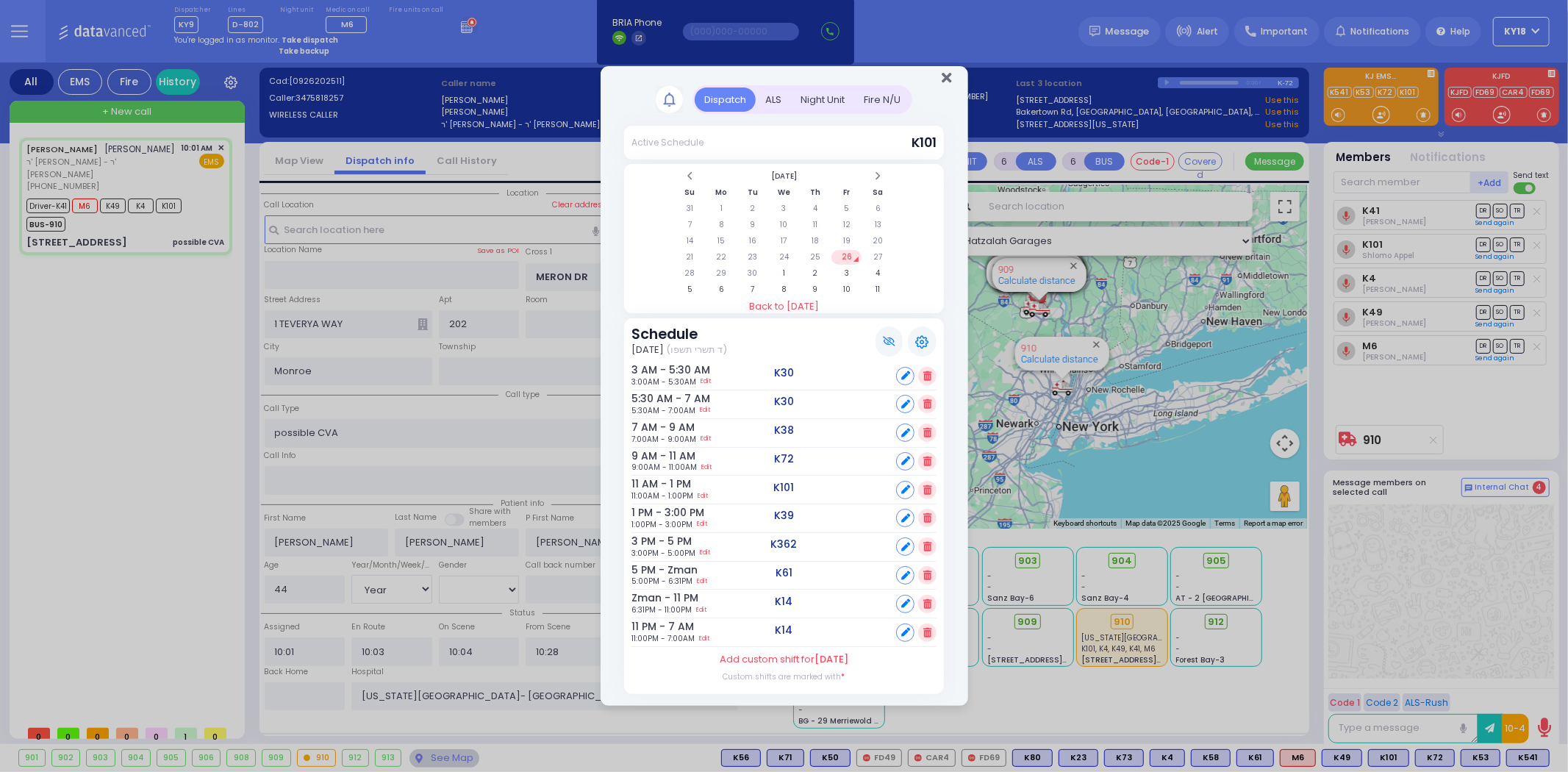
click at [944, 83] on icon "Close" at bounding box center [946, 78] width 10 height 14
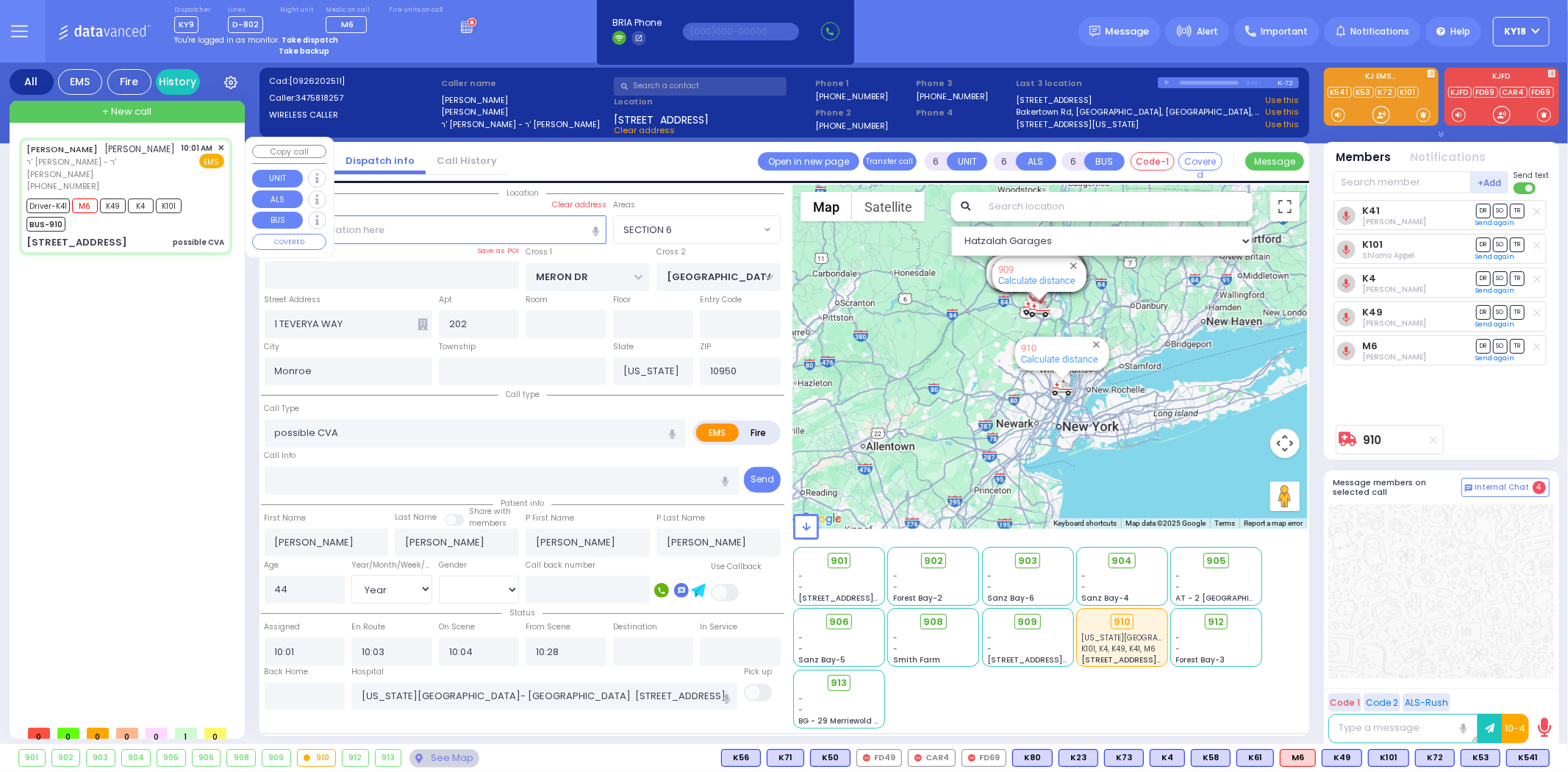
click at [200, 200] on div "Driver-K41 M6 K49 K4 K101 BUS-910" at bounding box center [125, 213] width 198 height 37
select select
radio input "true"
select select "Year"
select select "[DEMOGRAPHIC_DATA]"
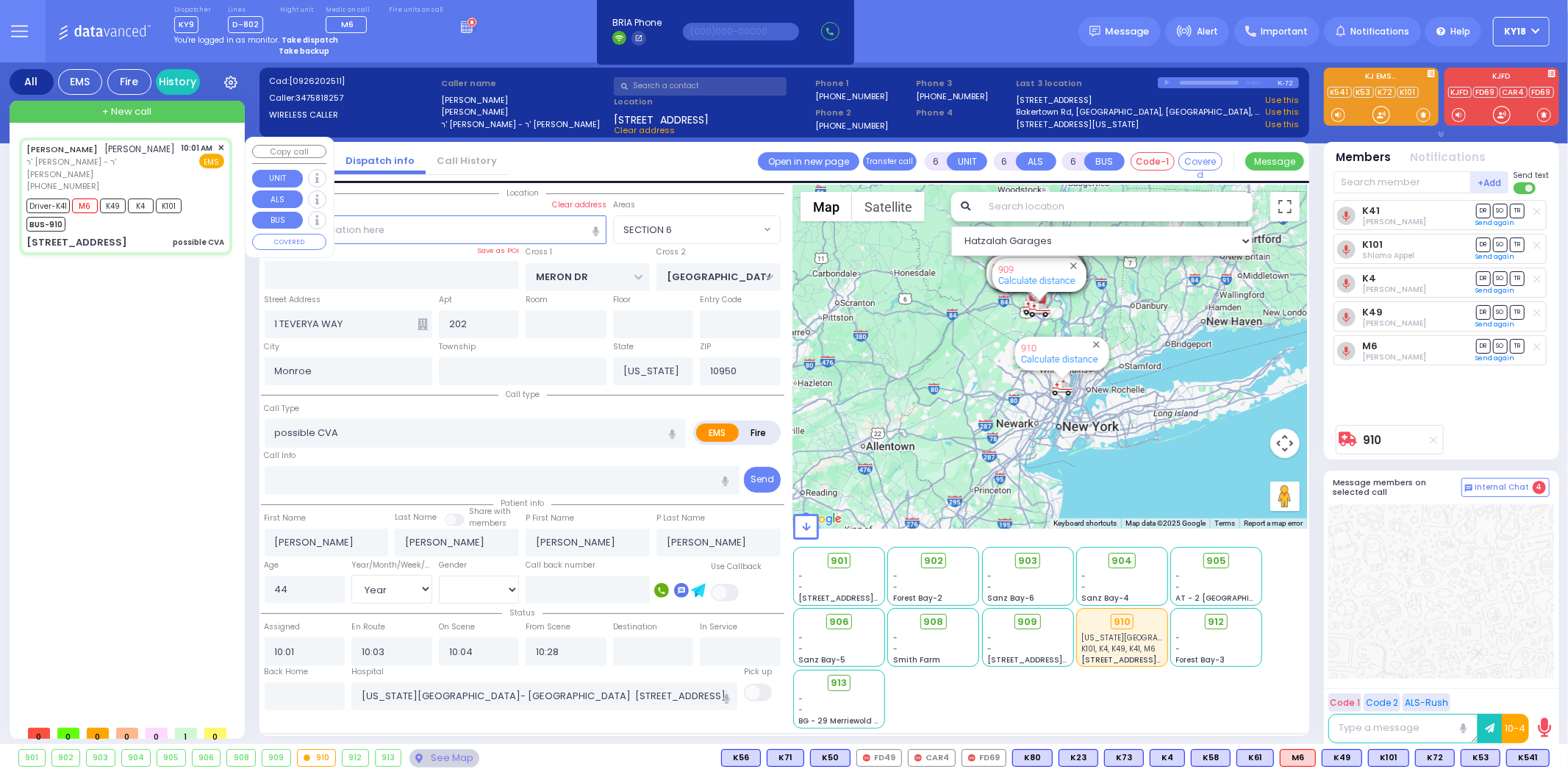
select select "SECTION 6"
select select "Hatzalah Garages"
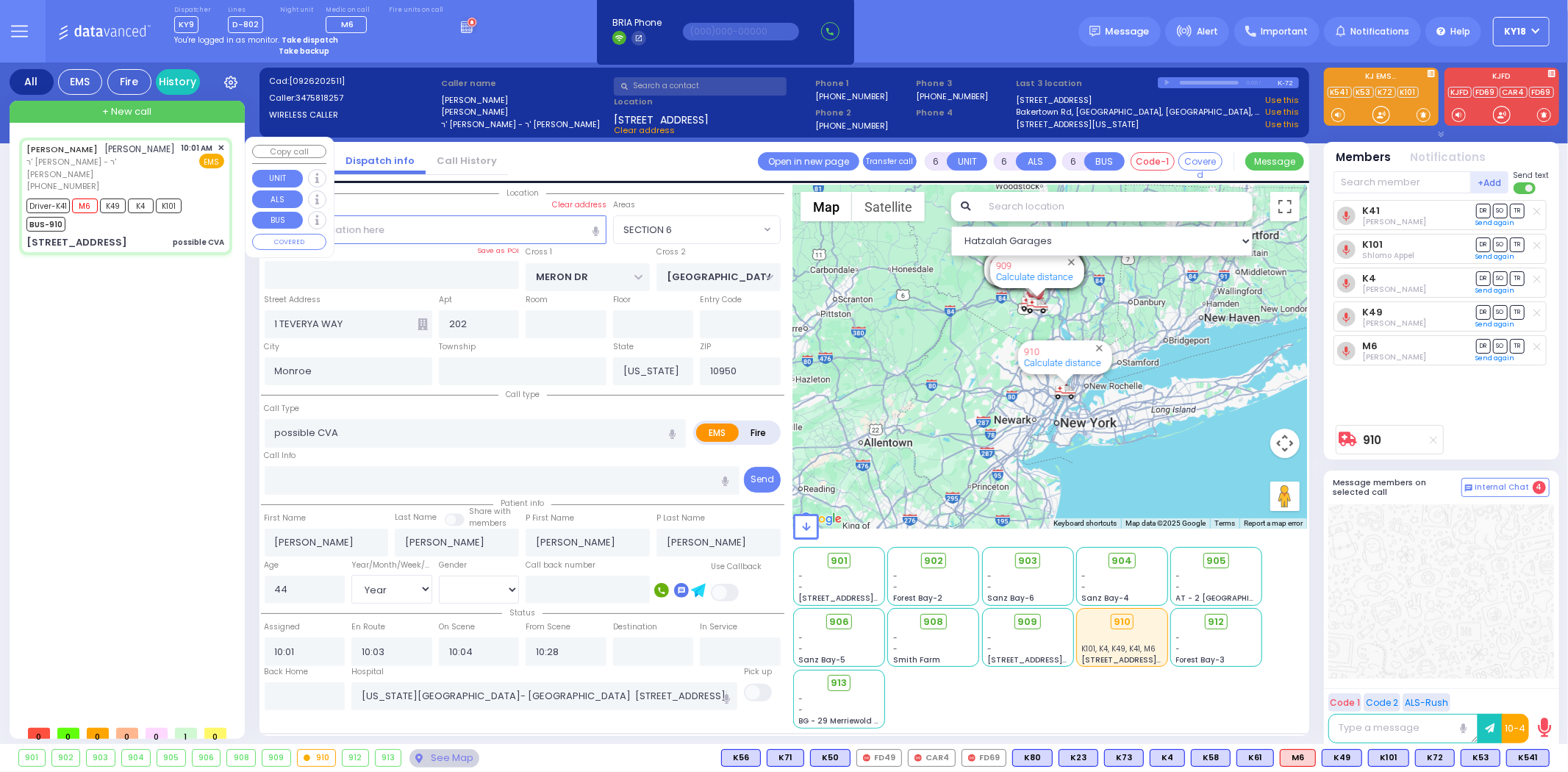
select select
radio input "true"
select select "Year"
select select "[DEMOGRAPHIC_DATA]"
select select "Hatzalah Garages"
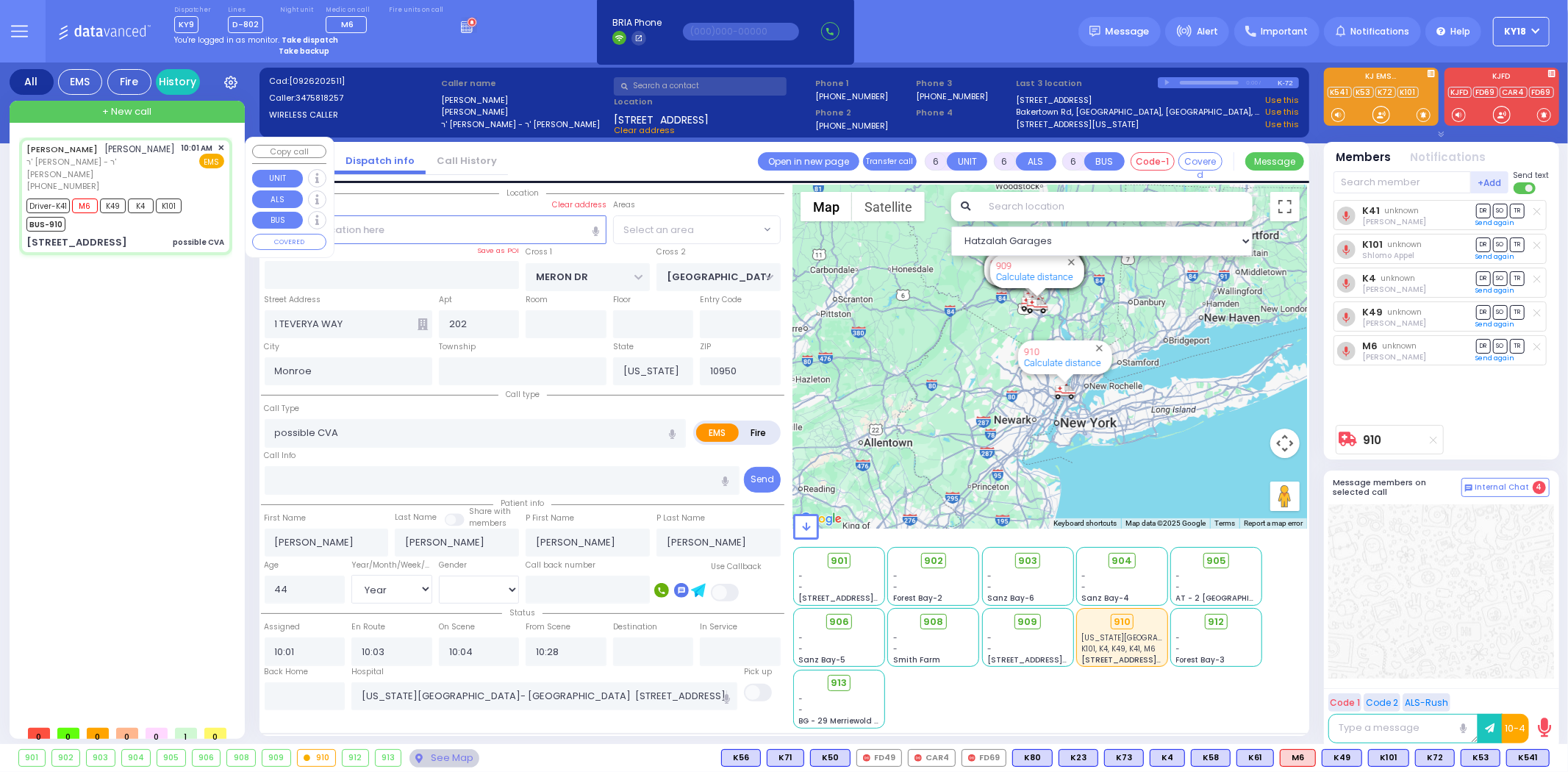
select select "SECTION 6"
select select
radio input "true"
select select "Year"
select select "[DEMOGRAPHIC_DATA]"
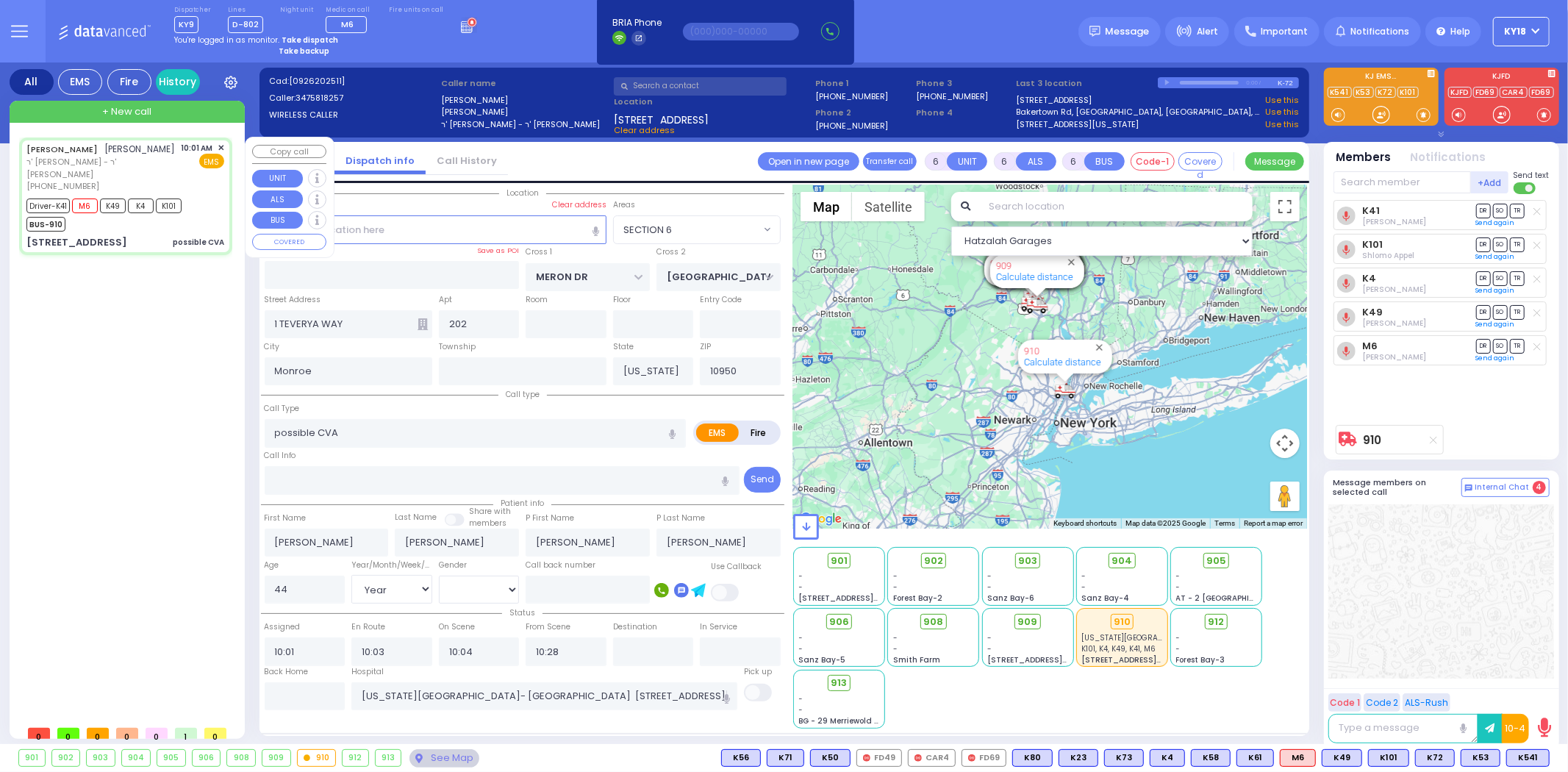
select select "Hatzalah Garages"
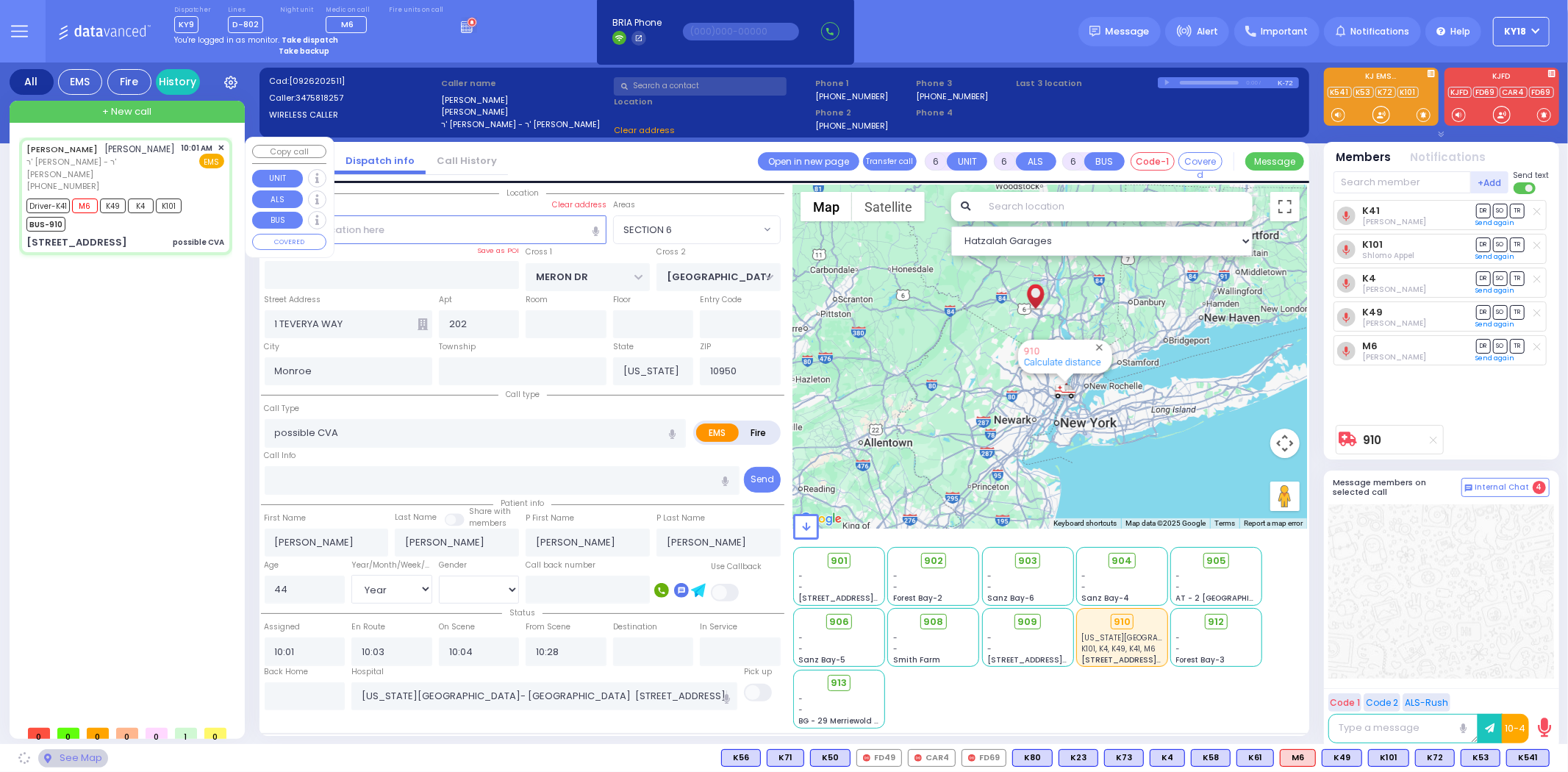
select select "SECTION 6"
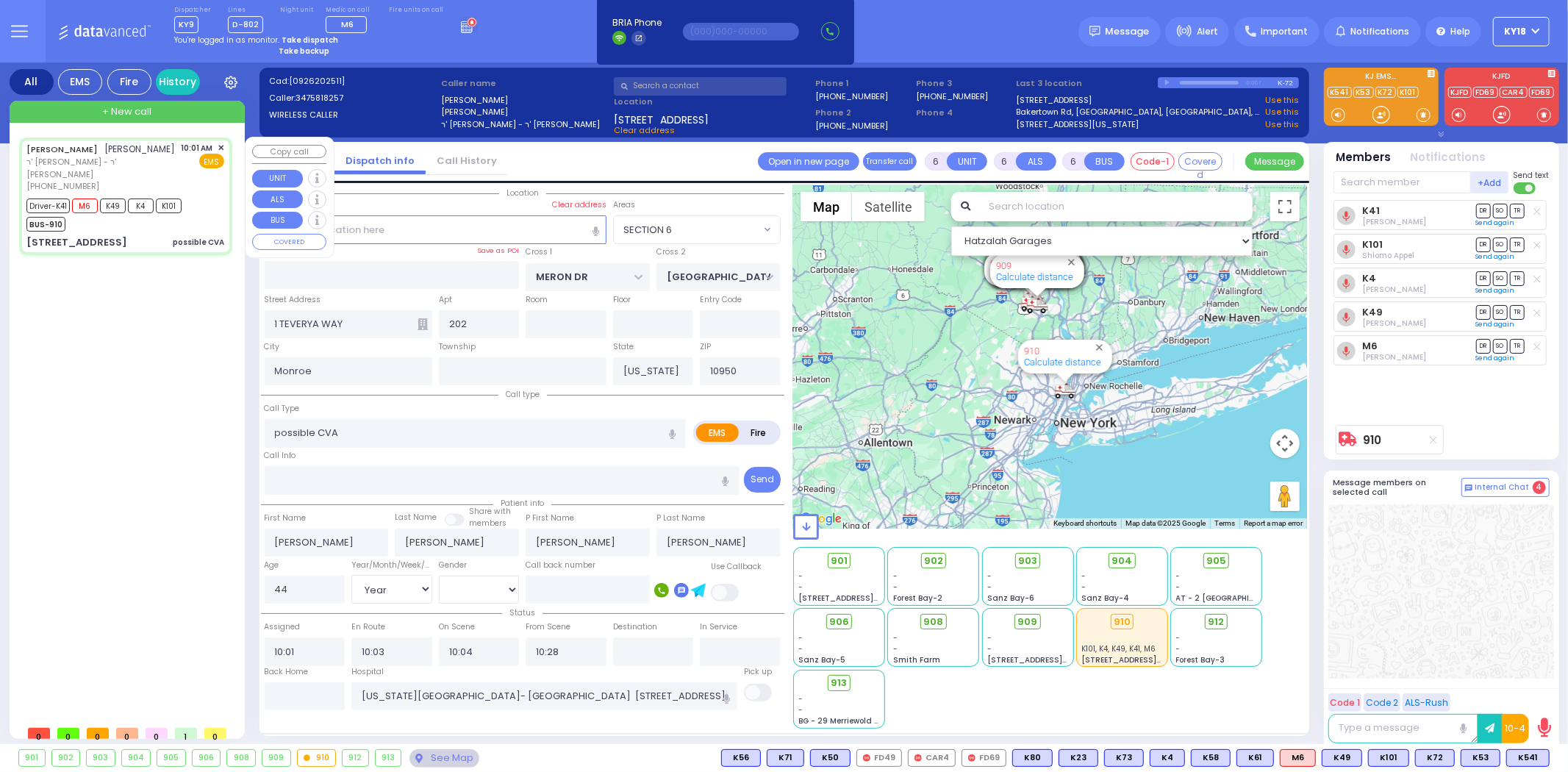
select select
radio input "true"
select select "Year"
select select "[DEMOGRAPHIC_DATA]"
select select "Hatzalah Garages"
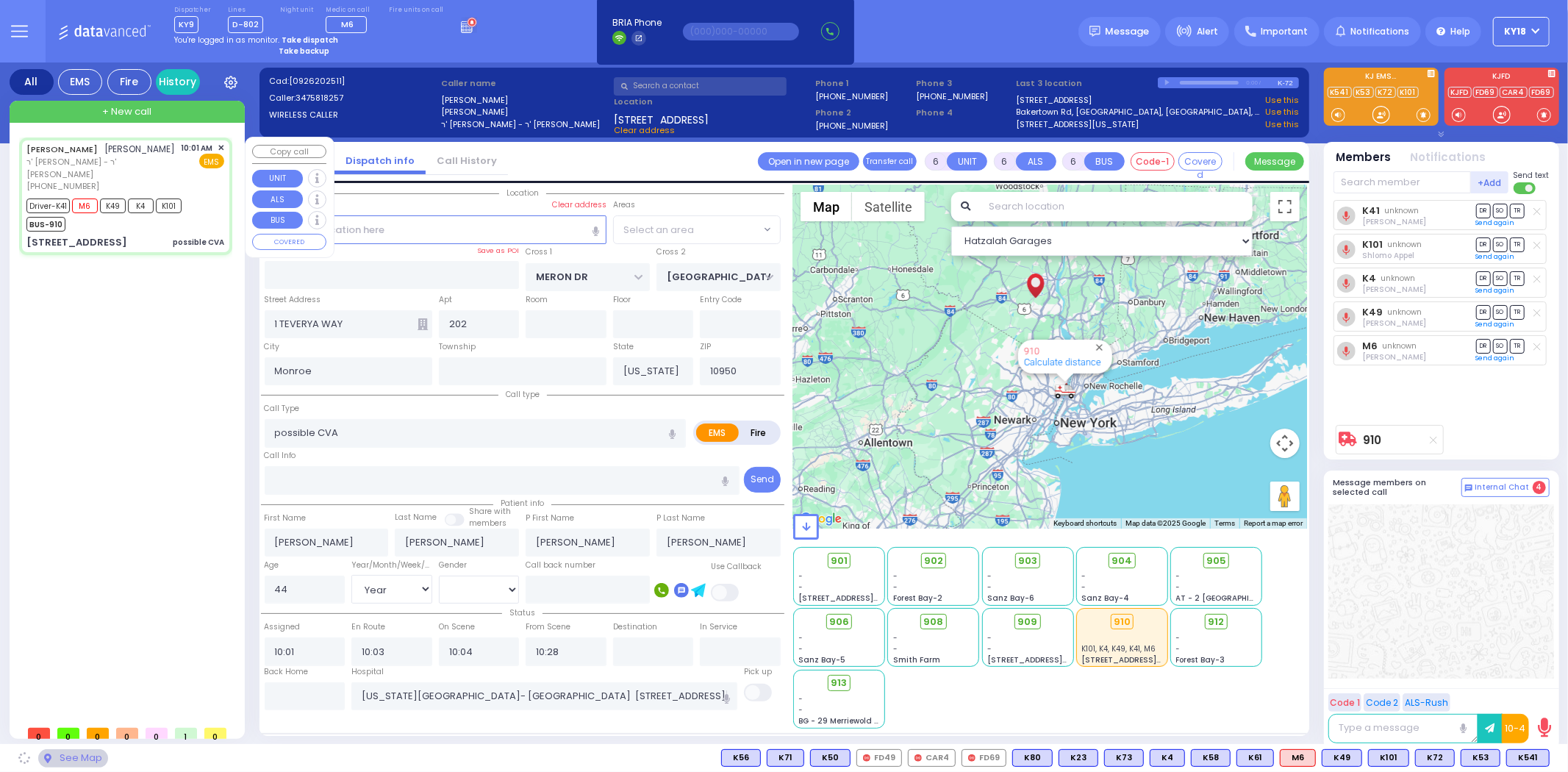
select select "SECTION 6"
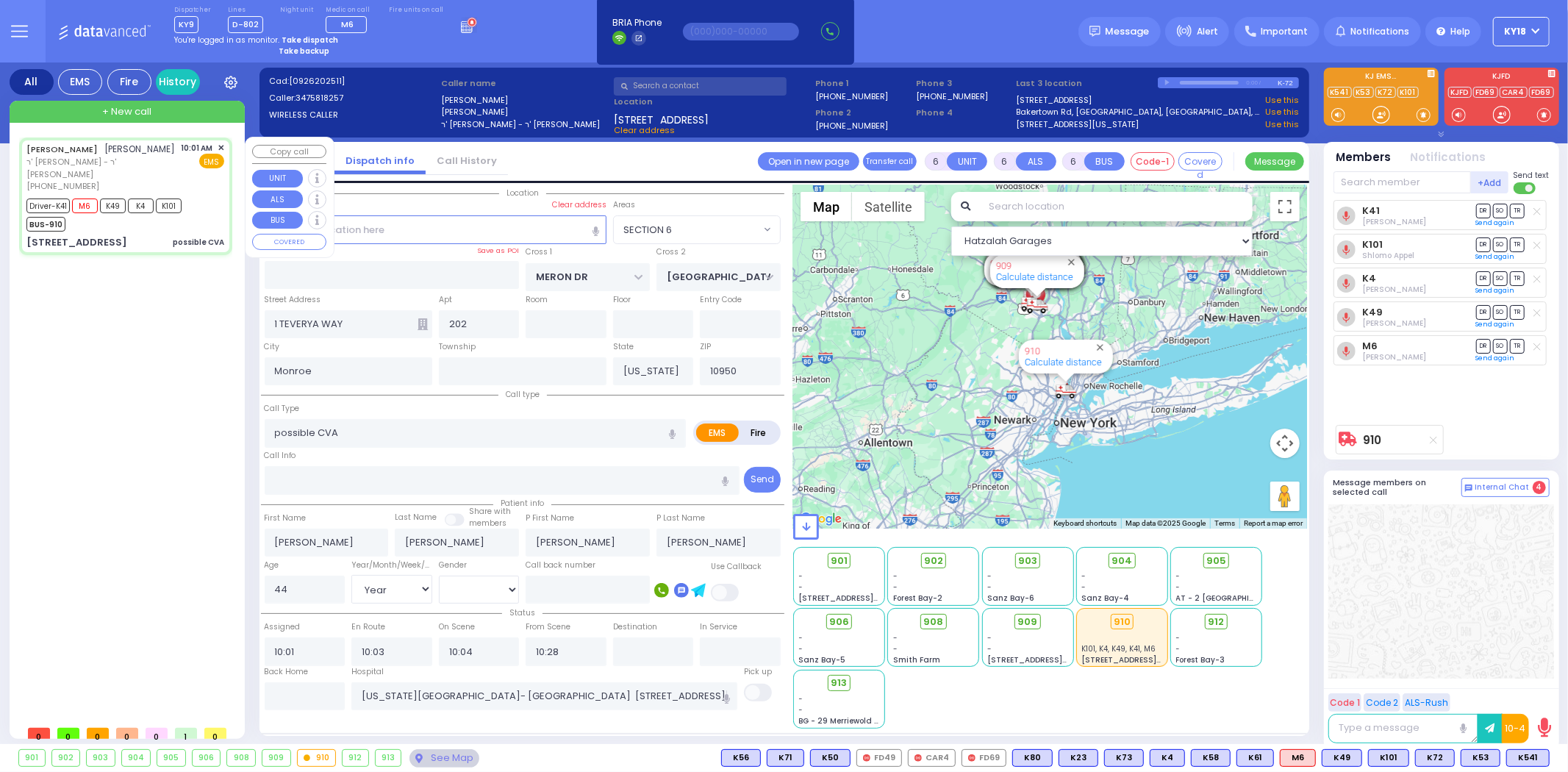
select select
radio input "true"
select select "Year"
select select "[DEMOGRAPHIC_DATA]"
select select "Hatzalah Garages"
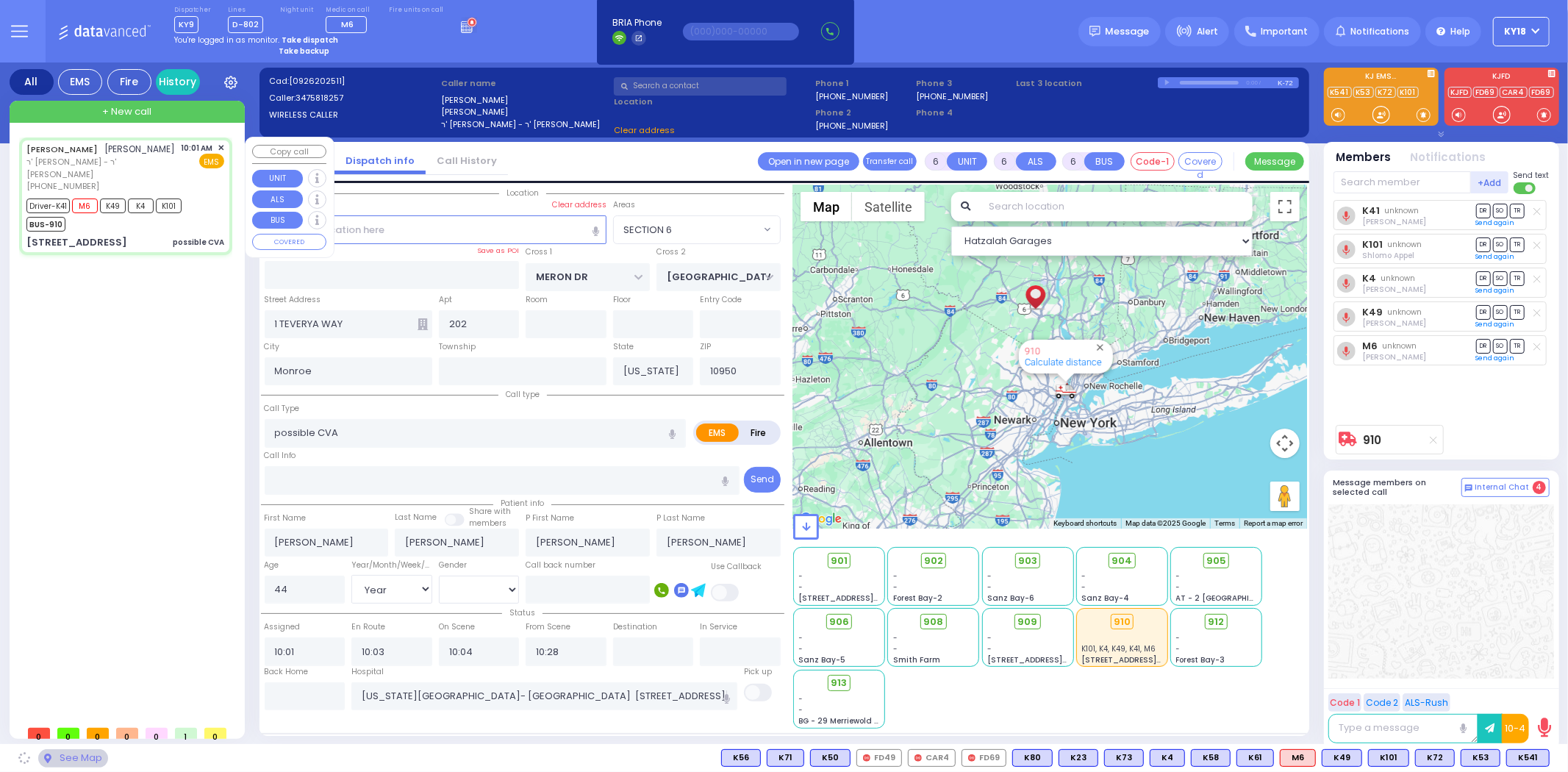
select select "SECTION 6"
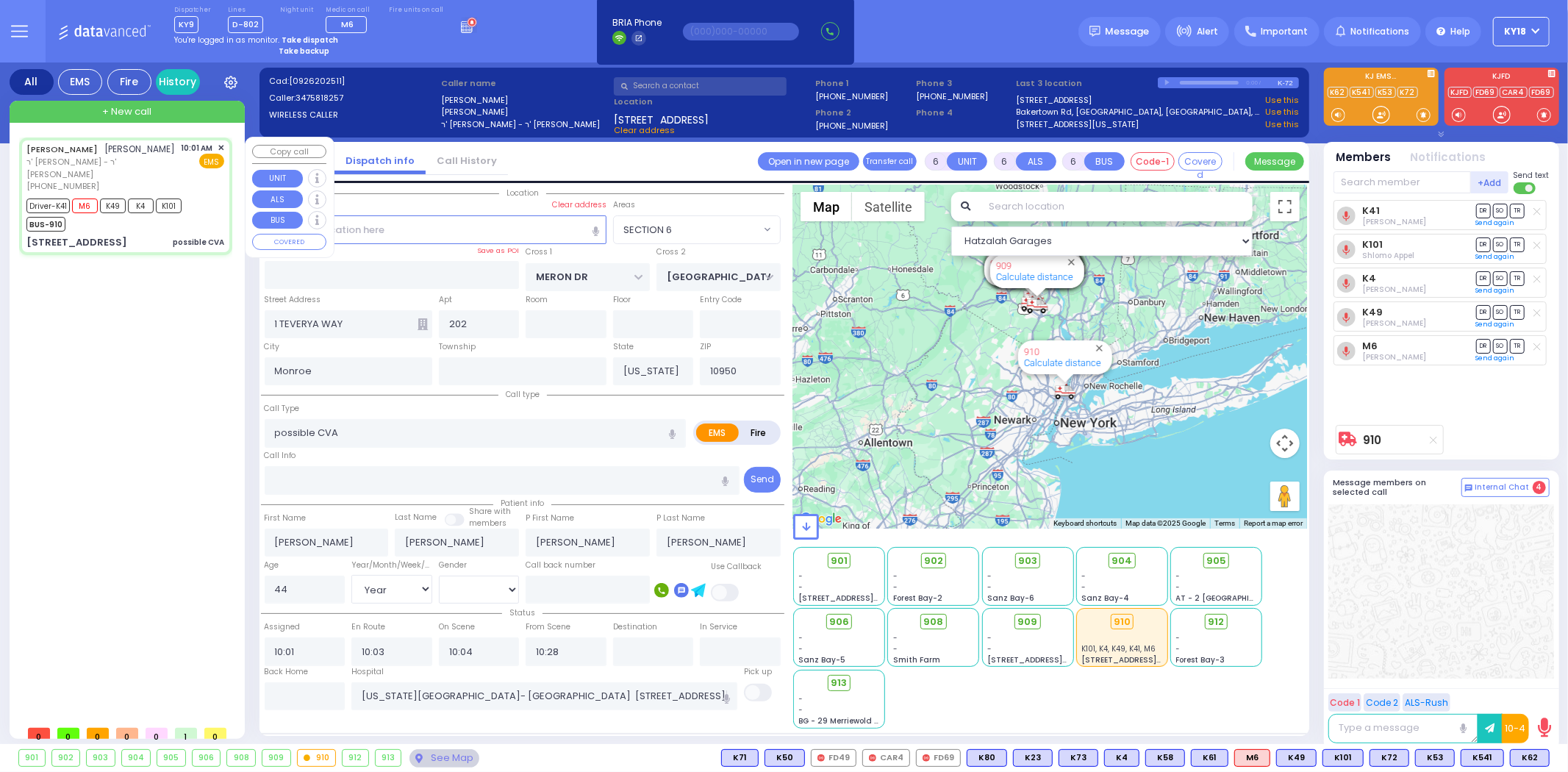
select select
radio input "true"
select select "Year"
select select "[DEMOGRAPHIC_DATA]"
select select "Hatzalah Garages"
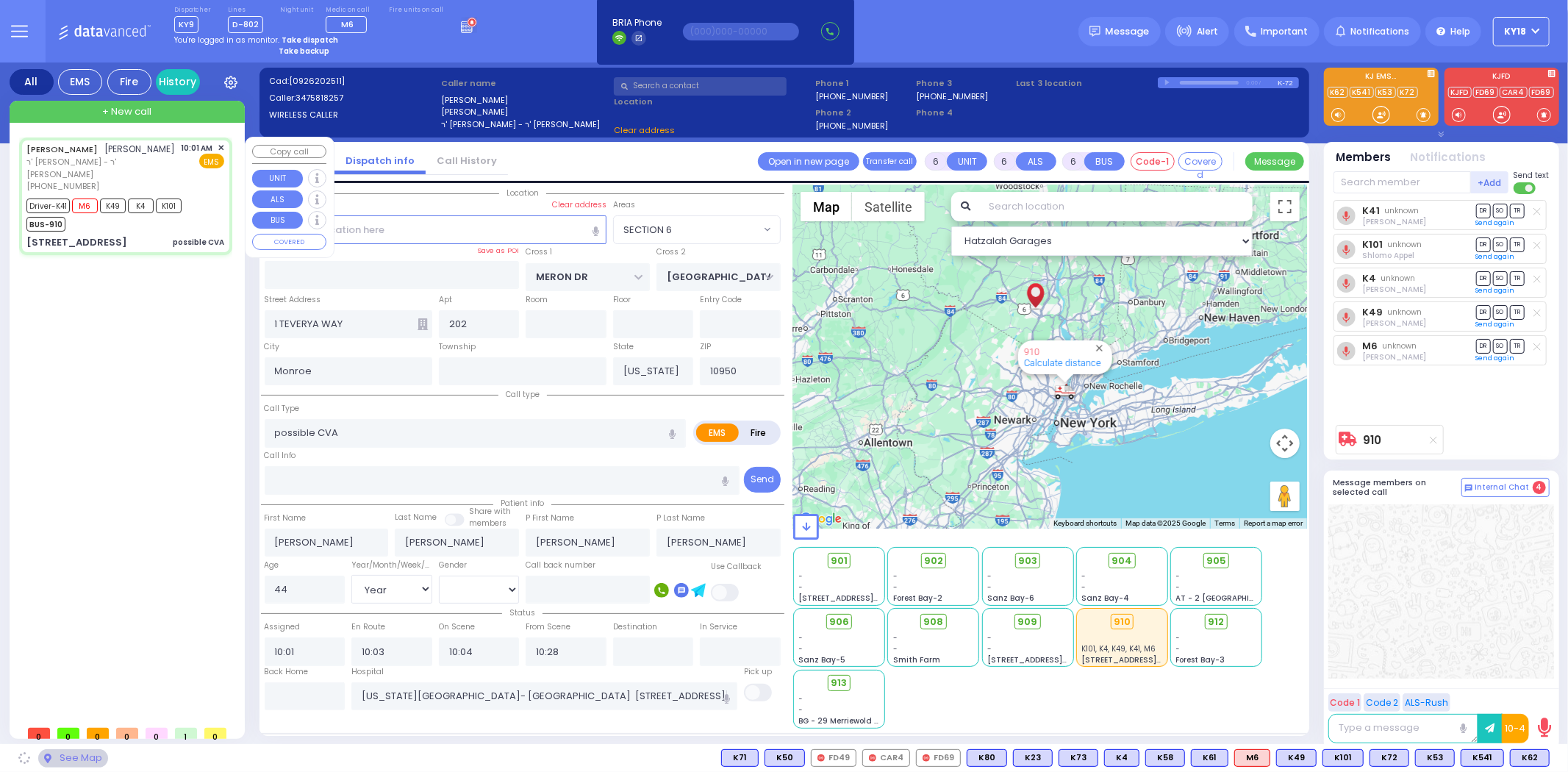
select select "SECTION 6"
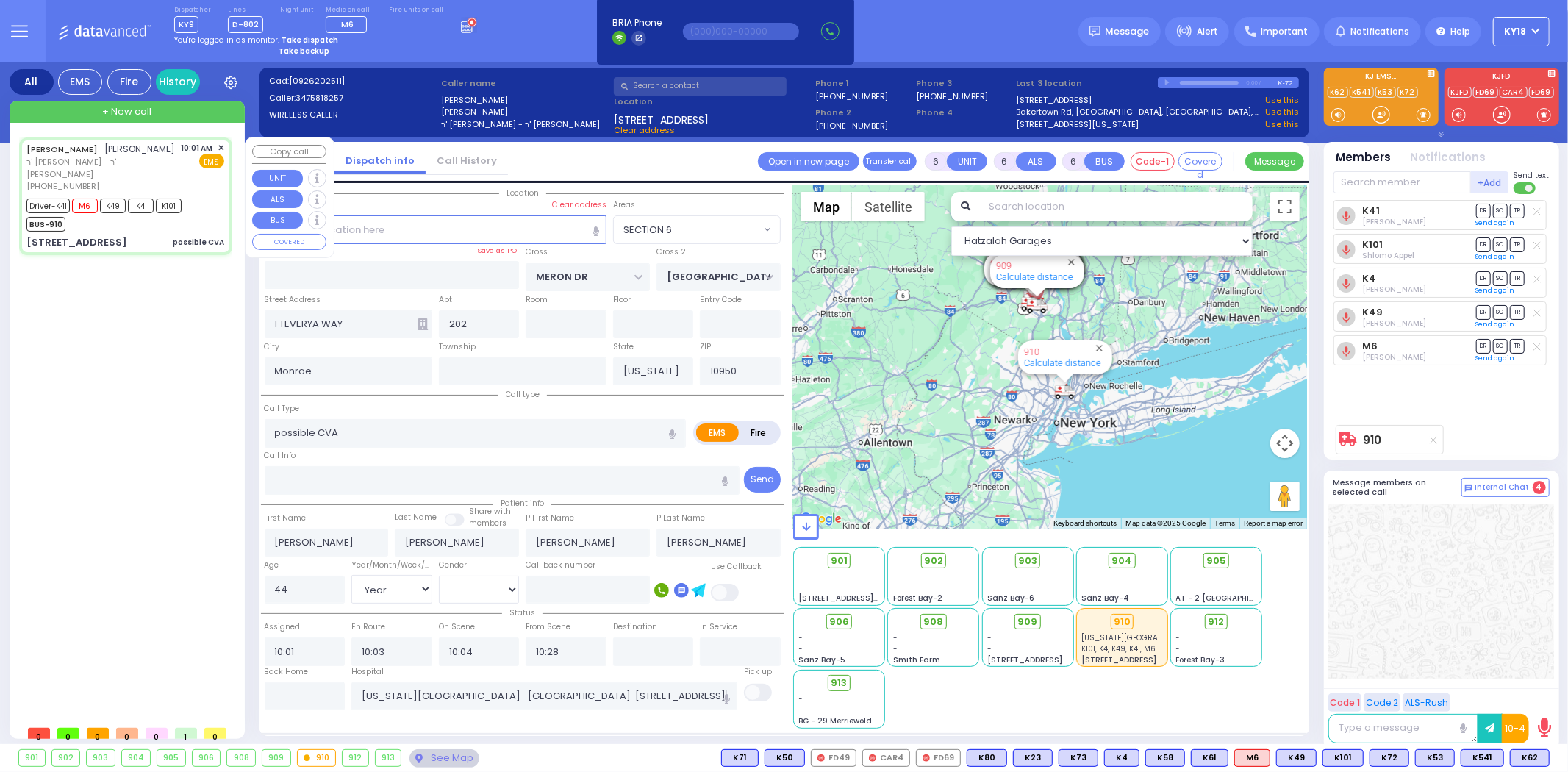
select select
radio input "true"
select select "Year"
select select "[DEMOGRAPHIC_DATA]"
select select "Hatzalah Garages"
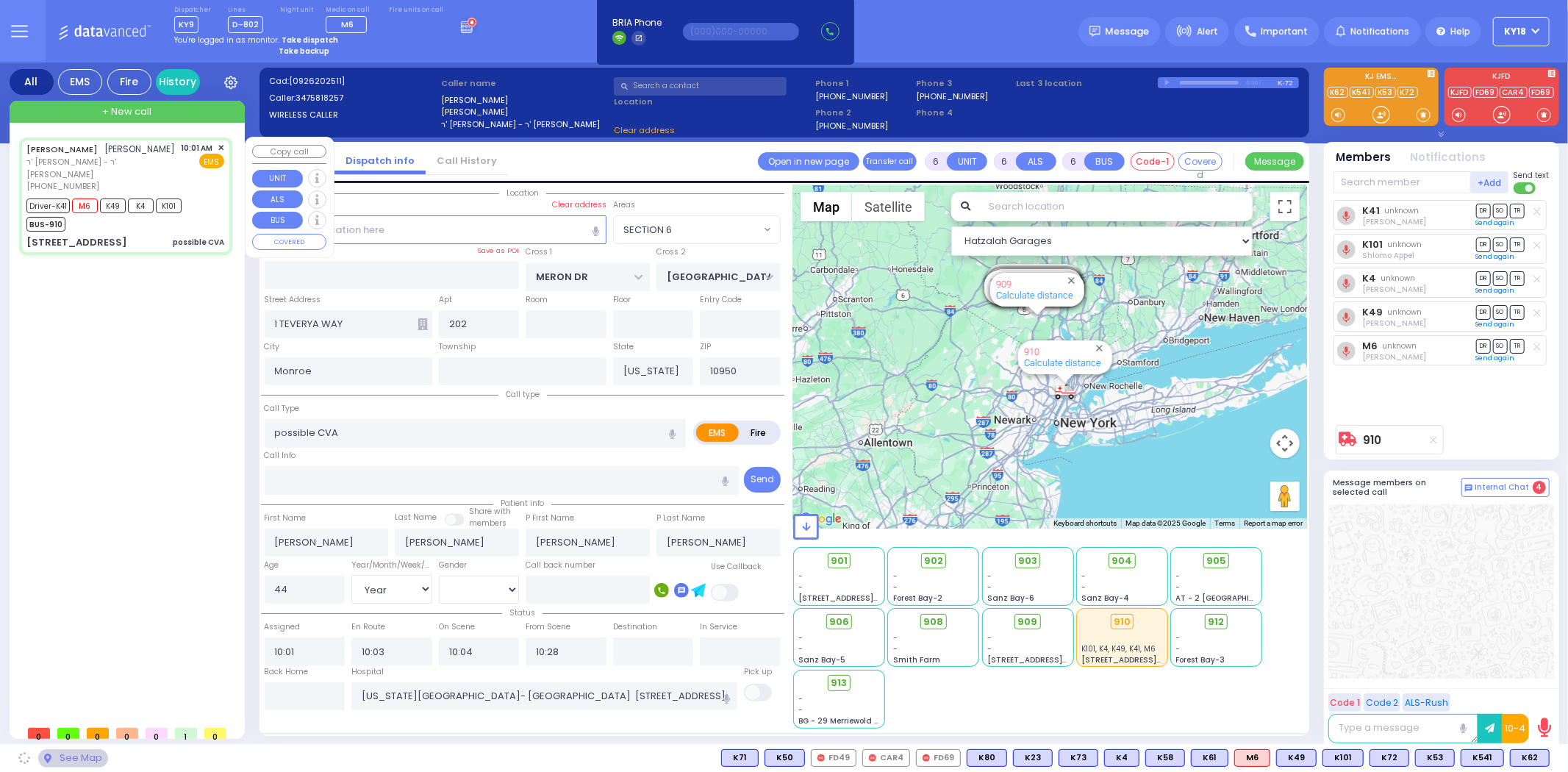
select select "SECTION 6"
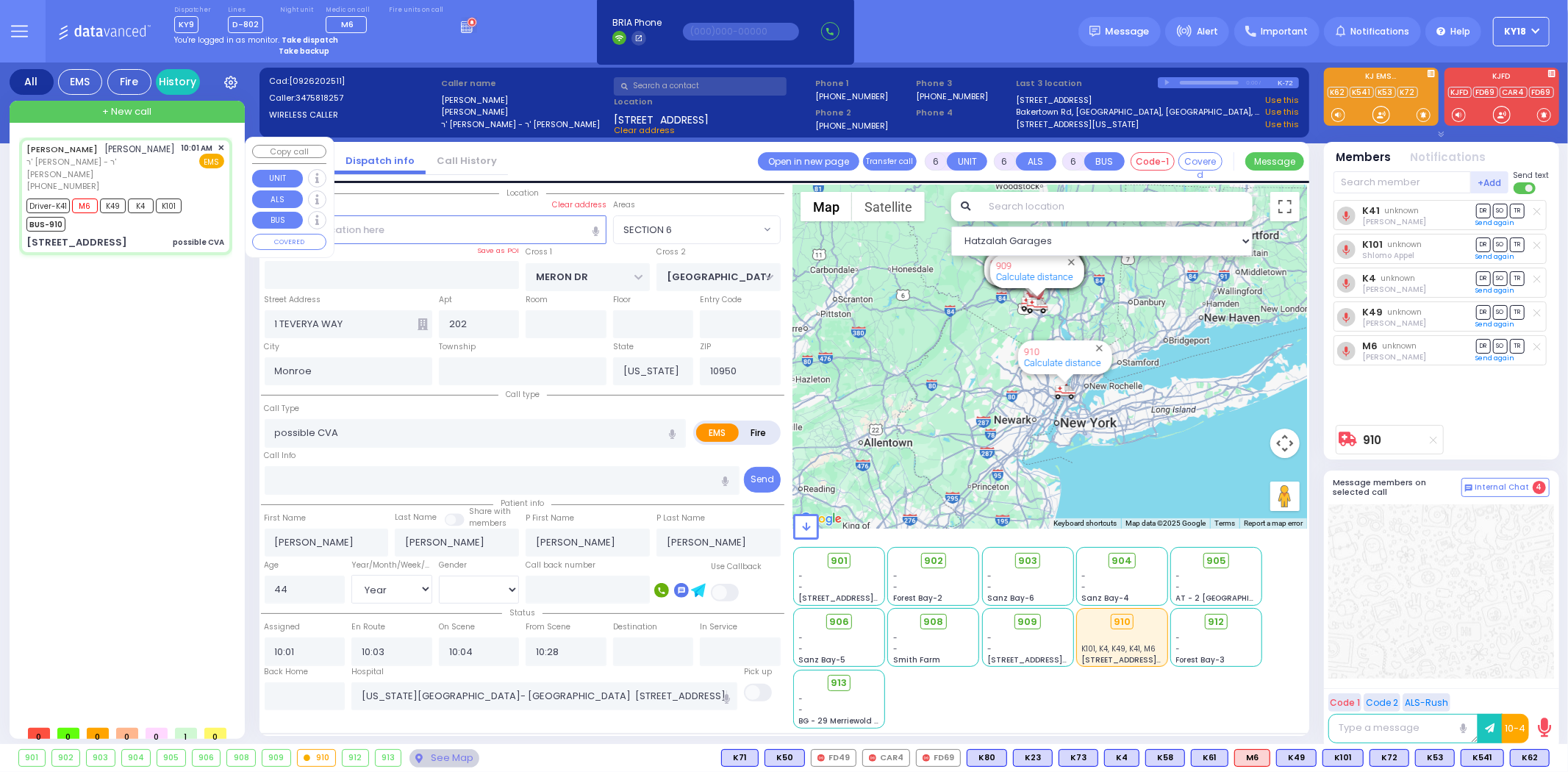
select select
radio input "true"
select select "Year"
select select "[DEMOGRAPHIC_DATA]"
select select "Hatzalah Garages"
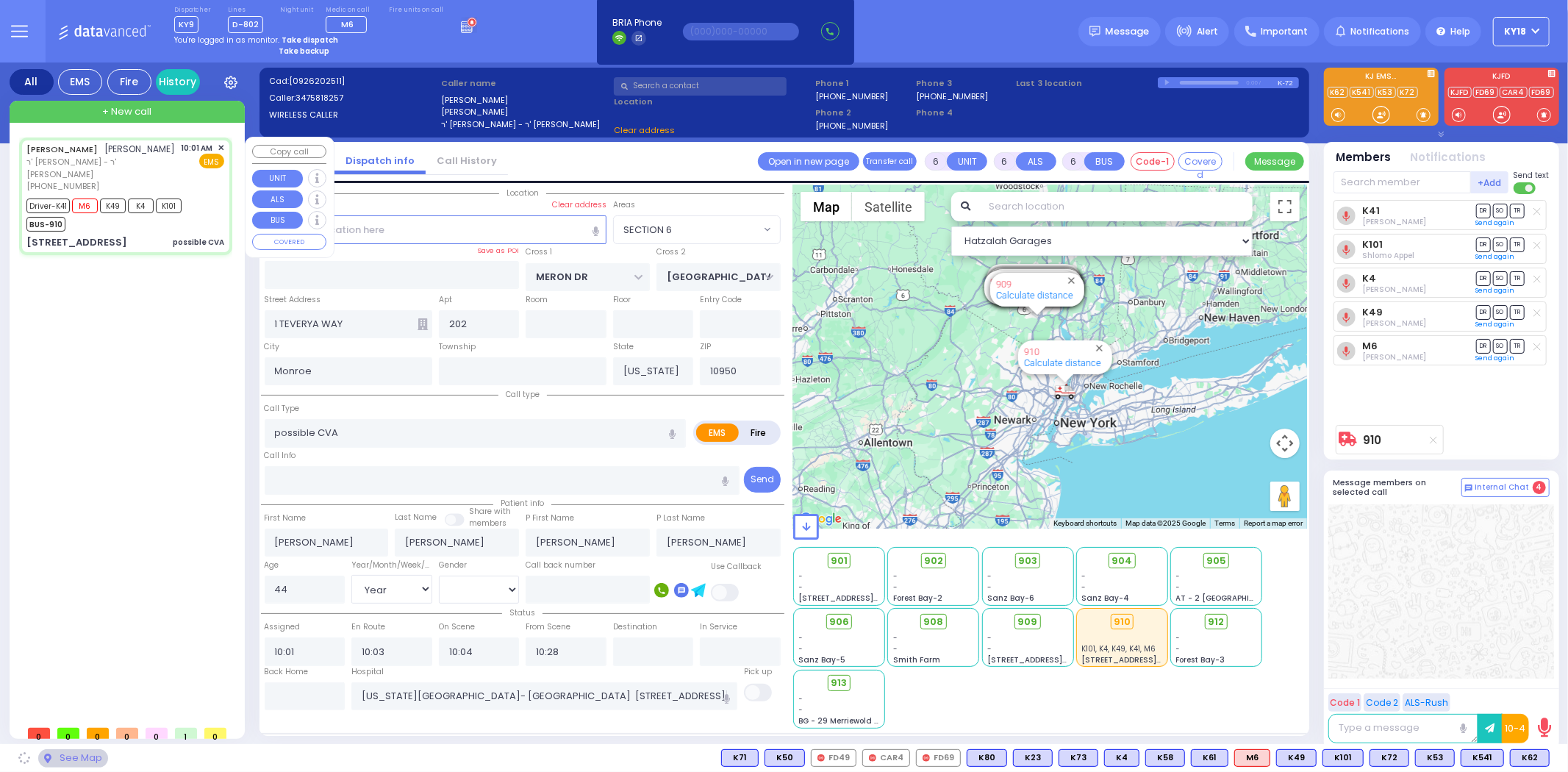
select select "SECTION 6"
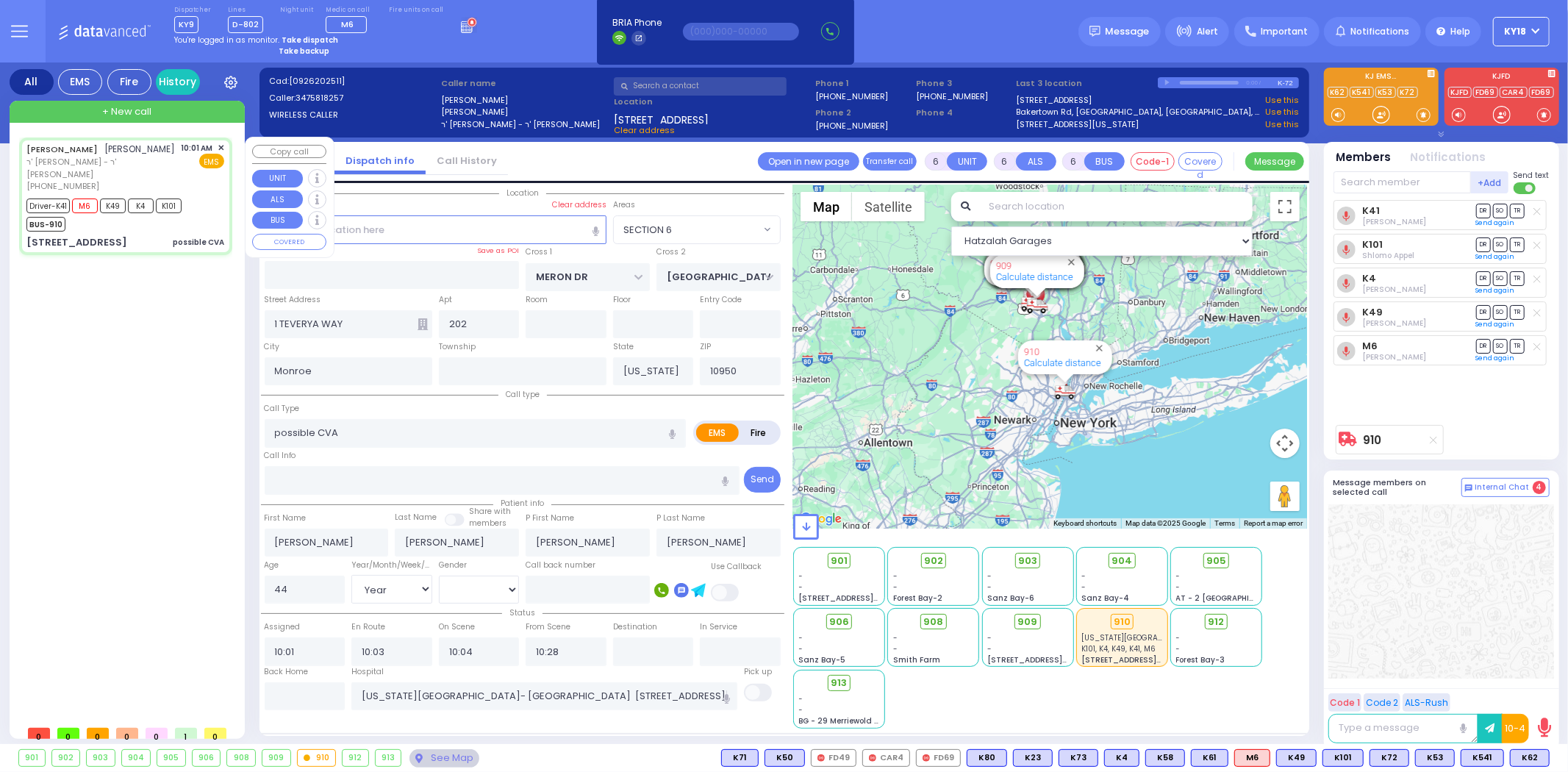
select select
radio input "true"
select select "Year"
select select "[DEMOGRAPHIC_DATA]"
select select "Hatzalah Garages"
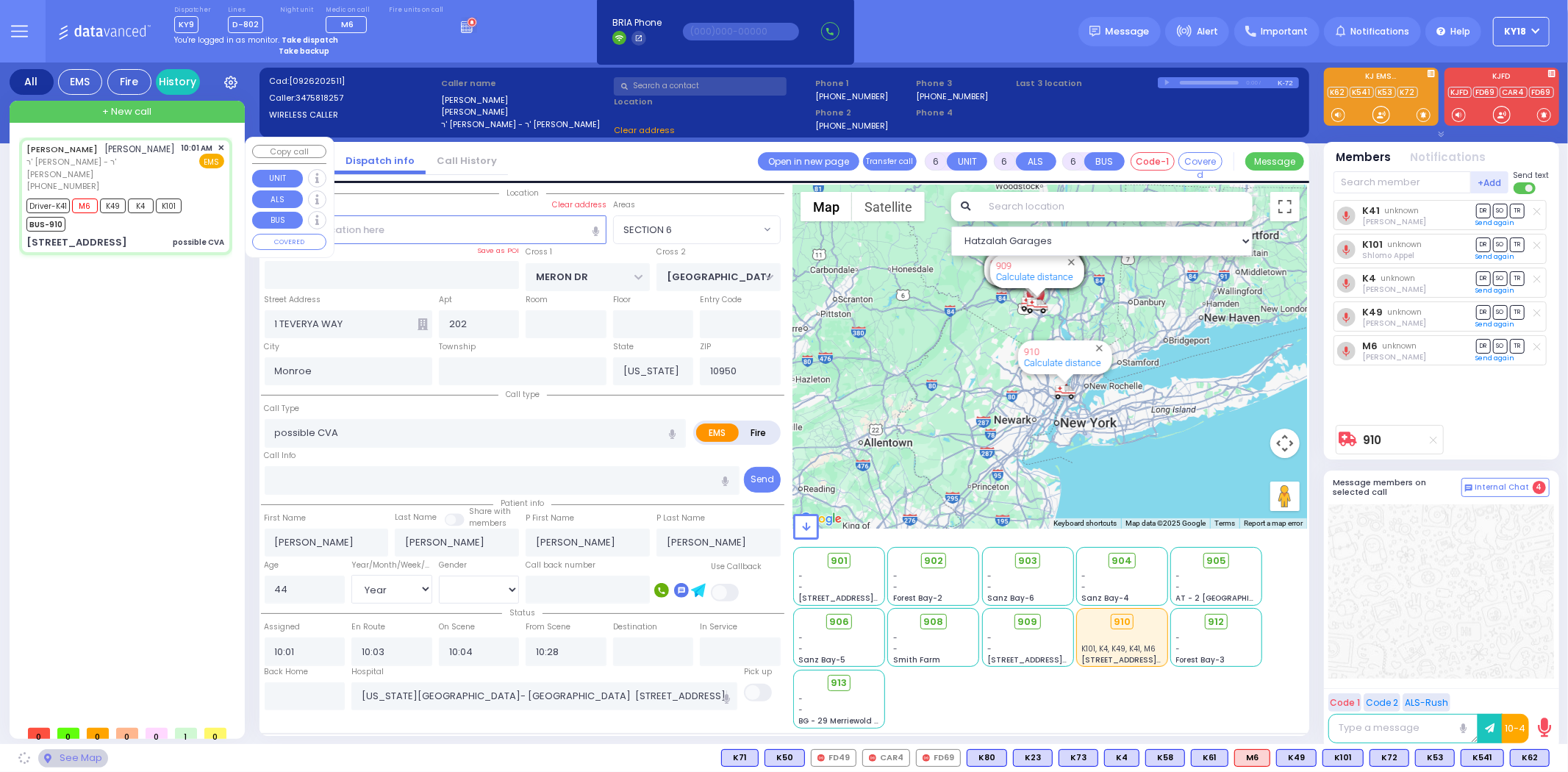
select select "SECTION 6"
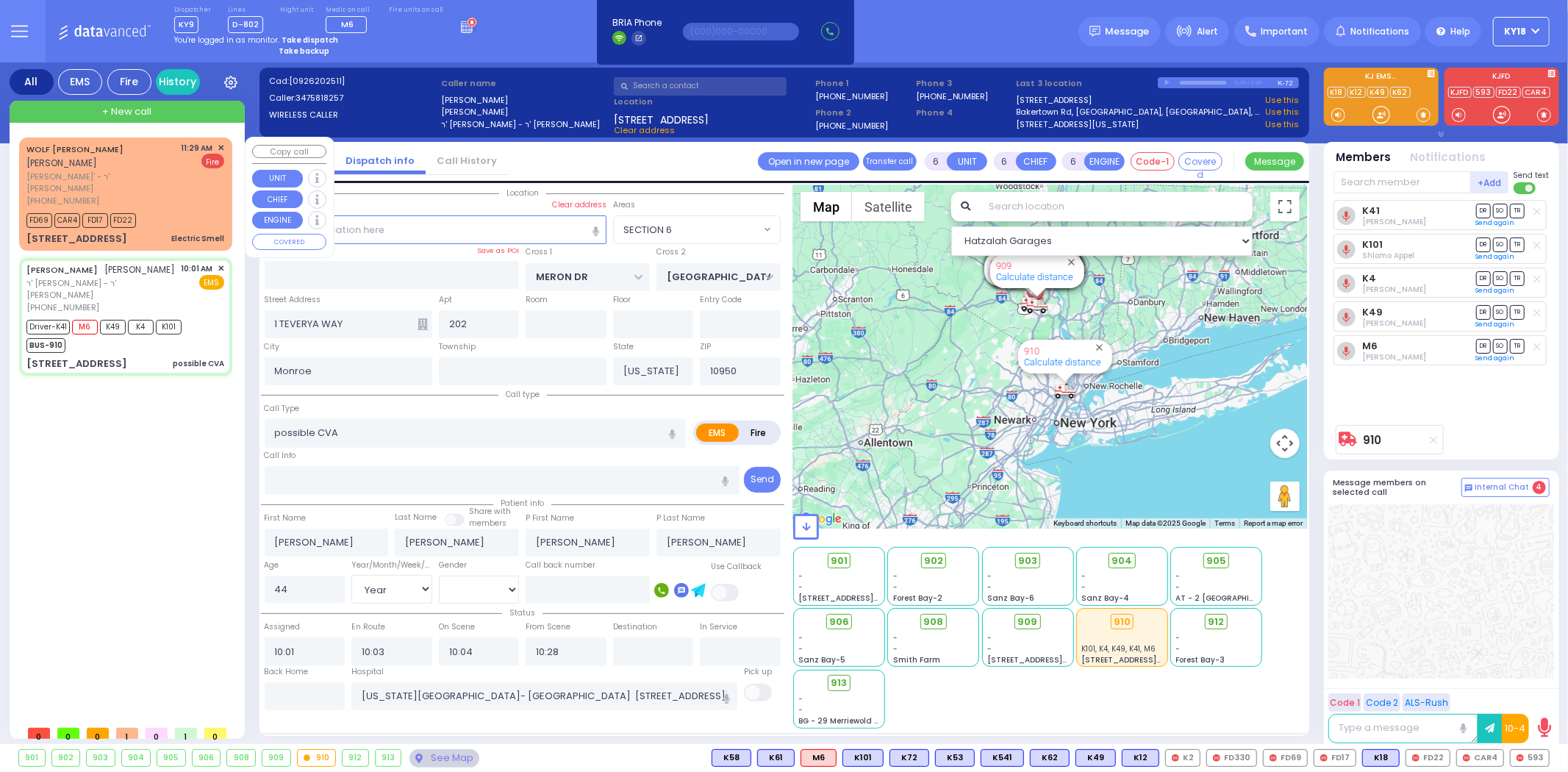
select select
radio input "true"
select select "Year"
select select "[DEMOGRAPHIC_DATA]"
type input "11:13"
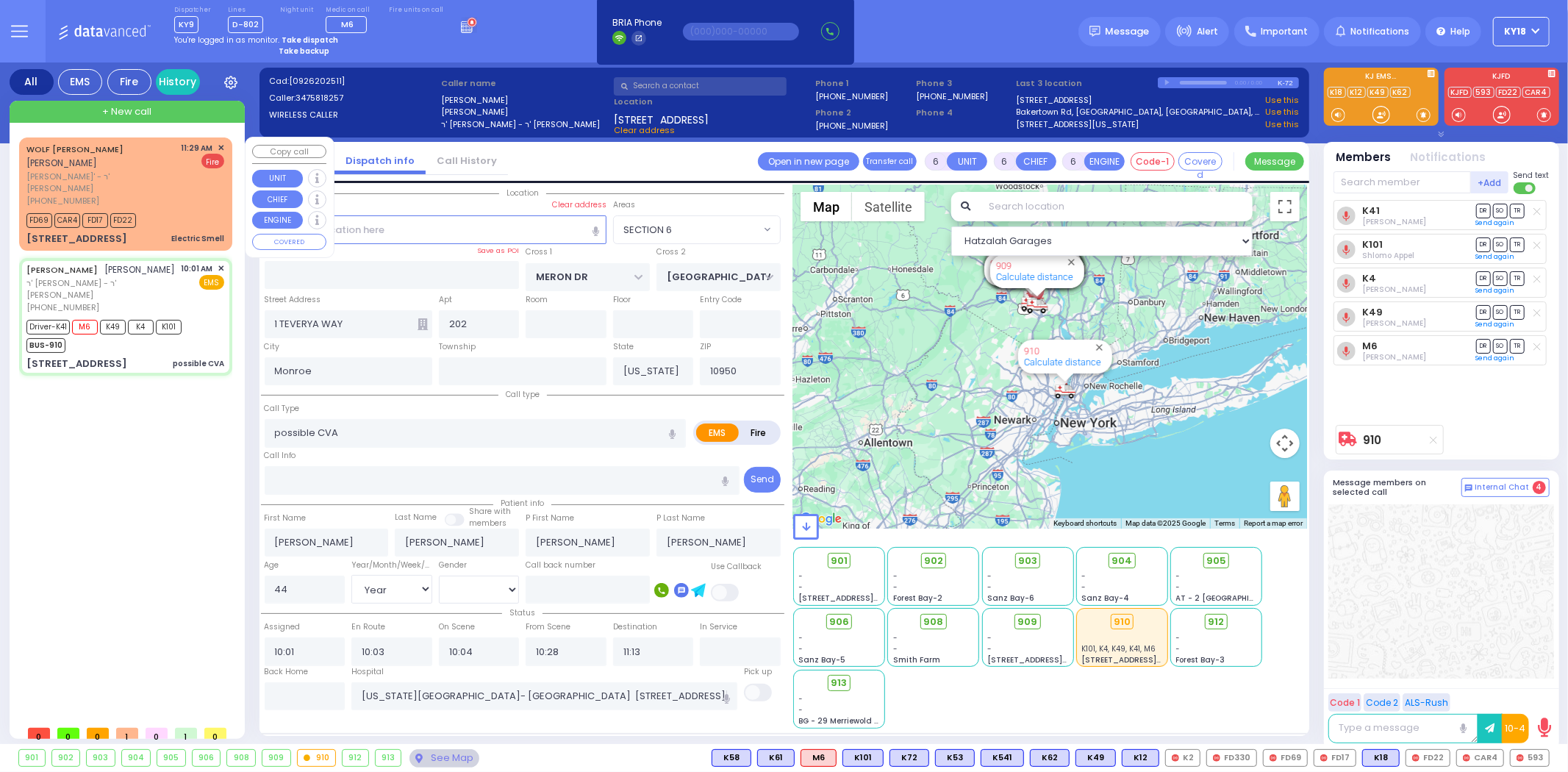
select select "Hatzalah Garages"
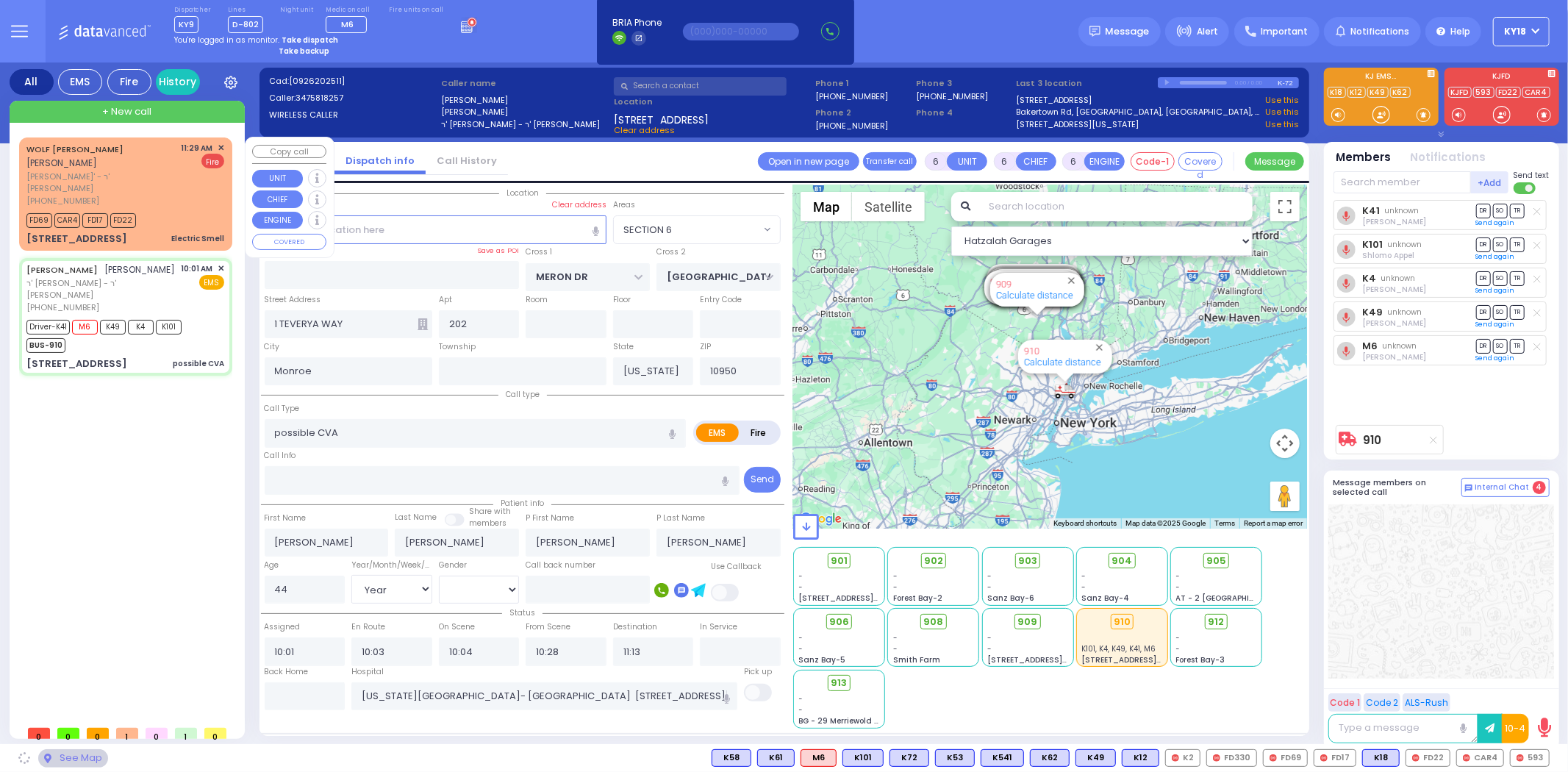
select select "SECTION 6"
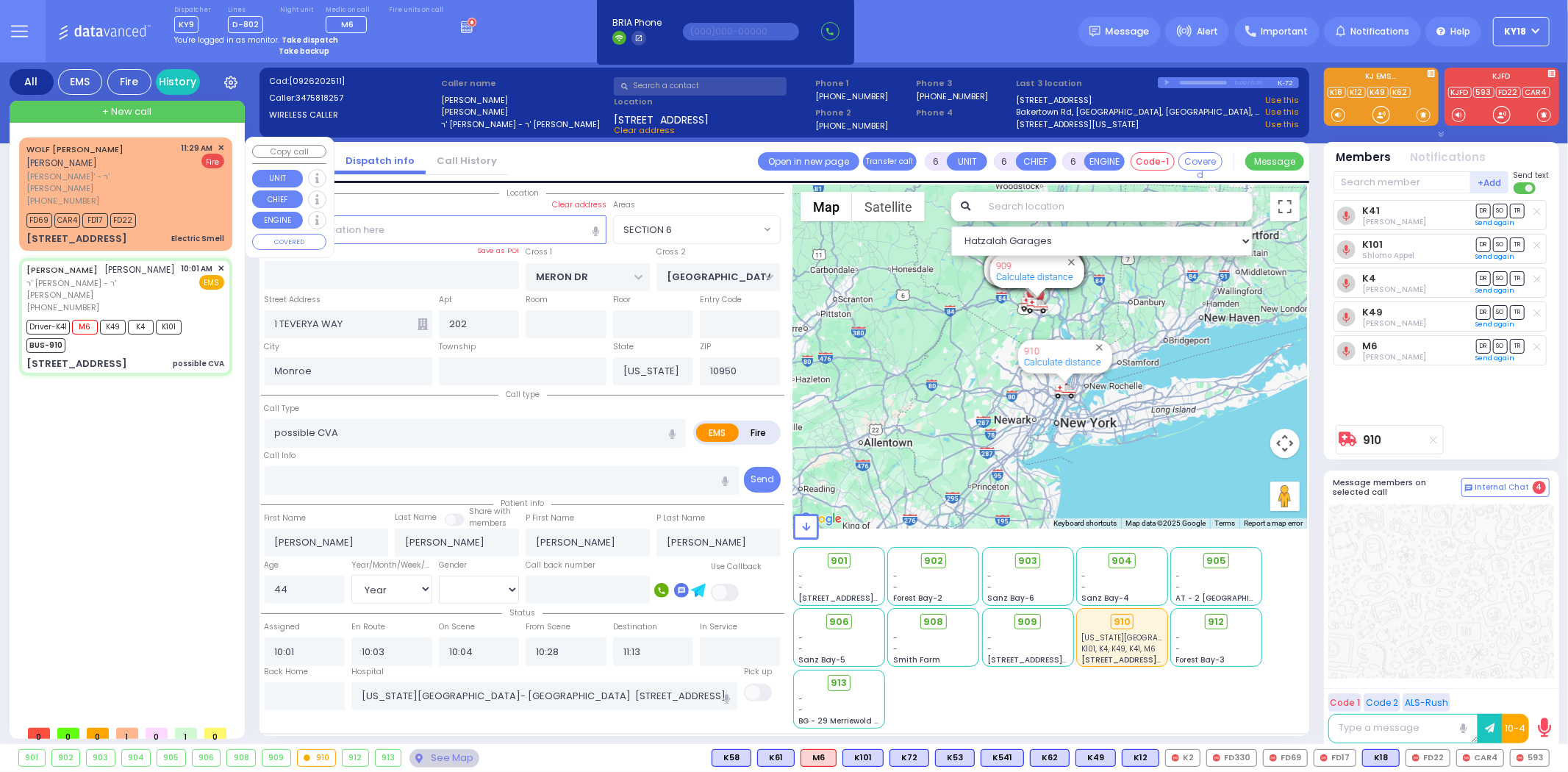
select select
radio input "true"
select select "Year"
select select "[DEMOGRAPHIC_DATA]"
select select "Hatzalah Garages"
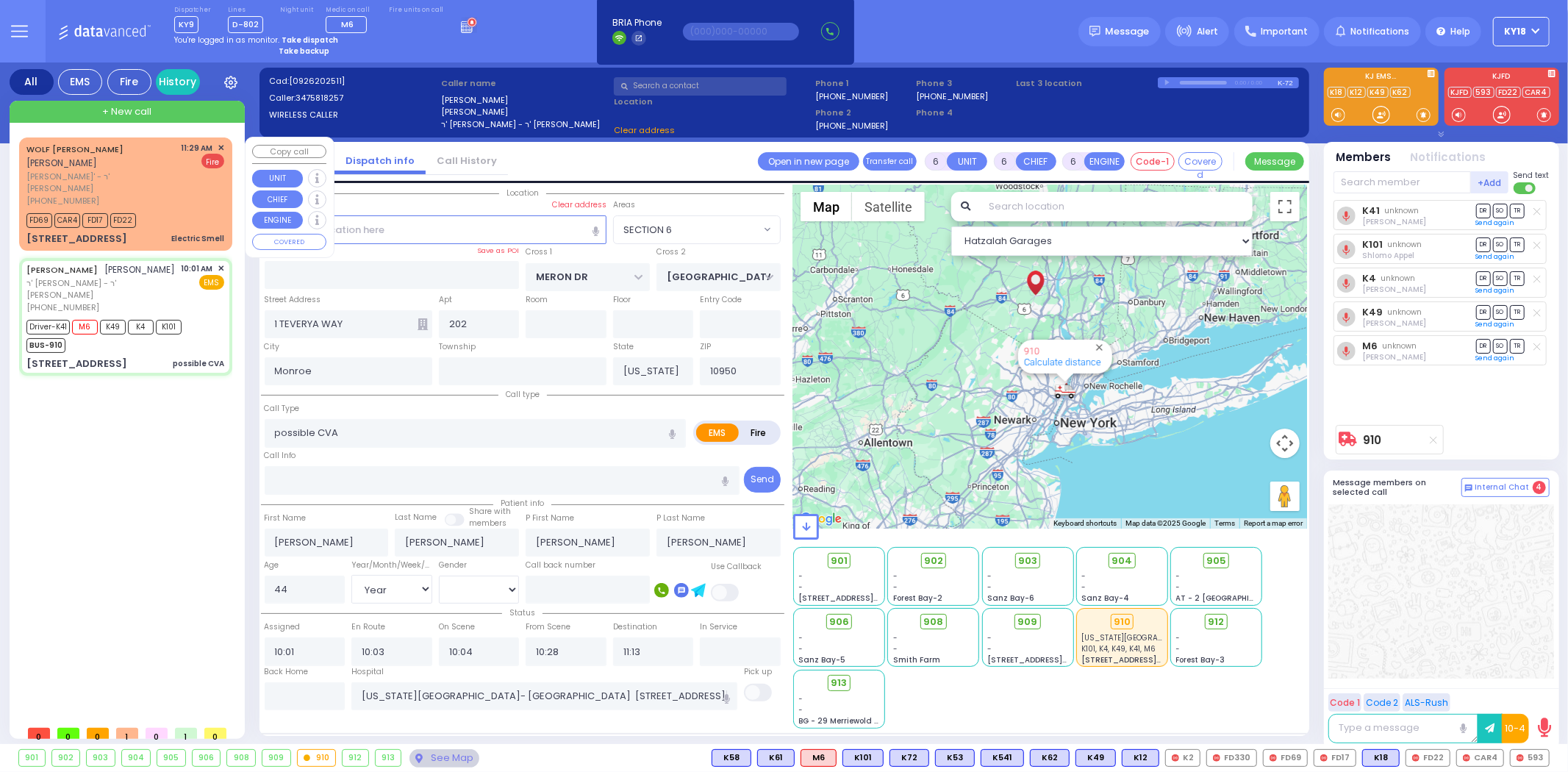
select select "SECTION 6"
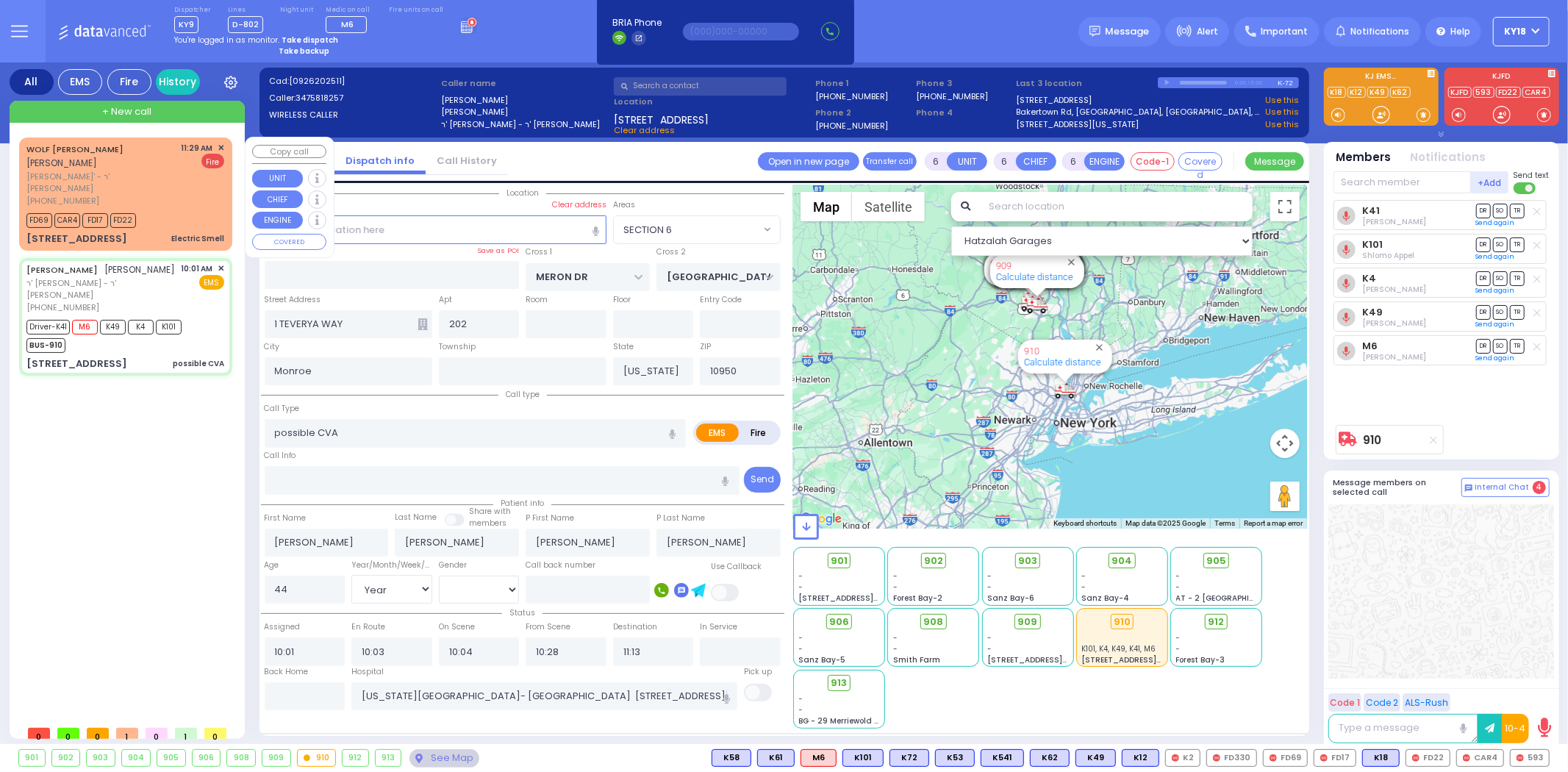
select select
radio input "true"
select select "Year"
select select "[DEMOGRAPHIC_DATA]"
select select "Hatzalah Garages"
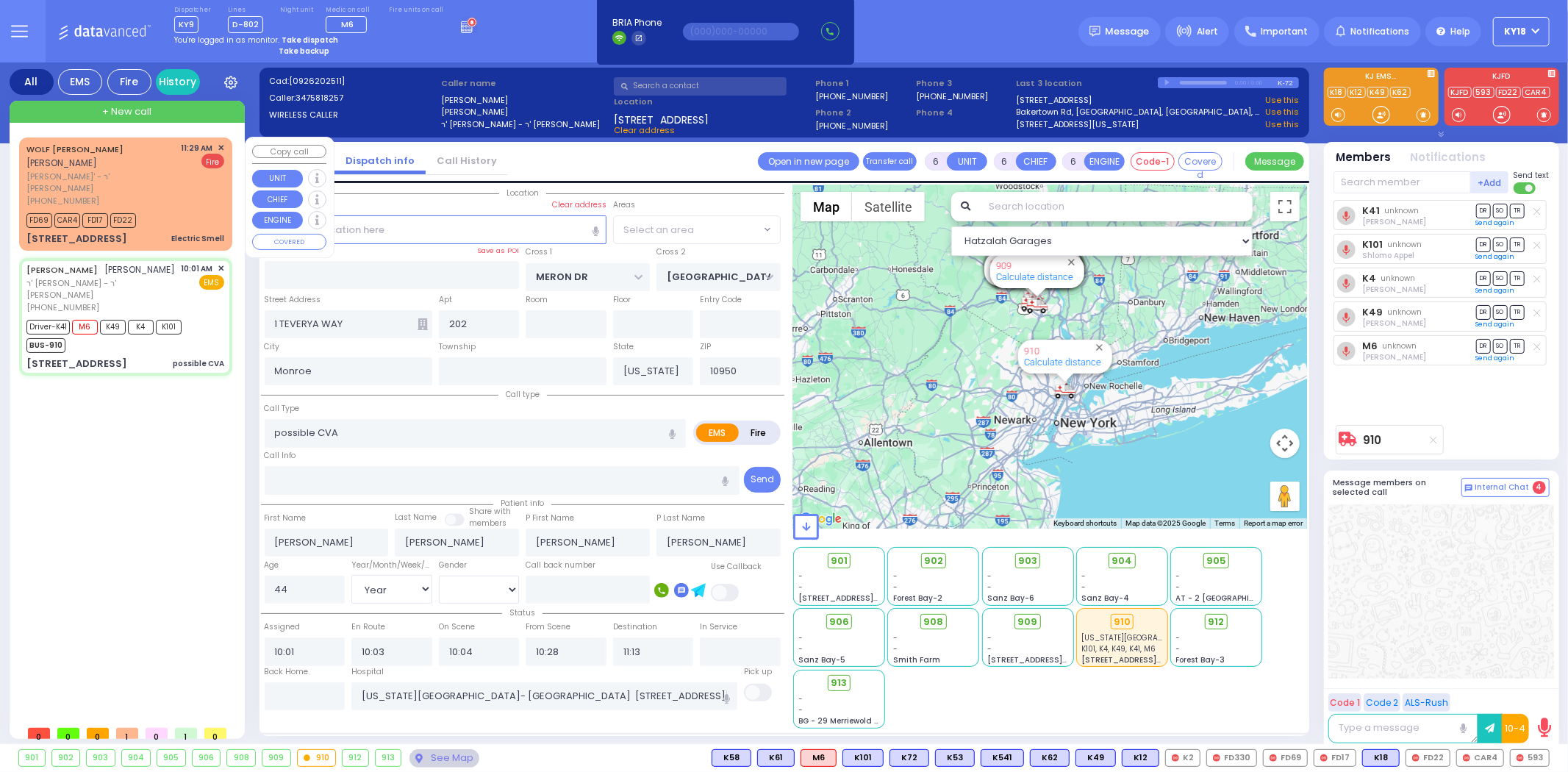
select select "SECTION 6"
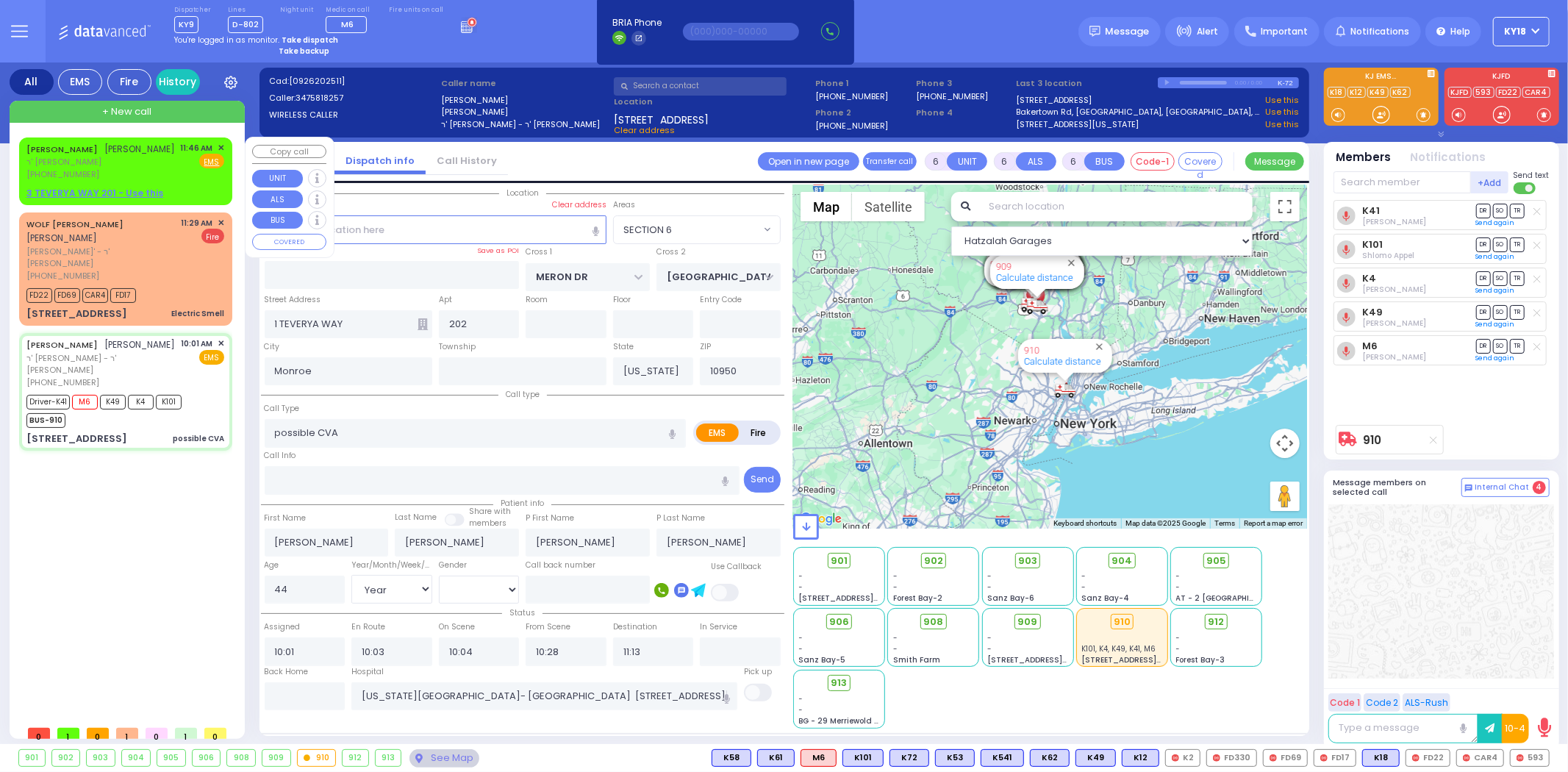
select select
radio input "true"
select select "Year"
select select "[DEMOGRAPHIC_DATA]"
select select "Hatzalah Garages"
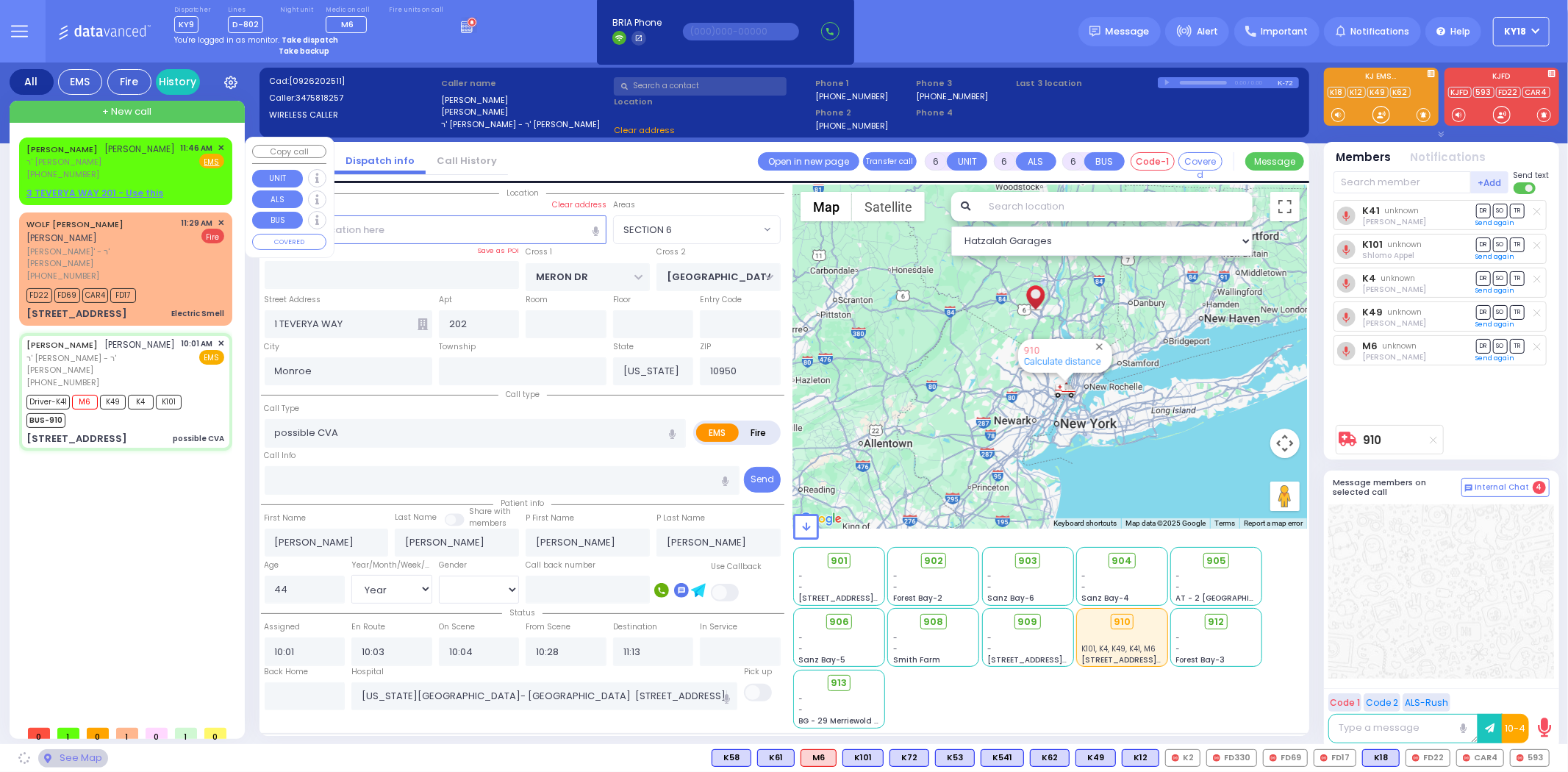
select select "SECTION 6"
